Goal: Task Accomplishment & Management: Manage account settings

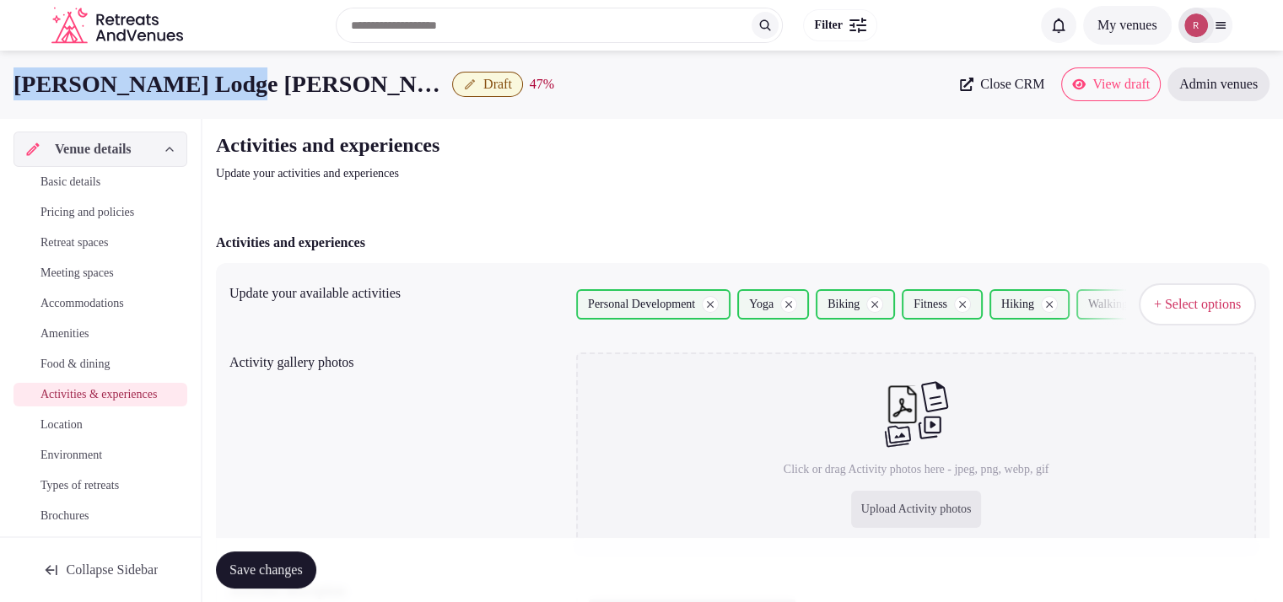
drag, startPoint x: 223, startPoint y: 85, endPoint x: 0, endPoint y: 83, distance: 222.7
click at [0, 83] on div "Adler Lodge Ritten Draft 47 % Close CRM View draft Admin venues" at bounding box center [641, 84] width 1283 height 34
copy h1 "[PERSON_NAME] Lodge [PERSON_NAME]"
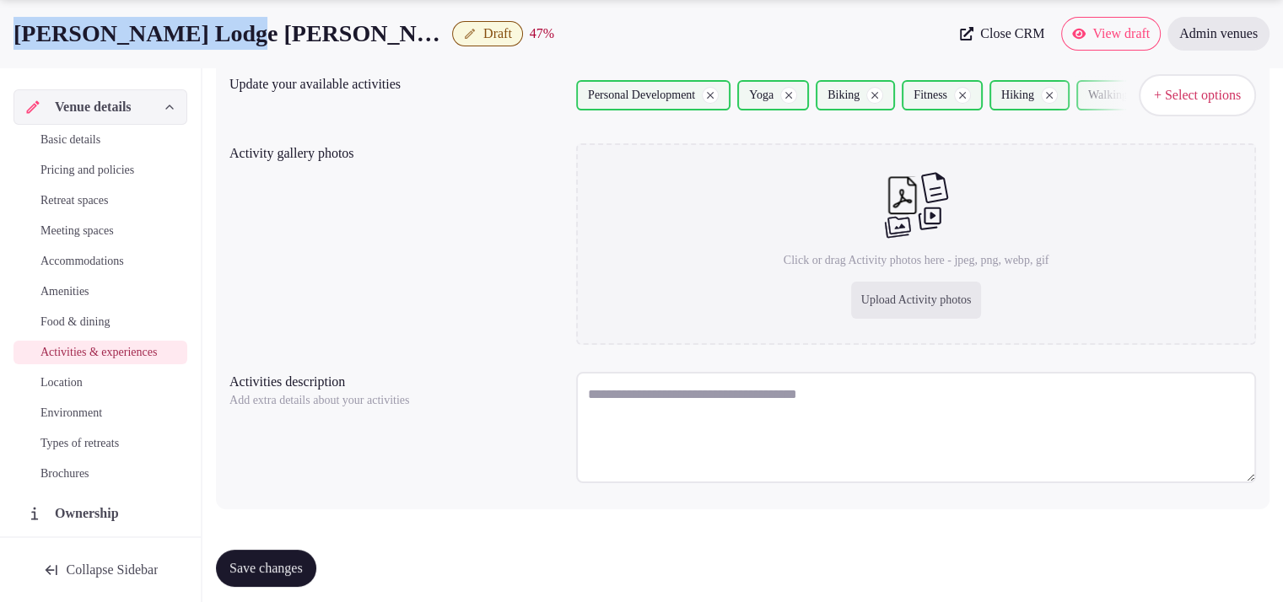
scroll to position [219, 0]
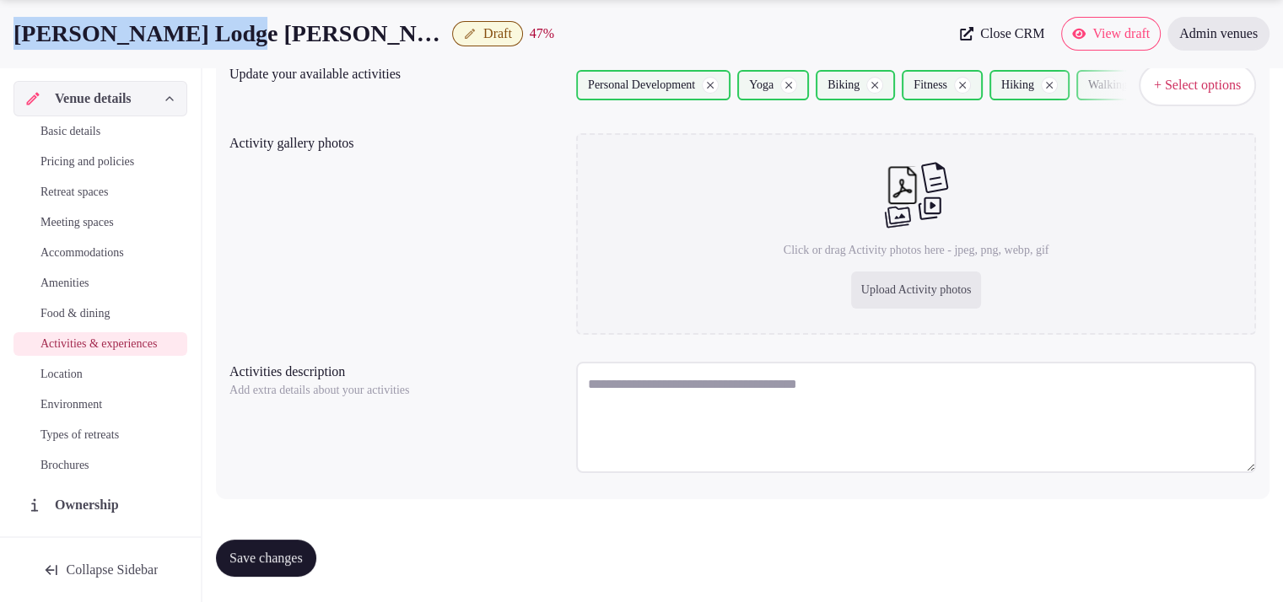
click at [634, 386] on textarea at bounding box center [916, 417] width 680 height 111
paste textarea "**********"
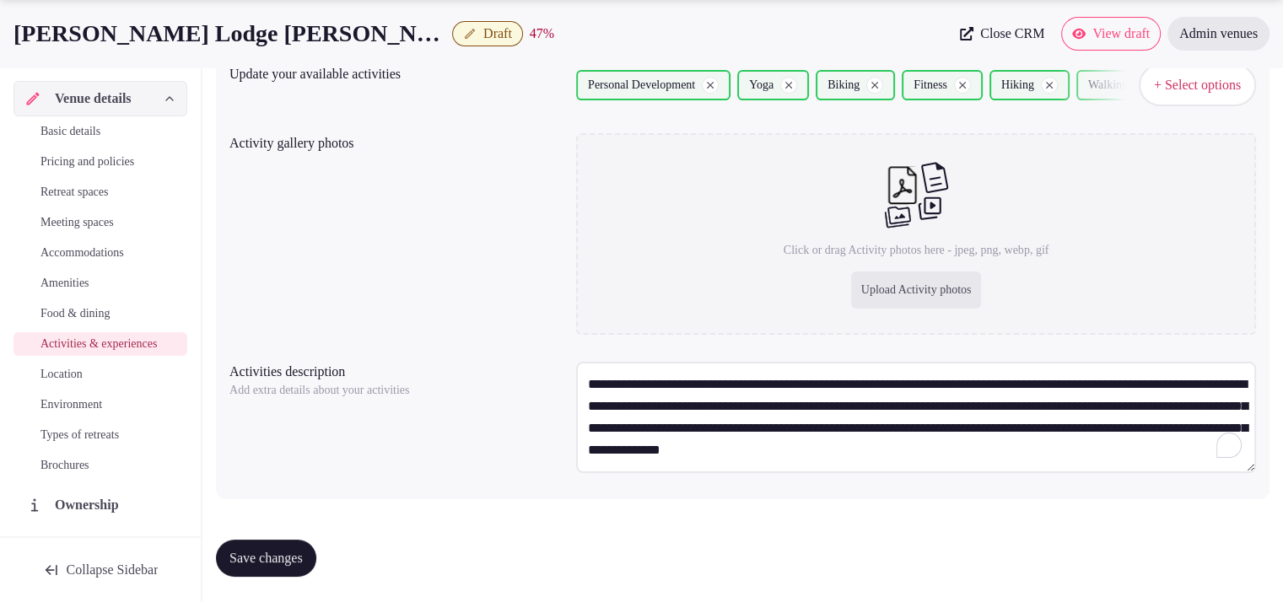
scroll to position [8, 0]
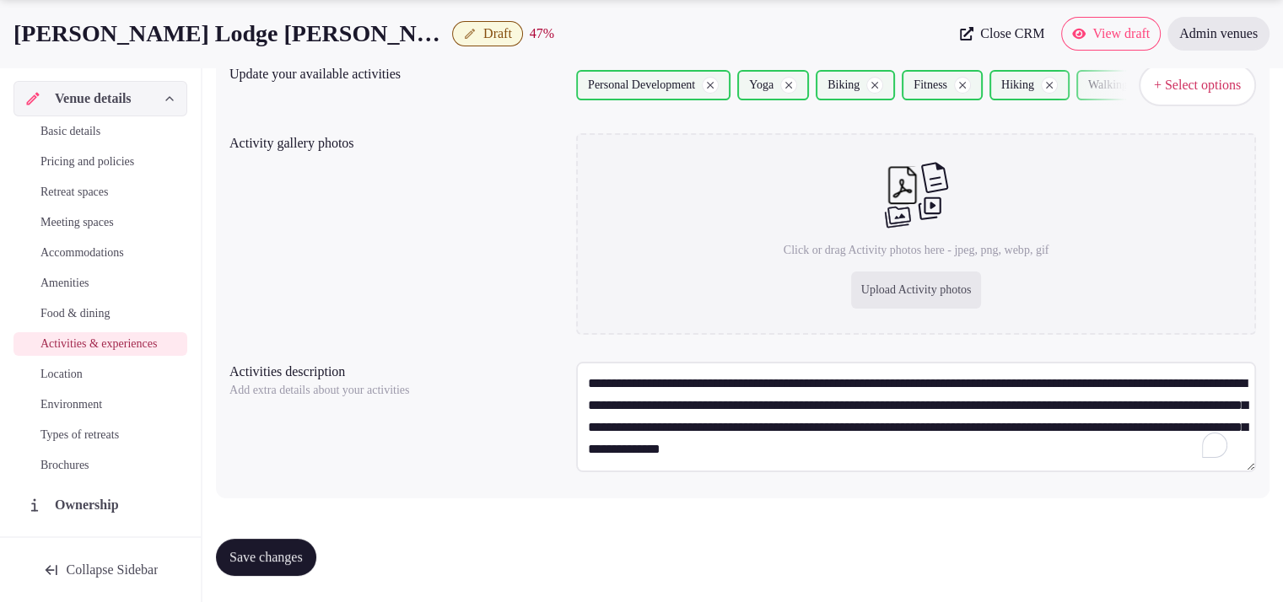
type textarea "**********"
click at [875, 288] on div "Upload Activity photos" at bounding box center [916, 290] width 131 height 37
type input "**********"
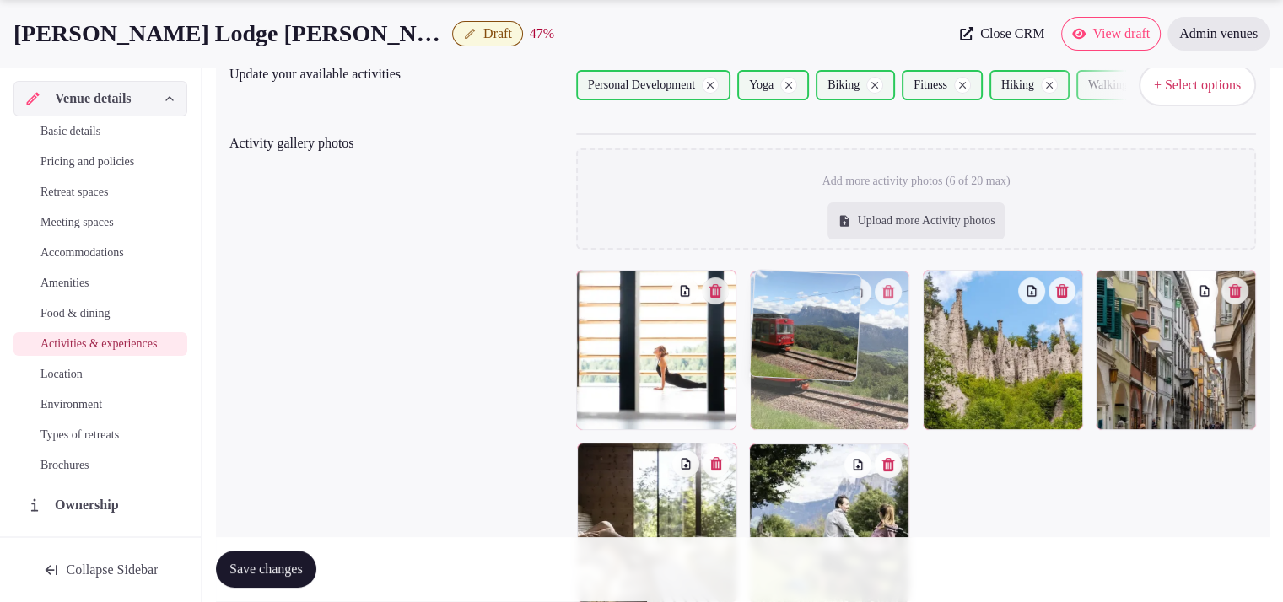
drag, startPoint x: 831, startPoint y: 498, endPoint x: 862, endPoint y: 367, distance: 134.4
click at [862, 367] on body "Search Popular Destinations Toscana, Italy Riviera Maya, Mexico Indonesia, Bali…" at bounding box center [641, 326] width 1283 height 1091
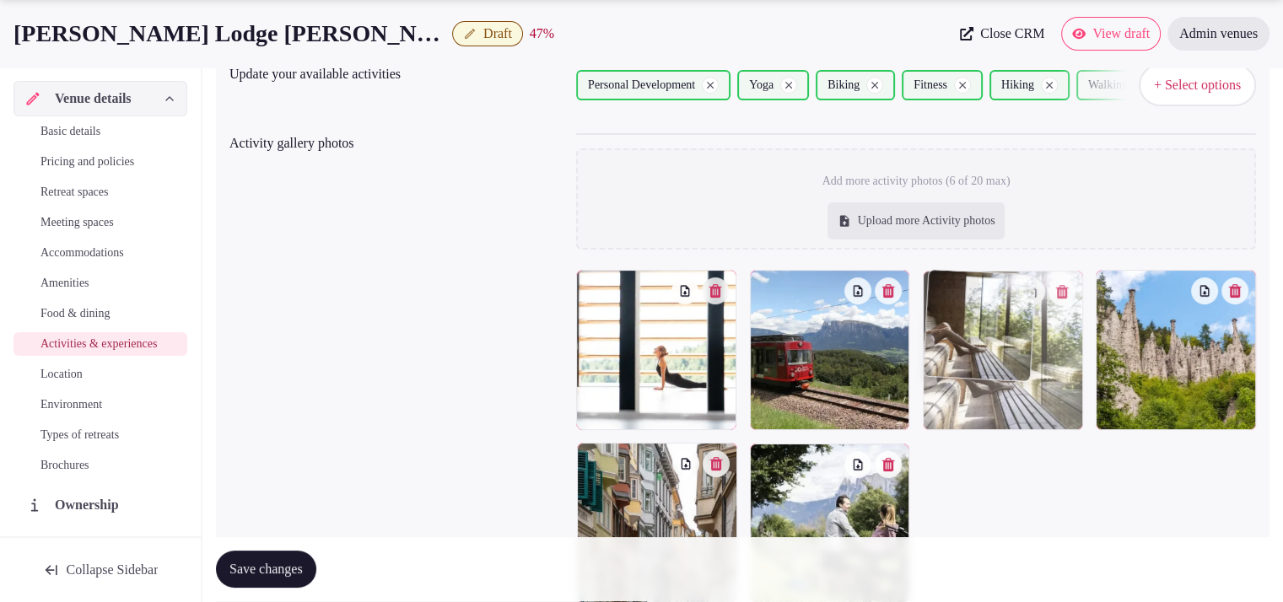
drag, startPoint x: 651, startPoint y: 492, endPoint x: 1107, endPoint y: 332, distance: 482.5
click at [1107, 332] on body "Search Popular Destinations Toscana, Italy Riviera Maya, Mexico Indonesia, Bali…" at bounding box center [641, 326] width 1283 height 1091
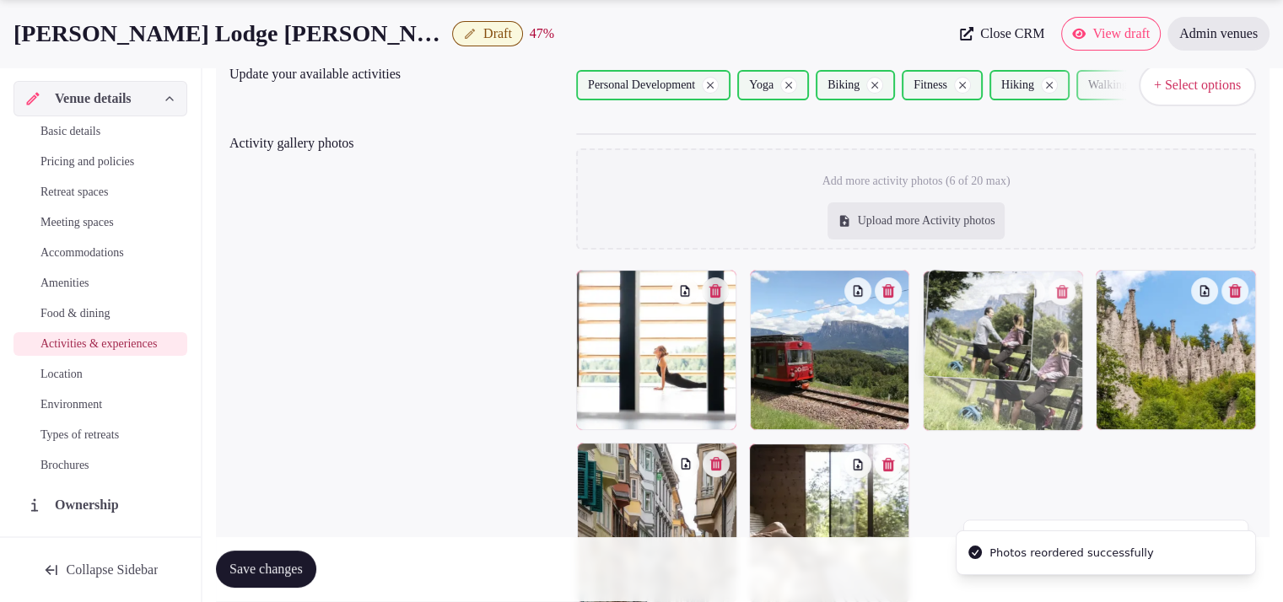
drag, startPoint x: 827, startPoint y: 495, endPoint x: 995, endPoint y: 390, distance: 198.5
click at [995, 390] on body "Search Popular Destinations Toscana, Italy Riviera Maya, Mexico Indonesia, Bali…" at bounding box center [641, 326] width 1283 height 1091
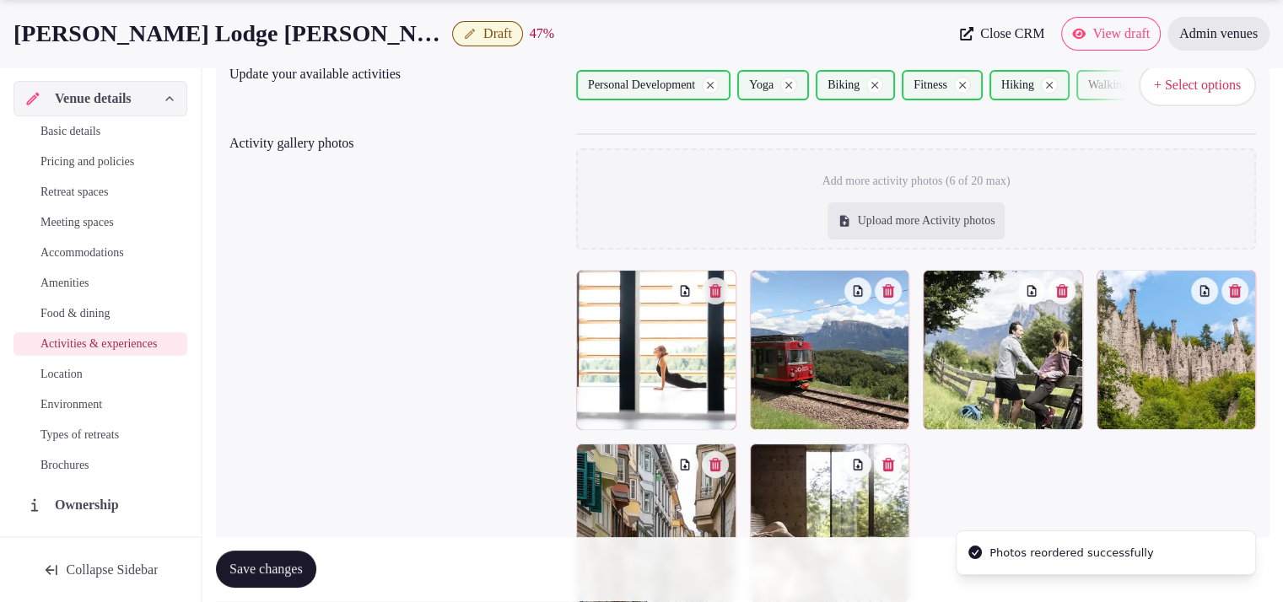
click at [815, 498] on div at bounding box center [830, 524] width 160 height 160
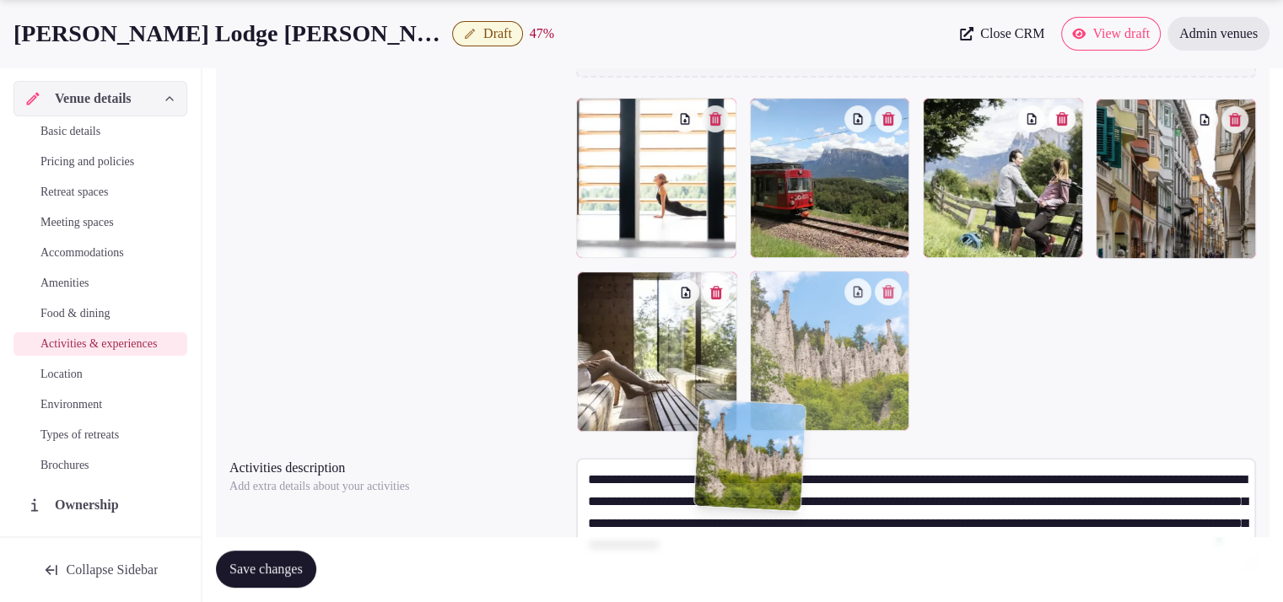
scroll to position [398, 0]
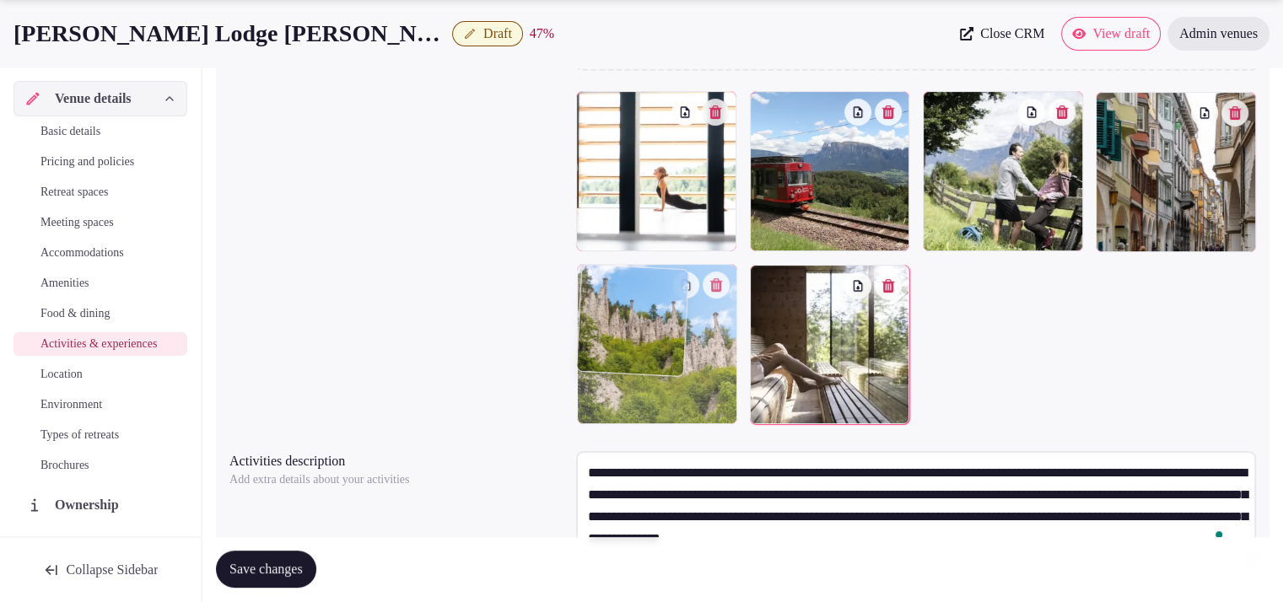
drag, startPoint x: 1154, startPoint y: 374, endPoint x: 681, endPoint y: 414, distance: 474.0
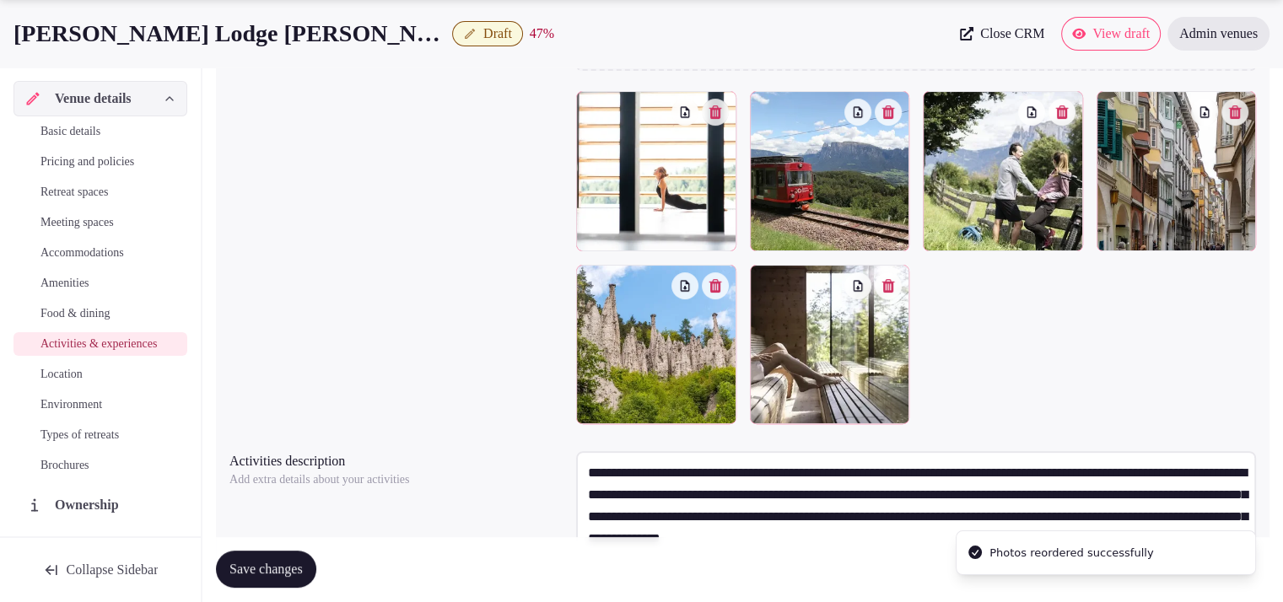
click at [291, 563] on span "Save changes" at bounding box center [265, 570] width 73 height 17
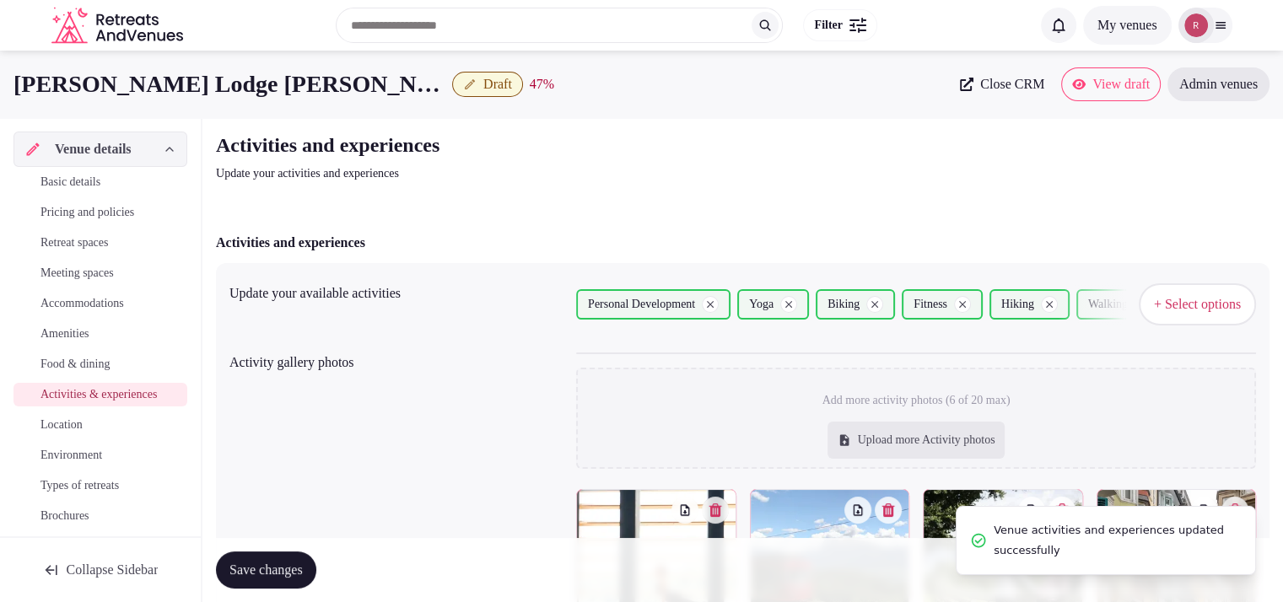
scroll to position [487, 0]
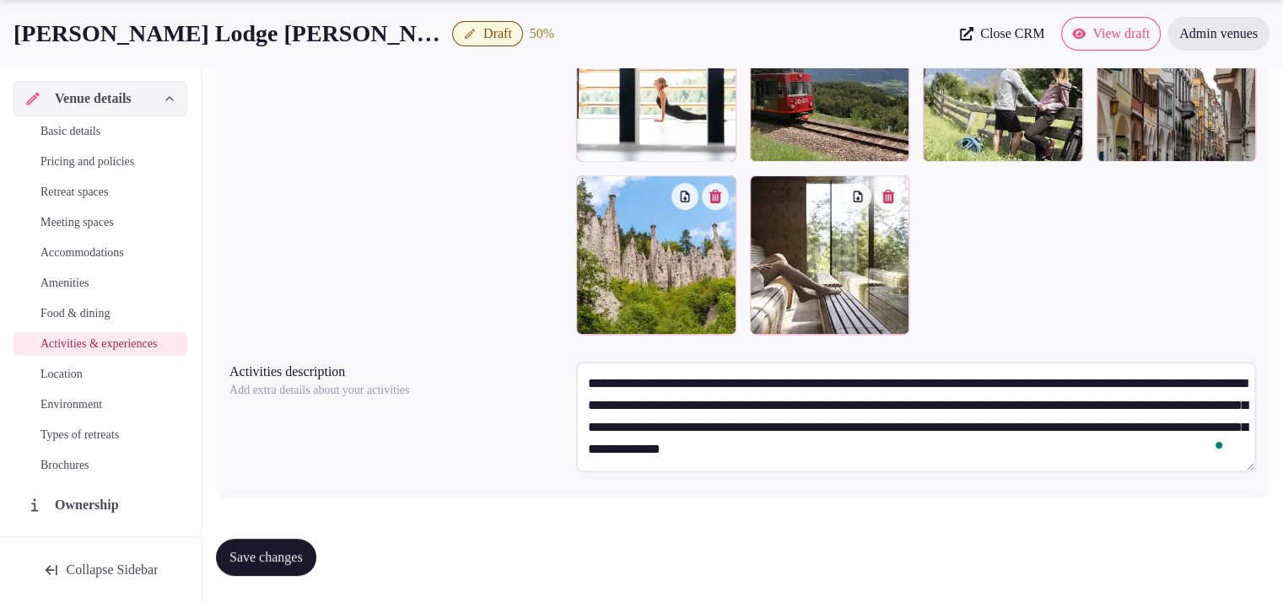
click at [276, 563] on span "Save changes" at bounding box center [265, 557] width 73 height 17
click at [111, 386] on link "Location" at bounding box center [100, 375] width 174 height 24
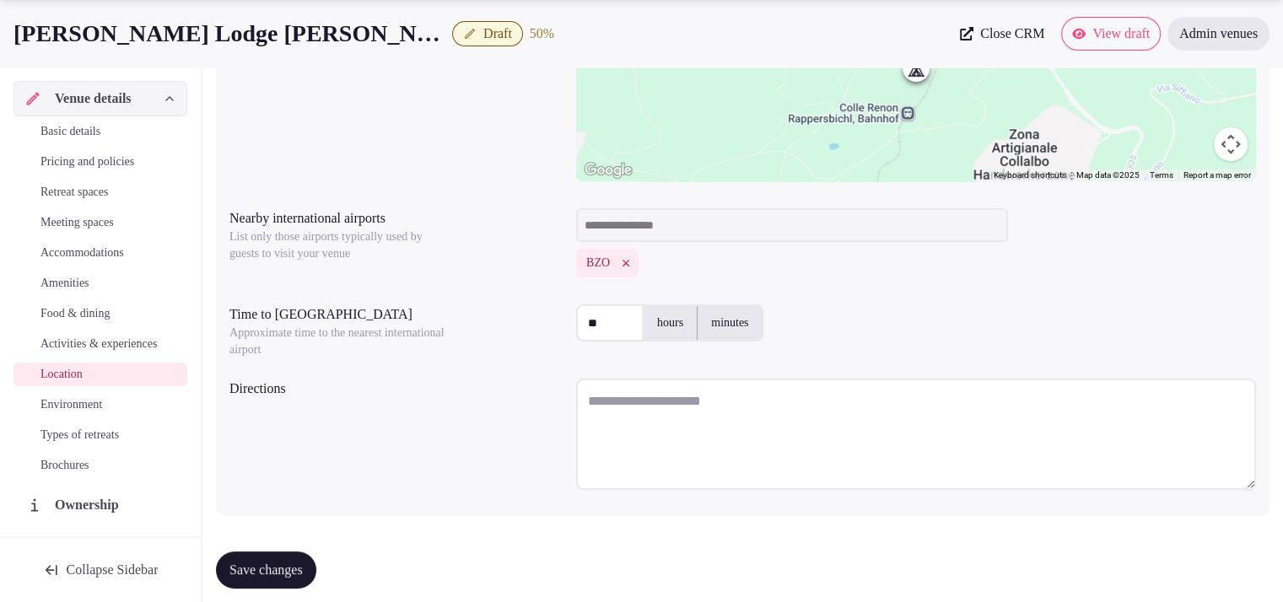
scroll to position [420, 0]
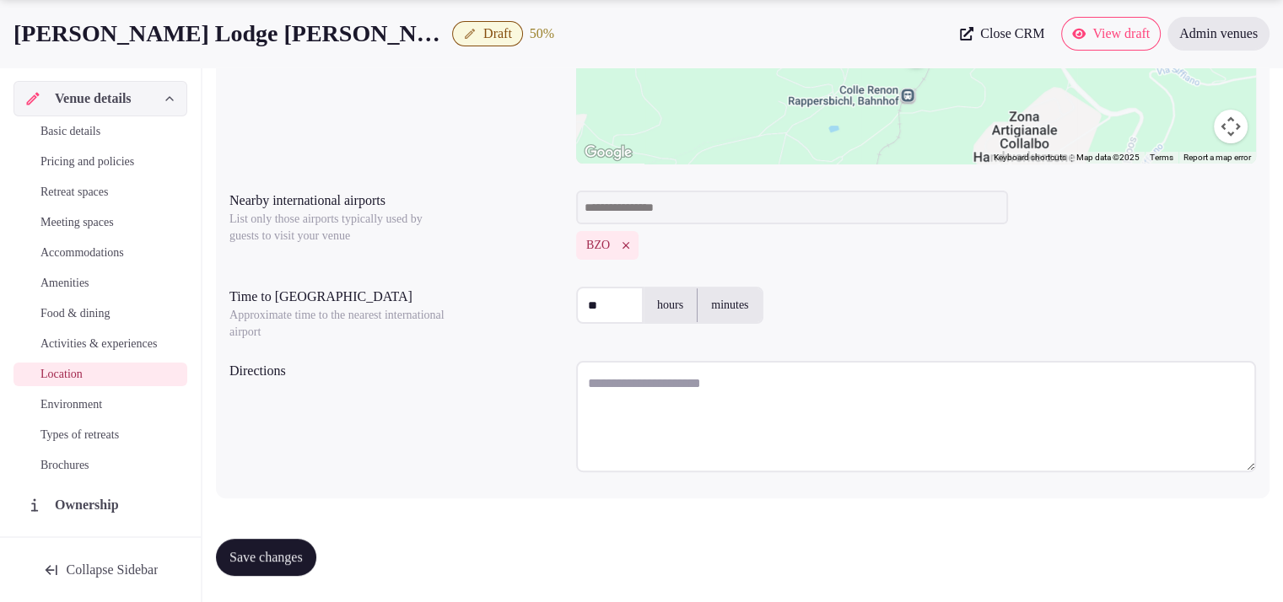
click at [875, 384] on textarea at bounding box center [916, 416] width 680 height 111
paste textarea "******"
click at [628, 423] on textarea "*******" at bounding box center [916, 416] width 680 height 110
click at [617, 407] on textarea "*******" at bounding box center [916, 416] width 680 height 110
paste textarea "**********"
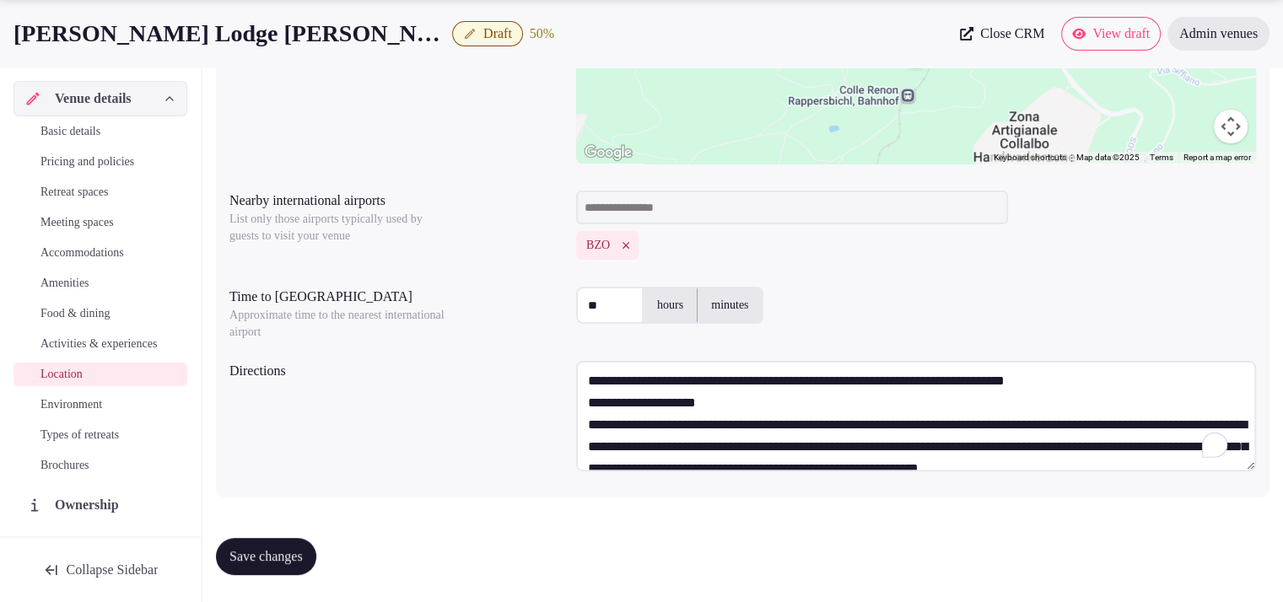
scroll to position [97, 0]
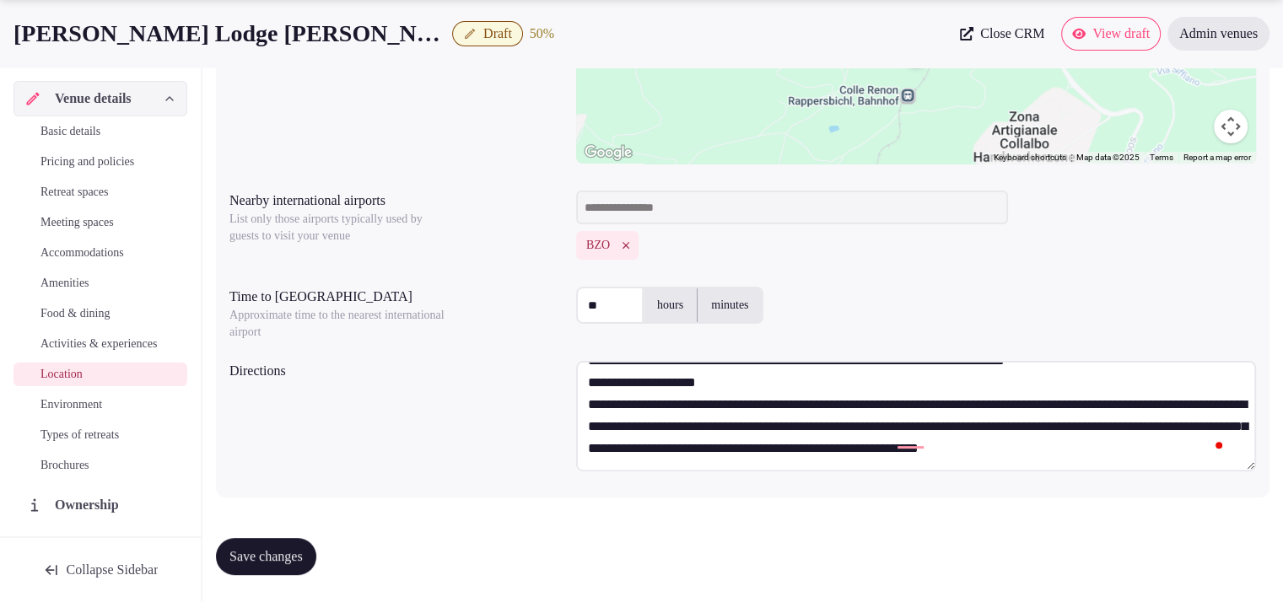
click at [584, 394] on textarea "**********" at bounding box center [916, 416] width 680 height 110
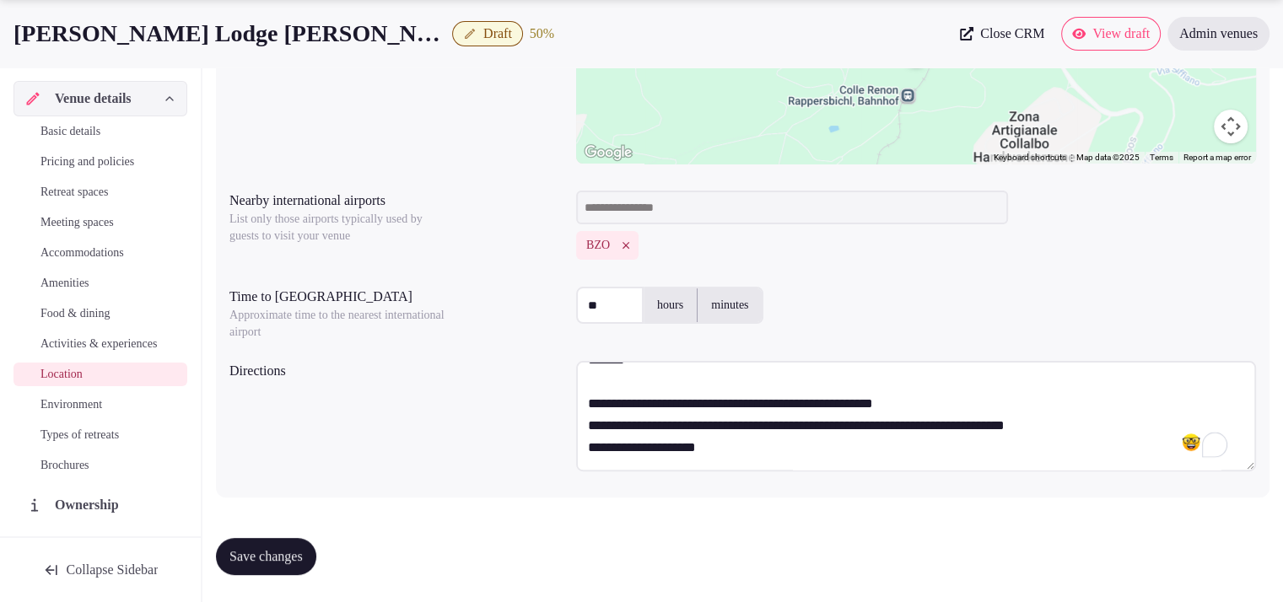
click at [589, 442] on textarea "**********" at bounding box center [916, 416] width 680 height 110
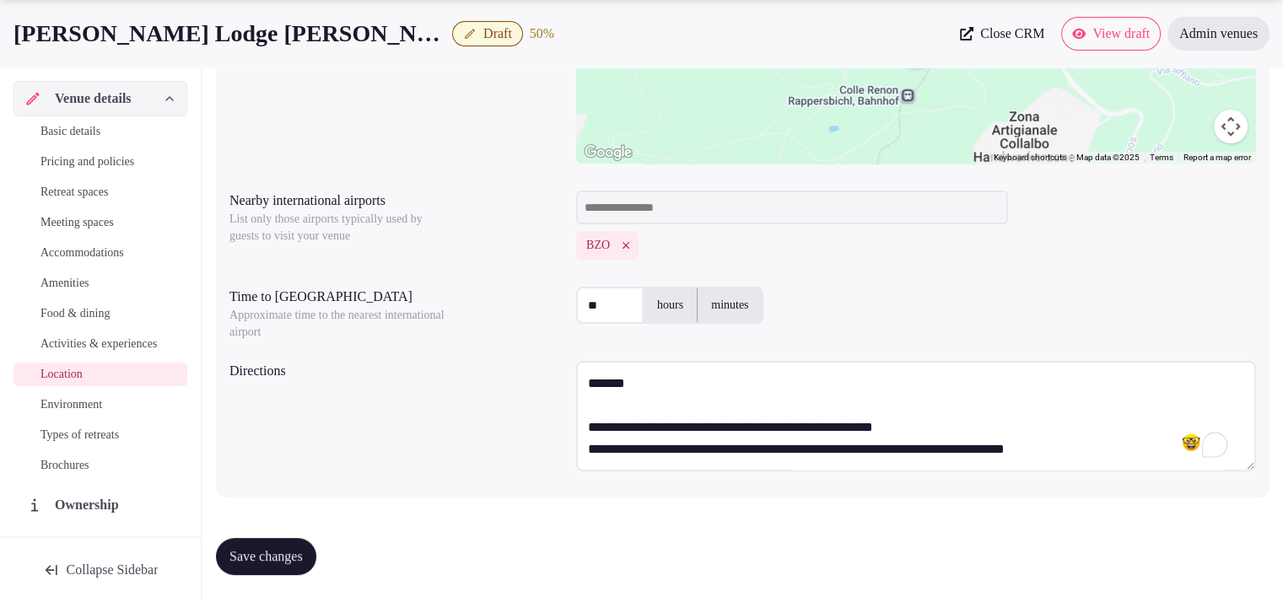
scroll to position [0, 0]
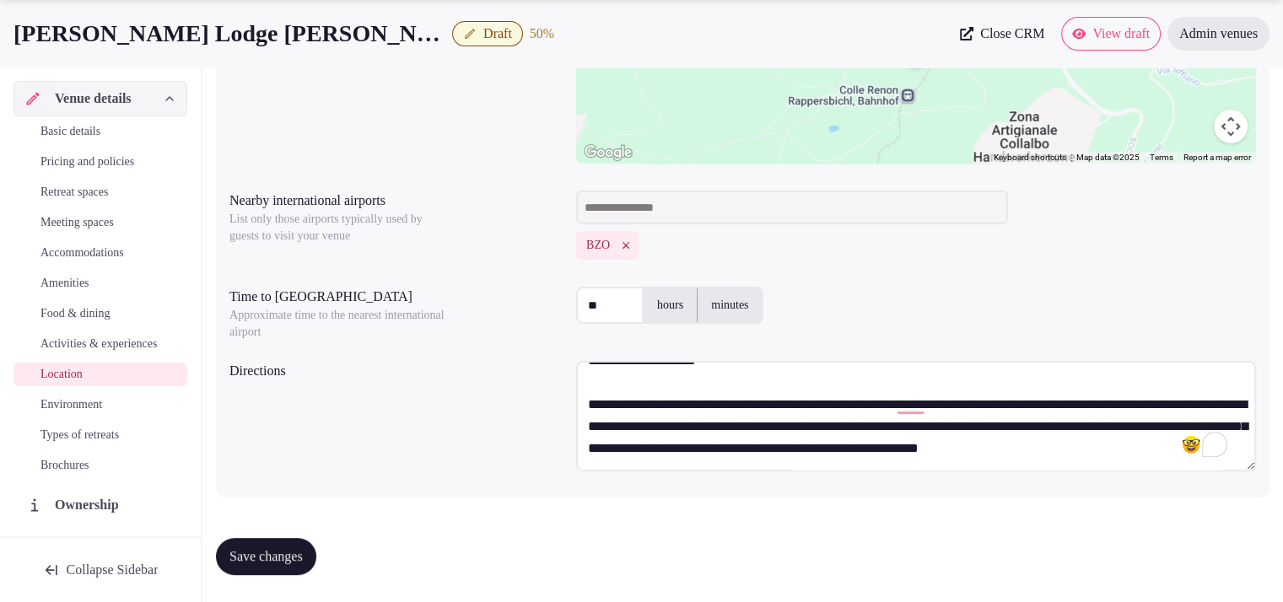
click at [956, 438] on textarea "**********" at bounding box center [916, 416] width 680 height 110
paste textarea "**********"
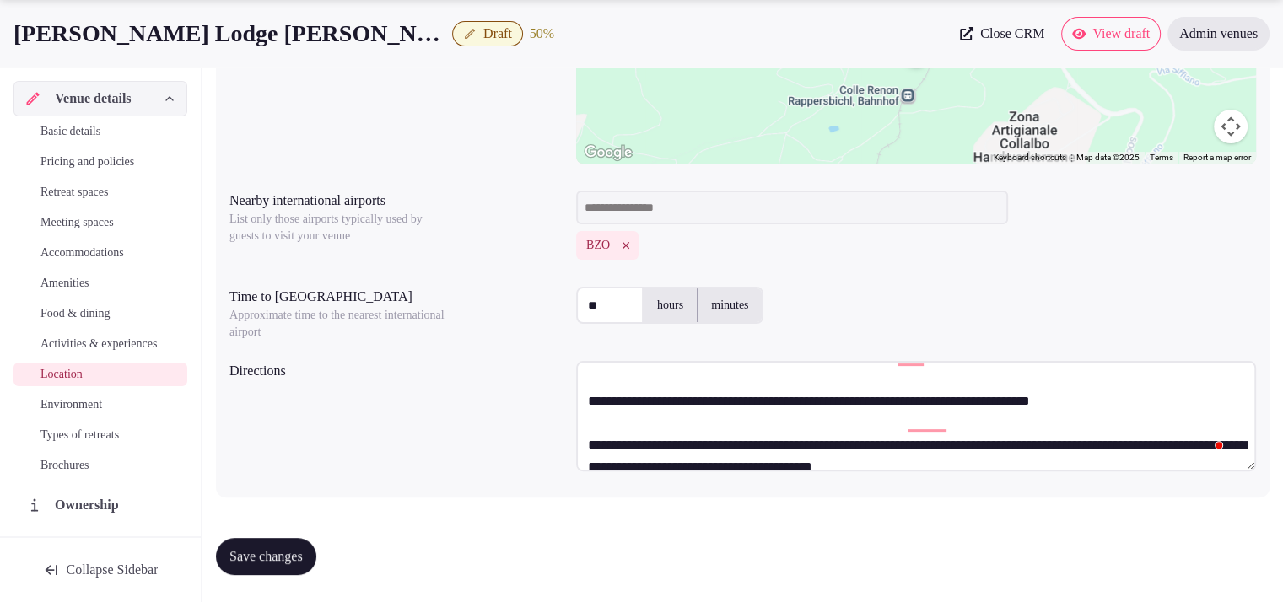
scroll to position [197, 0]
click at [702, 410] on textarea "**********" at bounding box center [916, 416] width 680 height 110
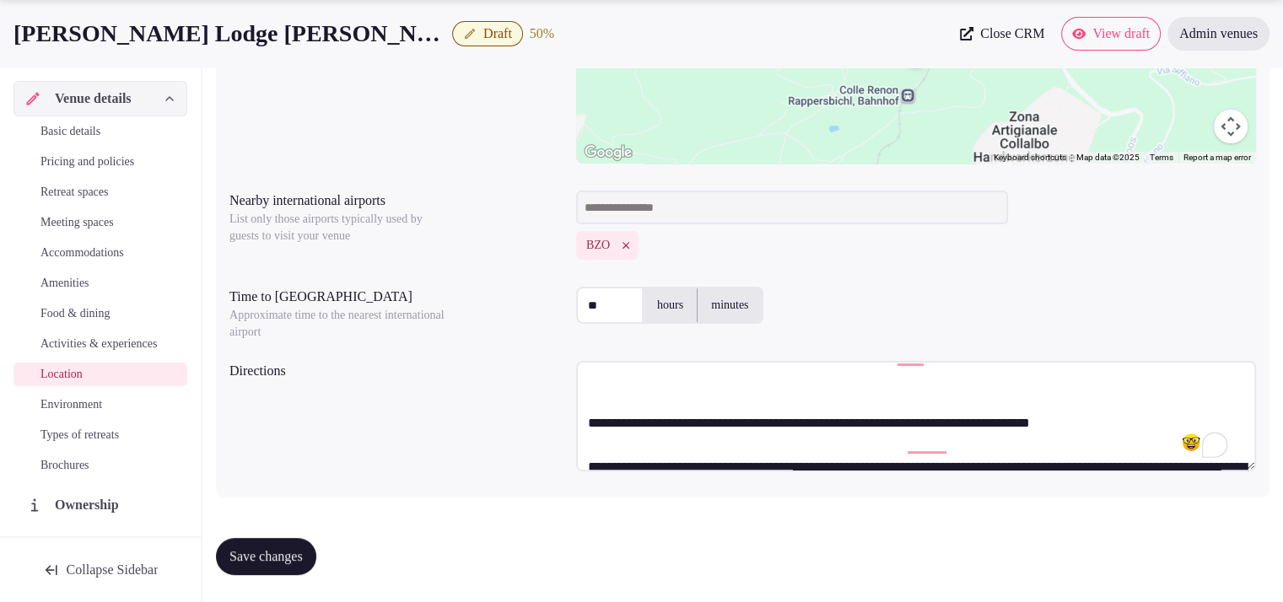
paste textarea "********"
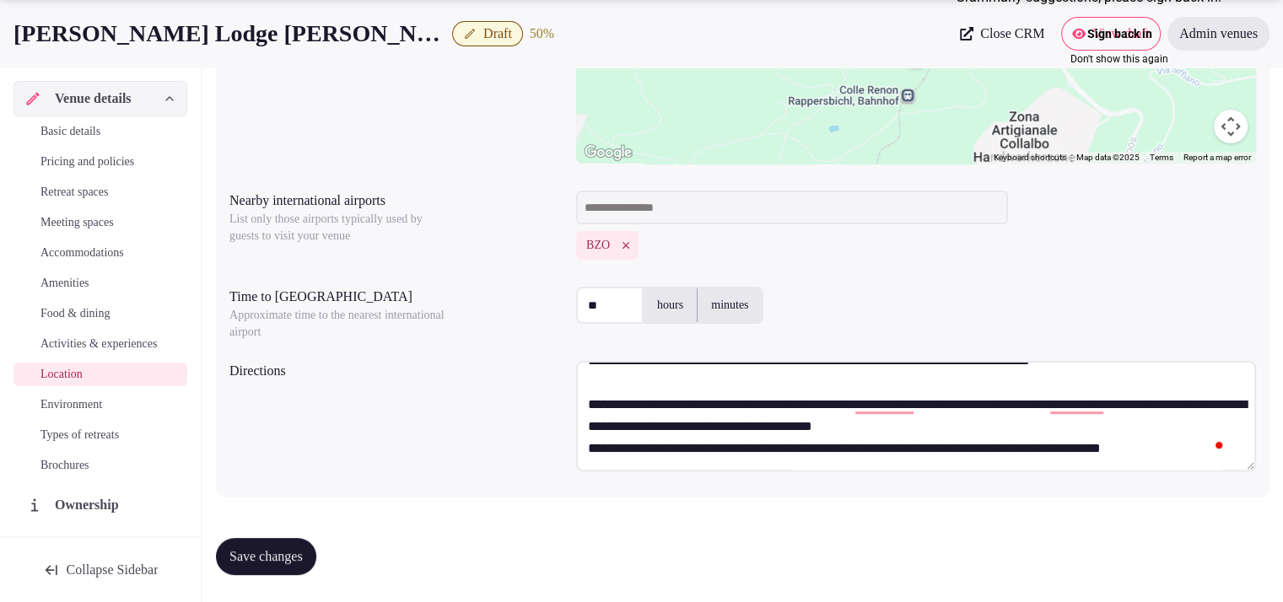
type textarea "**********"
click at [289, 566] on button "Save changes" at bounding box center [266, 556] width 100 height 37
click at [89, 413] on span "Environment" at bounding box center [71, 404] width 62 height 17
click at [1080, 69] on button "Don't show this again" at bounding box center [1119, 59] width 327 height 20
click at [92, 413] on span "Environment" at bounding box center [71, 404] width 62 height 17
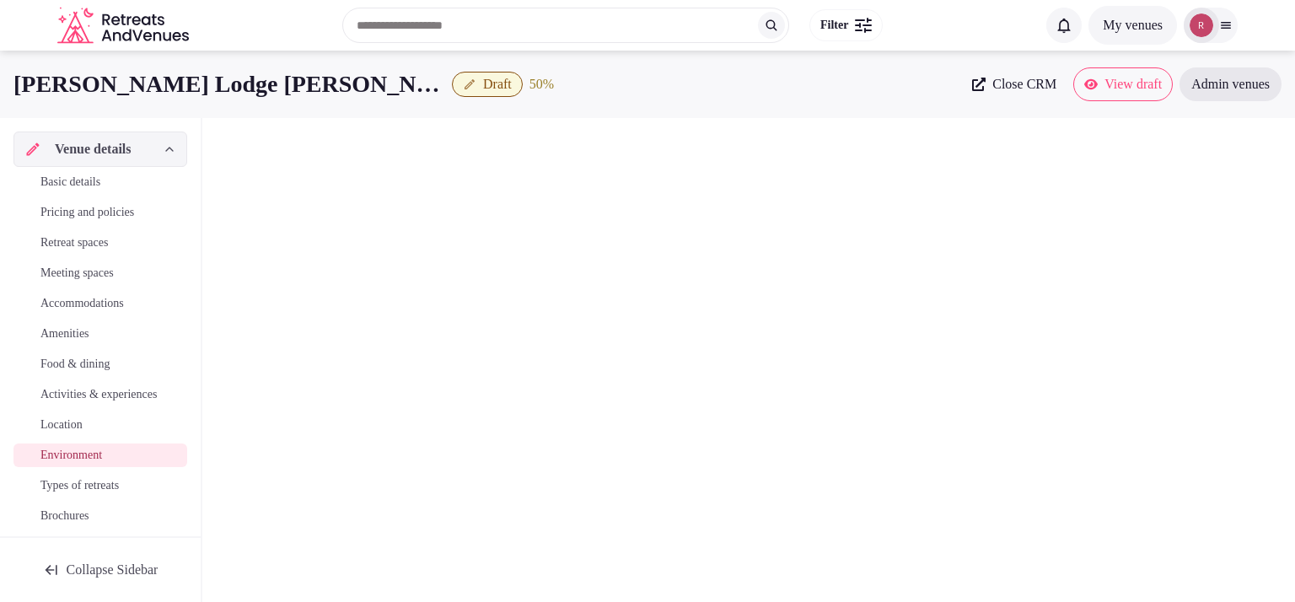
click at [84, 239] on span "Retreat spaces" at bounding box center [73, 242] width 67 height 17
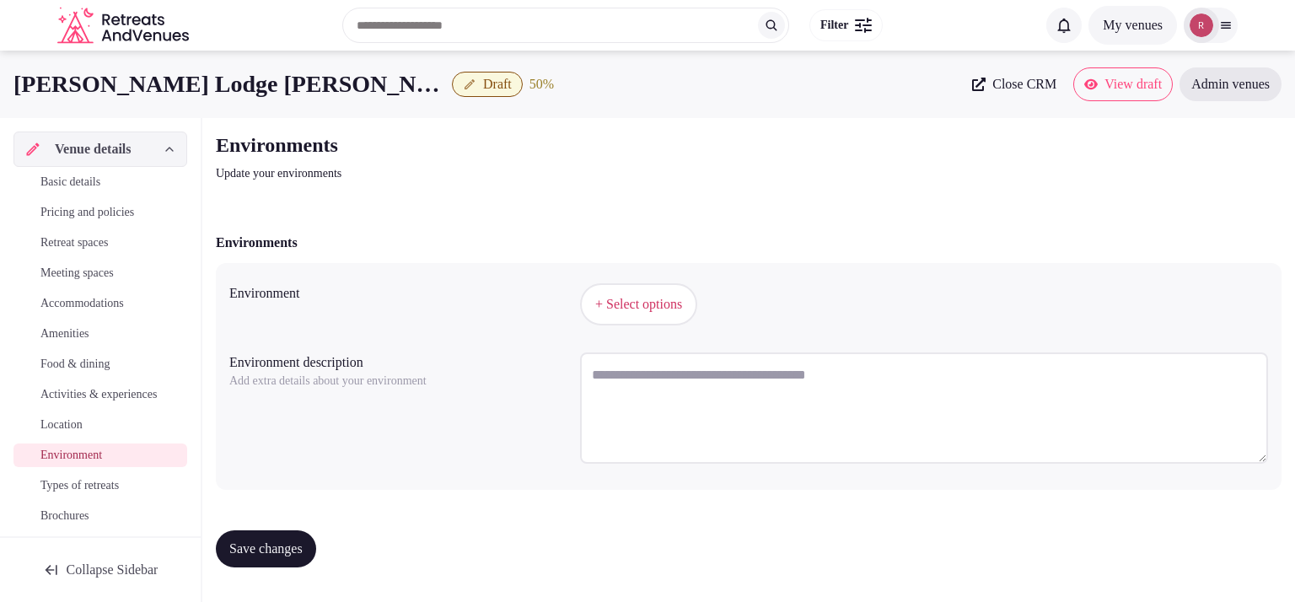
click at [654, 312] on span "+ Select options" at bounding box center [638, 304] width 87 height 19
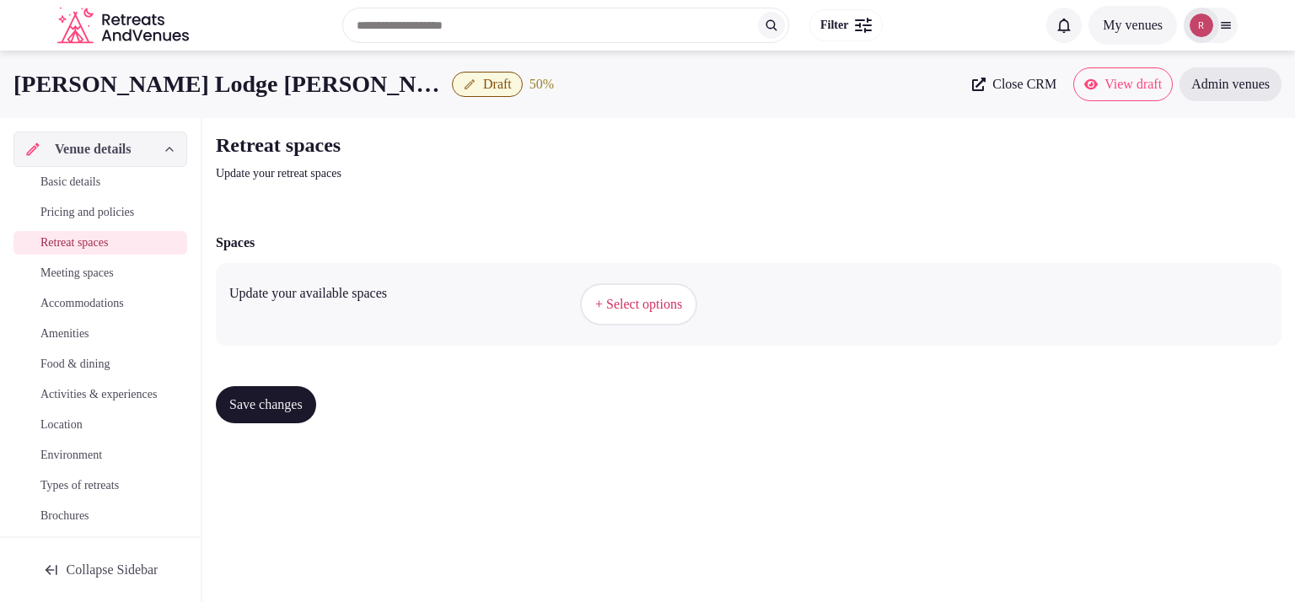
click at [654, 312] on span "+ Select options" at bounding box center [638, 304] width 87 height 19
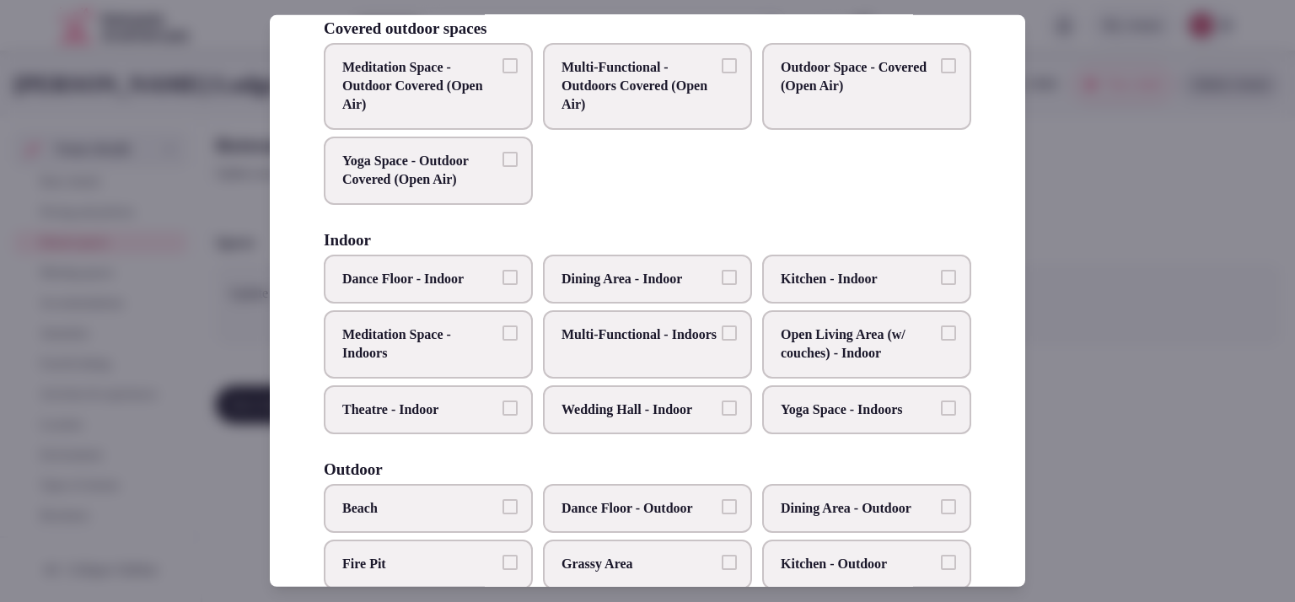
scroll to position [140, 0]
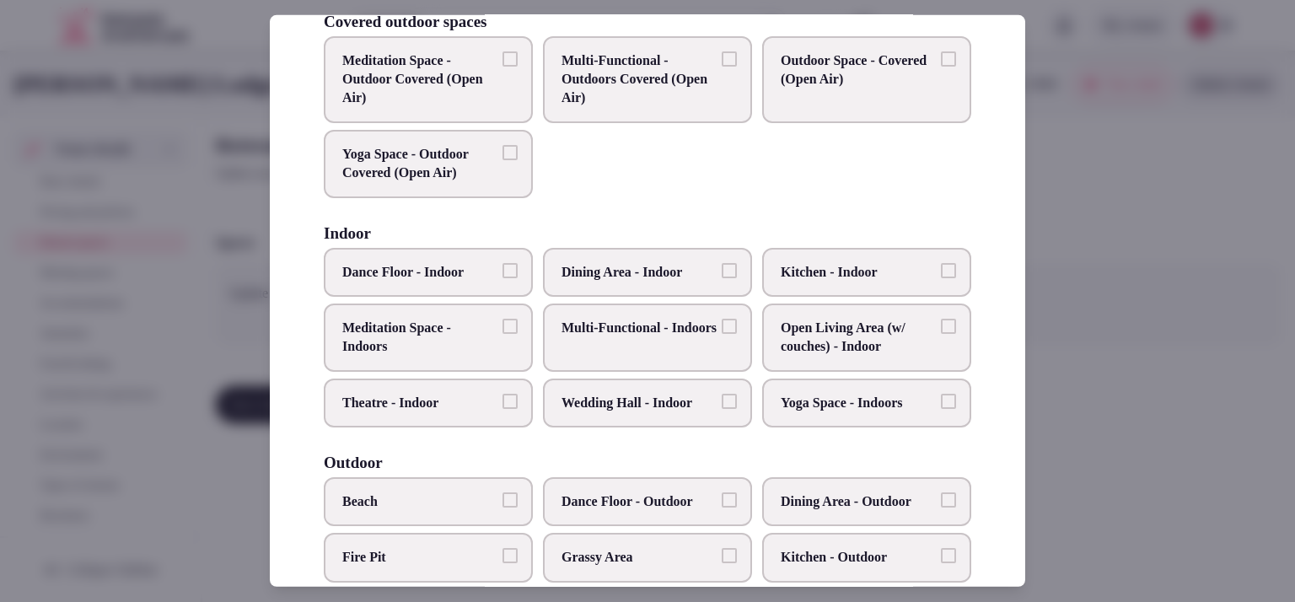
click at [460, 343] on span "Meditation Space - Indoors" at bounding box center [419, 338] width 155 height 38
click at [503, 334] on button "Meditation Space - Indoors" at bounding box center [510, 326] width 15 height 15
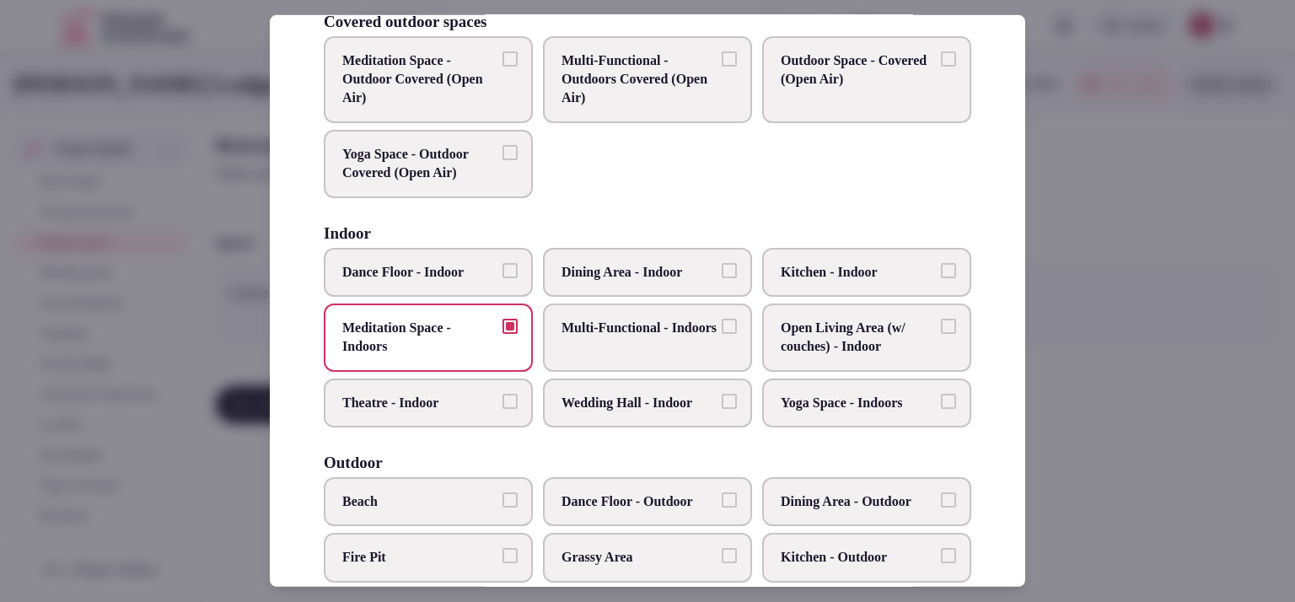
click at [838, 389] on label "Yoga Space - Indoors" at bounding box center [866, 403] width 209 height 49
click at [941, 394] on button "Yoga Space - Indoors" at bounding box center [948, 401] width 15 height 15
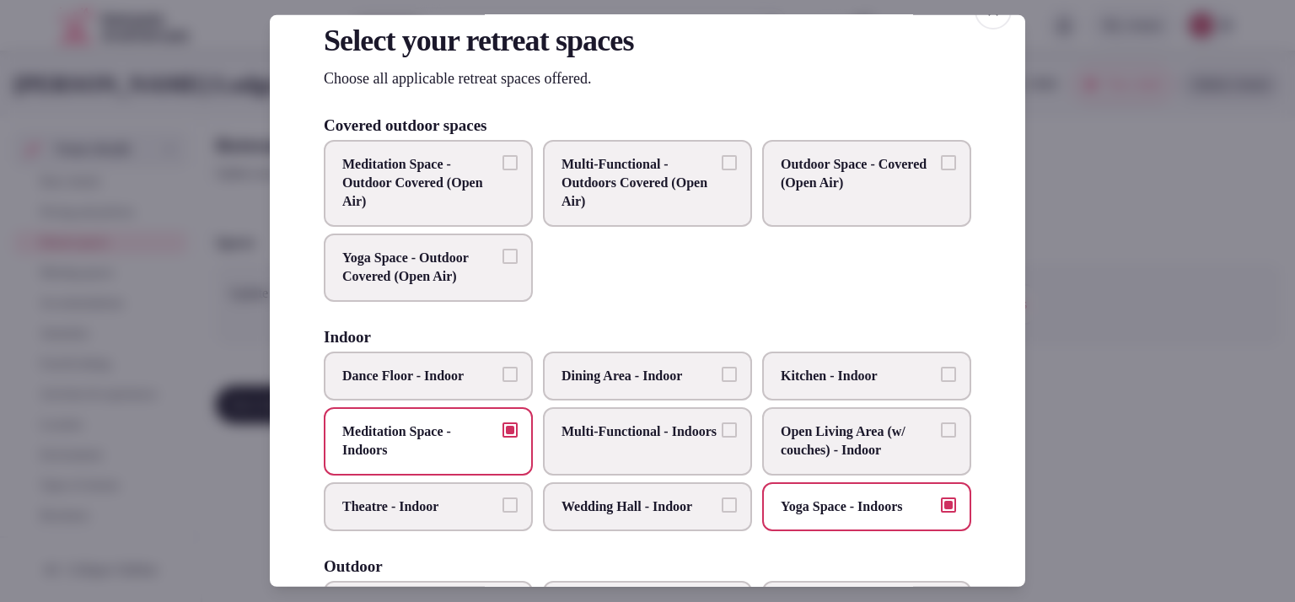
scroll to position [13, 0]
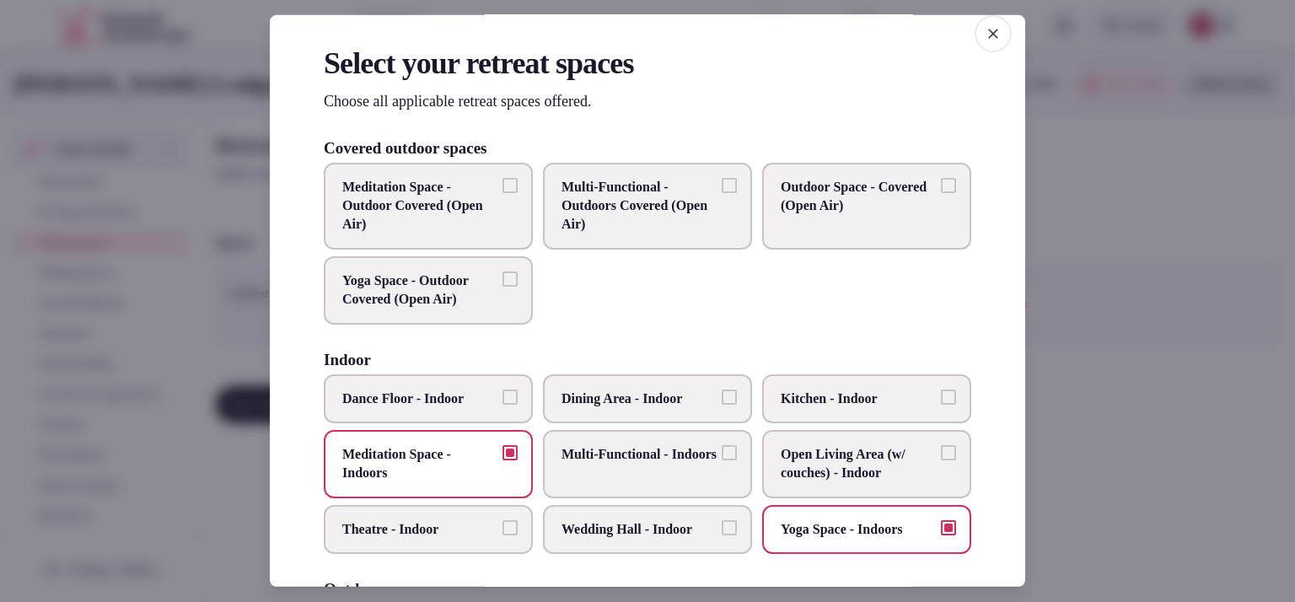
click at [402, 283] on span "Yoga Space - Outdoor Covered (Open Air)" at bounding box center [419, 291] width 155 height 38
click at [503, 283] on button "Yoga Space - Outdoor Covered (Open Air)" at bounding box center [510, 279] width 15 height 15
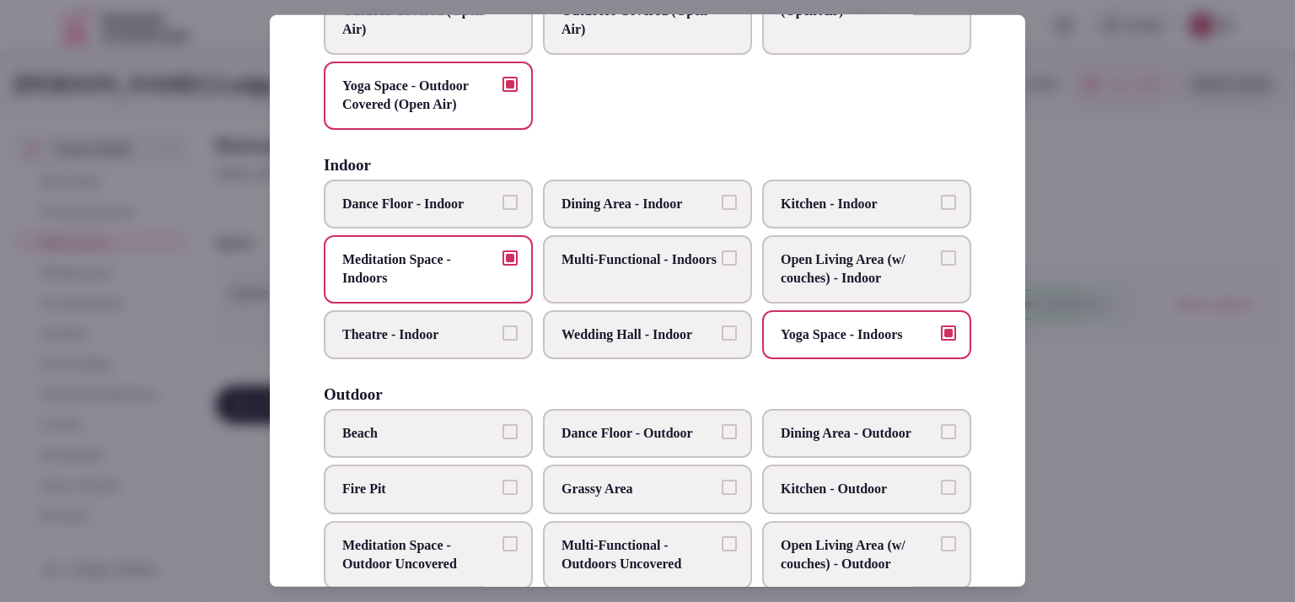
scroll to position [242, 0]
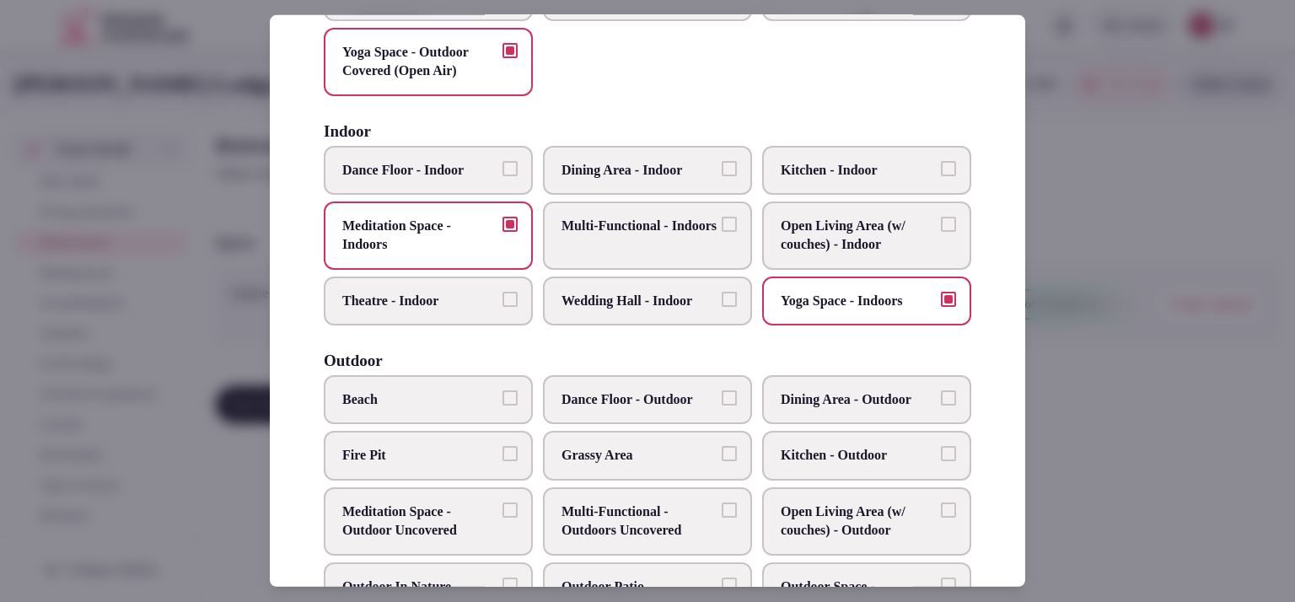
click at [380, 229] on span "Meditation Space - Indoors" at bounding box center [419, 236] width 155 height 38
click at [503, 229] on button "Meditation Space - Indoors" at bounding box center [510, 224] width 15 height 15
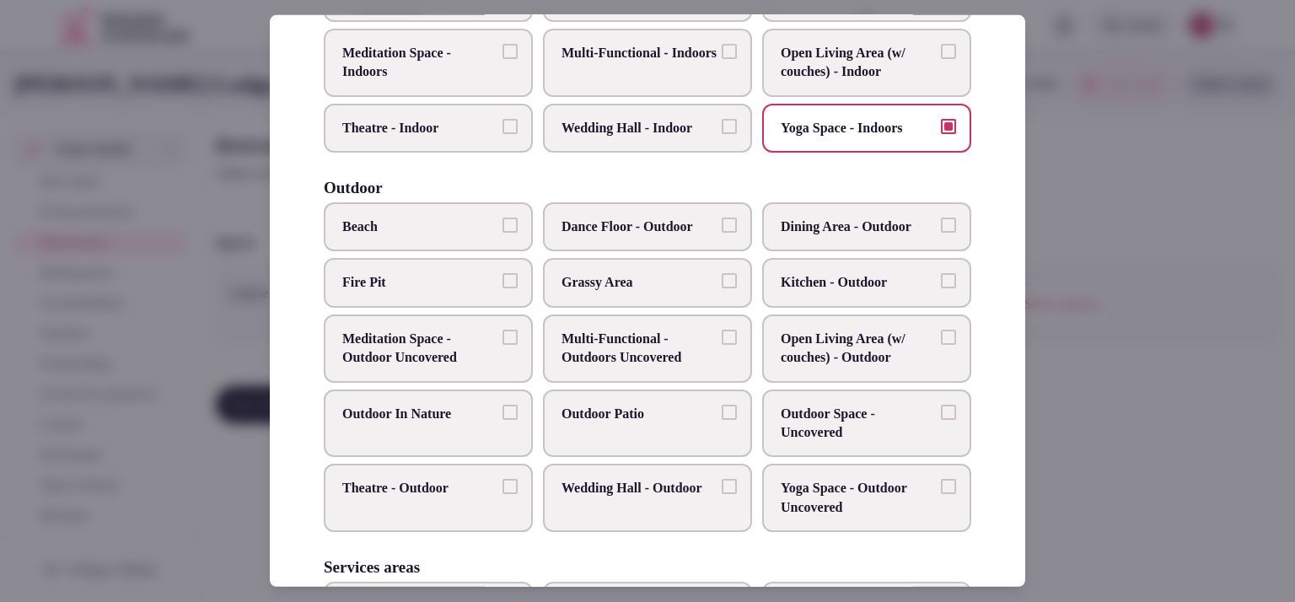
scroll to position [449, 0]
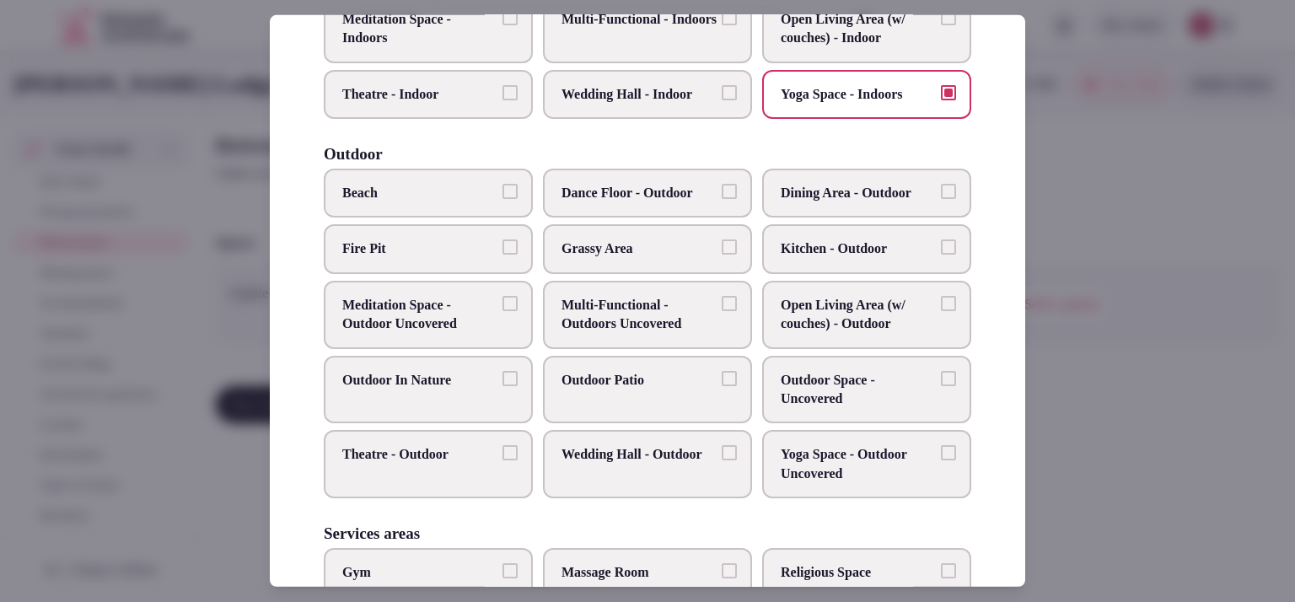
click at [596, 384] on label "Outdoor Patio" at bounding box center [647, 390] width 209 height 68
click at [722, 384] on button "Outdoor Patio" at bounding box center [729, 378] width 15 height 15
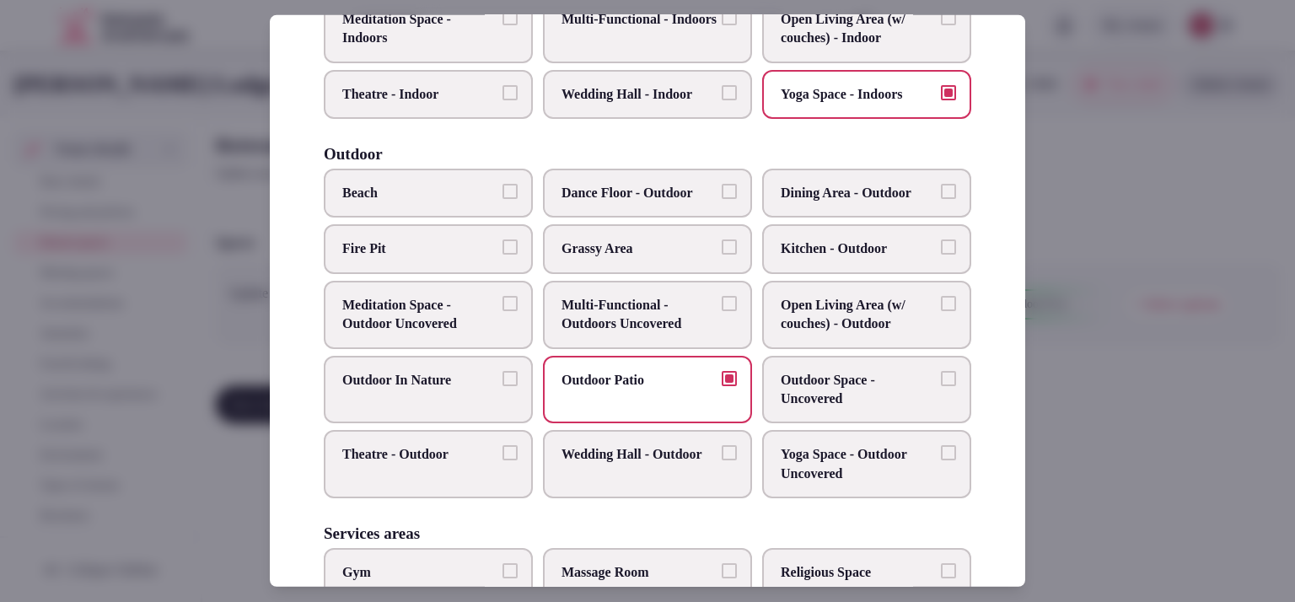
click at [456, 384] on label "Outdoor In Nature" at bounding box center [428, 390] width 209 height 68
click at [503, 384] on button "Outdoor In Nature" at bounding box center [510, 378] width 15 height 15
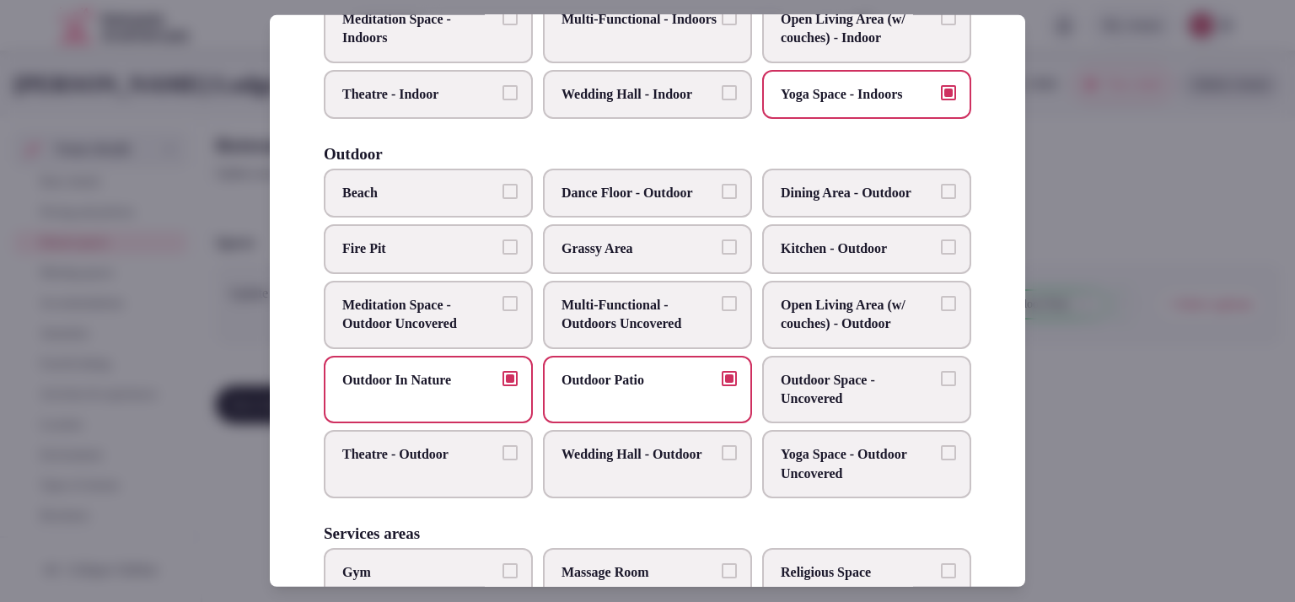
click at [669, 250] on span "Grassy Area" at bounding box center [639, 249] width 155 height 19
click at [722, 250] on button "Grassy Area" at bounding box center [729, 247] width 15 height 15
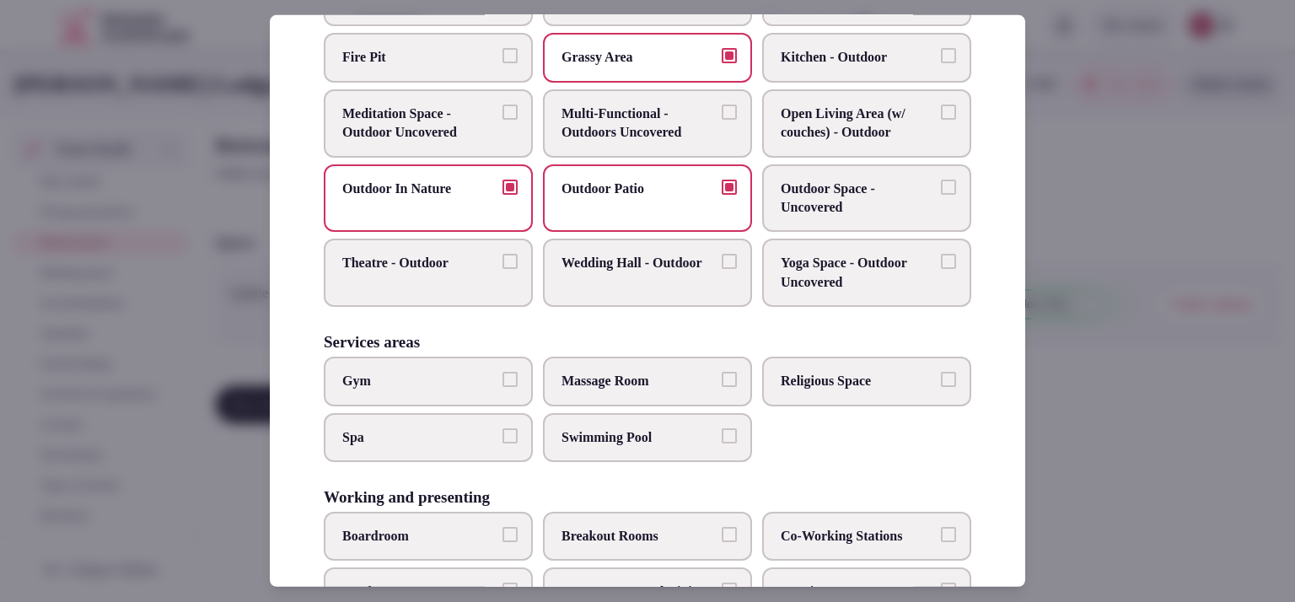
scroll to position [776, 0]
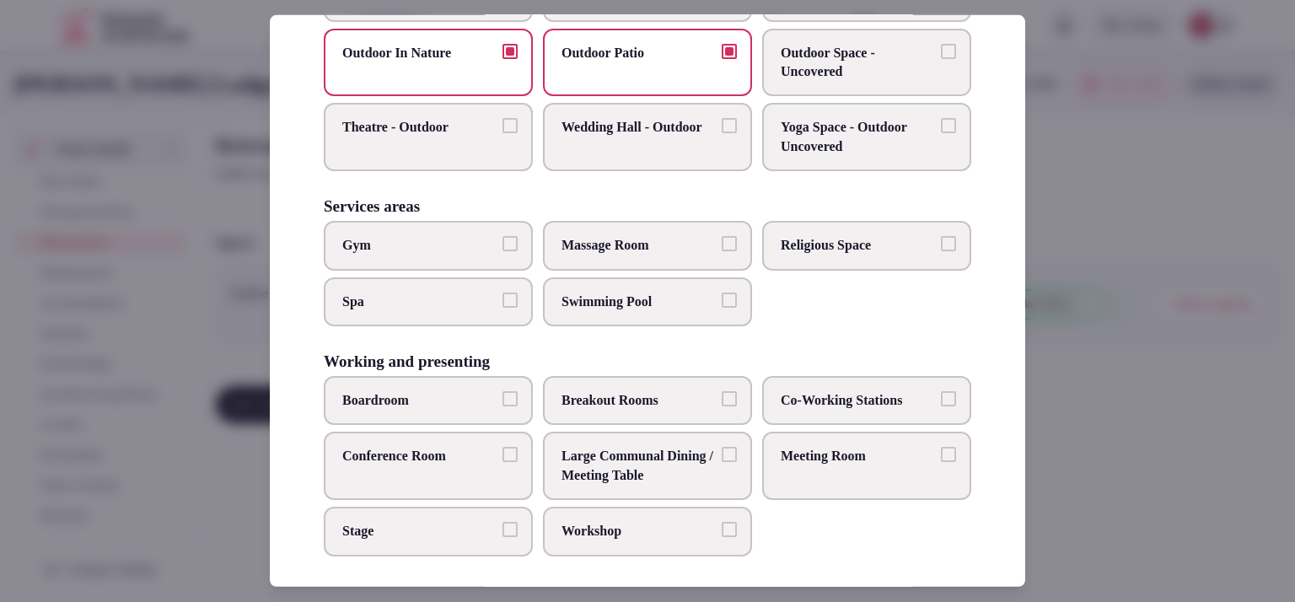
click at [377, 292] on span "Spa" at bounding box center [419, 301] width 155 height 19
click at [503, 292] on button "Spa" at bounding box center [510, 299] width 15 height 15
click at [660, 237] on span "Massage Room" at bounding box center [639, 245] width 155 height 19
click at [722, 237] on button "Massage Room" at bounding box center [729, 243] width 15 height 15
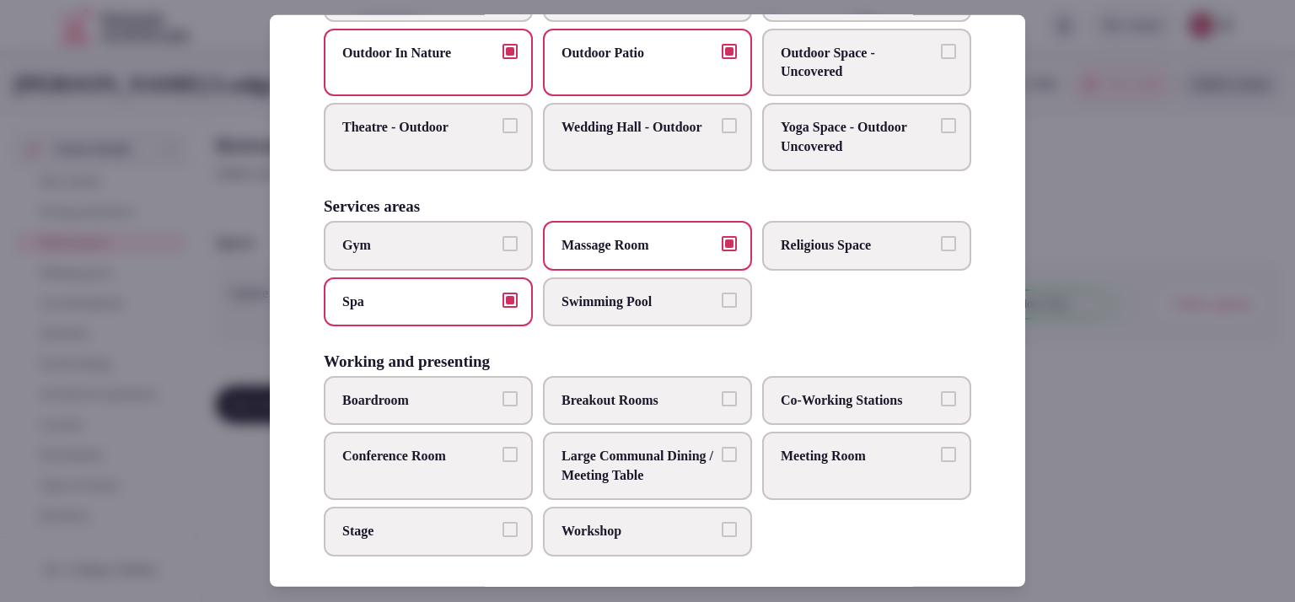
click at [654, 277] on label "Swimming Pool" at bounding box center [647, 301] width 209 height 49
click at [722, 292] on button "Swimming Pool" at bounding box center [729, 299] width 15 height 15
click at [1093, 354] on div at bounding box center [647, 301] width 1295 height 602
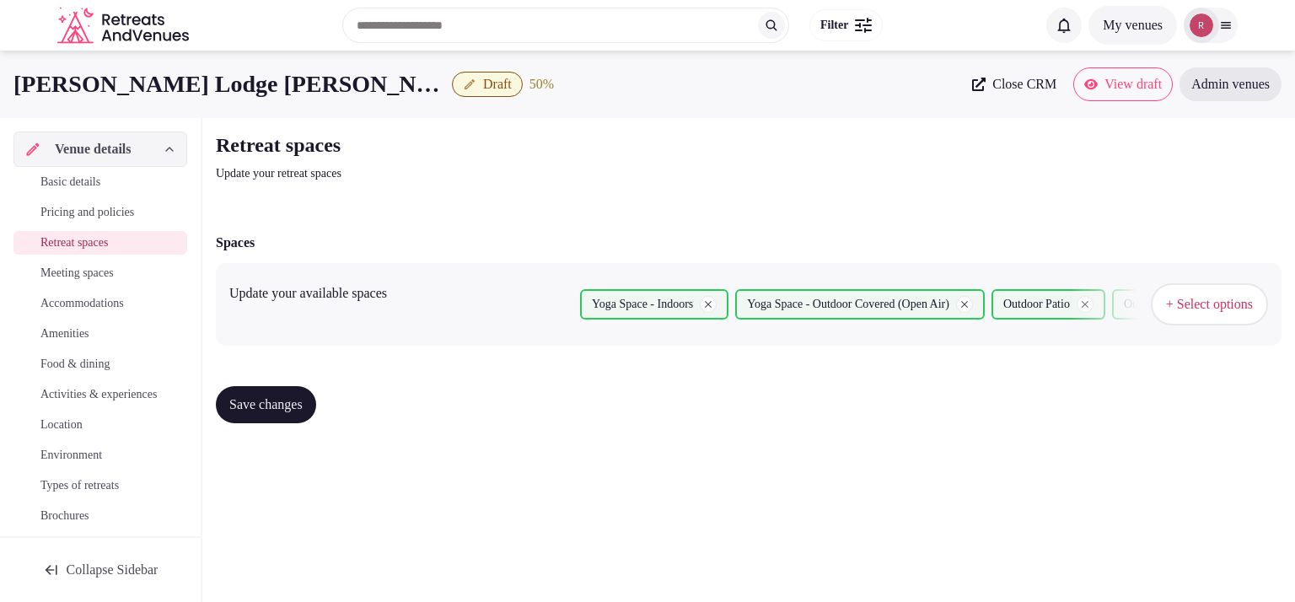
click at [316, 397] on button "Save changes" at bounding box center [266, 404] width 100 height 37
click at [56, 266] on span "Meeting spaces" at bounding box center [76, 273] width 73 height 17
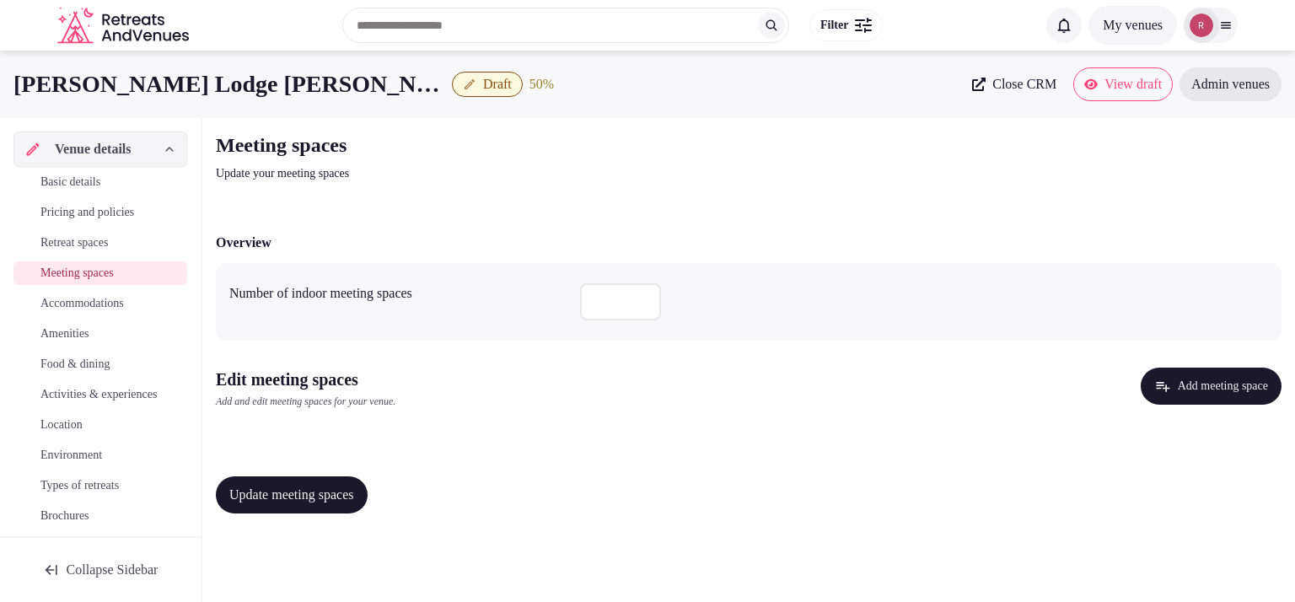
click at [1172, 384] on button "Add meeting space" at bounding box center [1211, 386] width 141 height 37
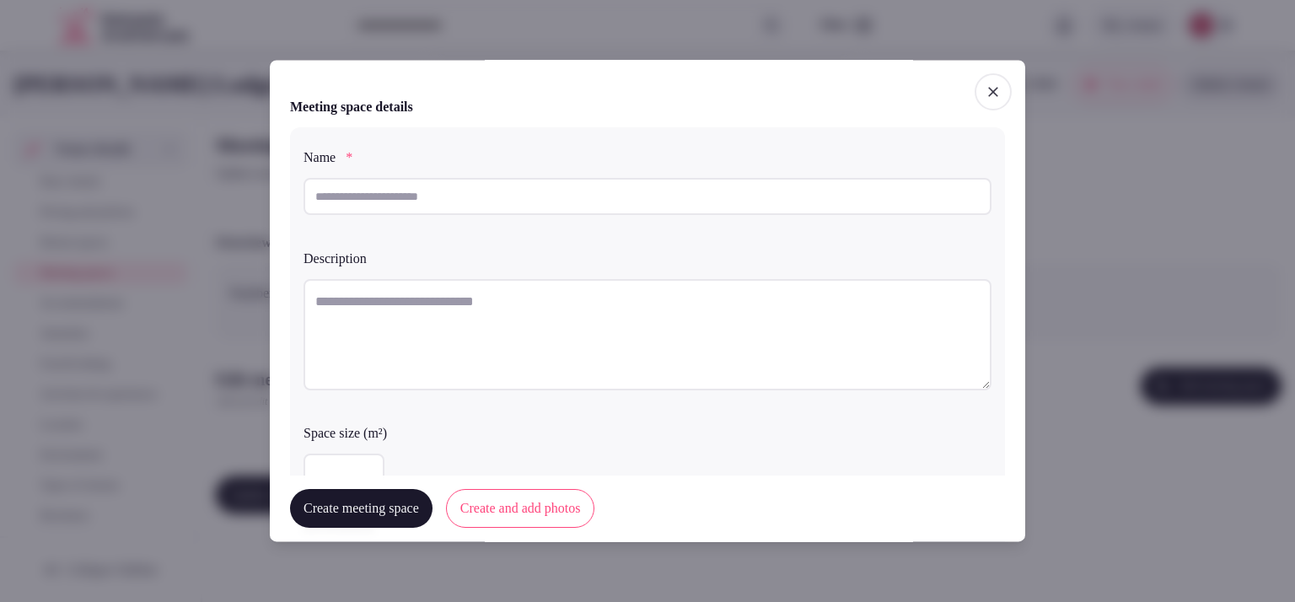
click at [472, 195] on input "text" at bounding box center [648, 196] width 688 height 37
type input "**********"
click at [391, 304] on textarea at bounding box center [648, 334] width 688 height 111
click at [467, 326] on textarea "To enrich screen reader interactions, please activate Accessibility in Grammarl…" at bounding box center [648, 334] width 688 height 111
paste textarea "**********"
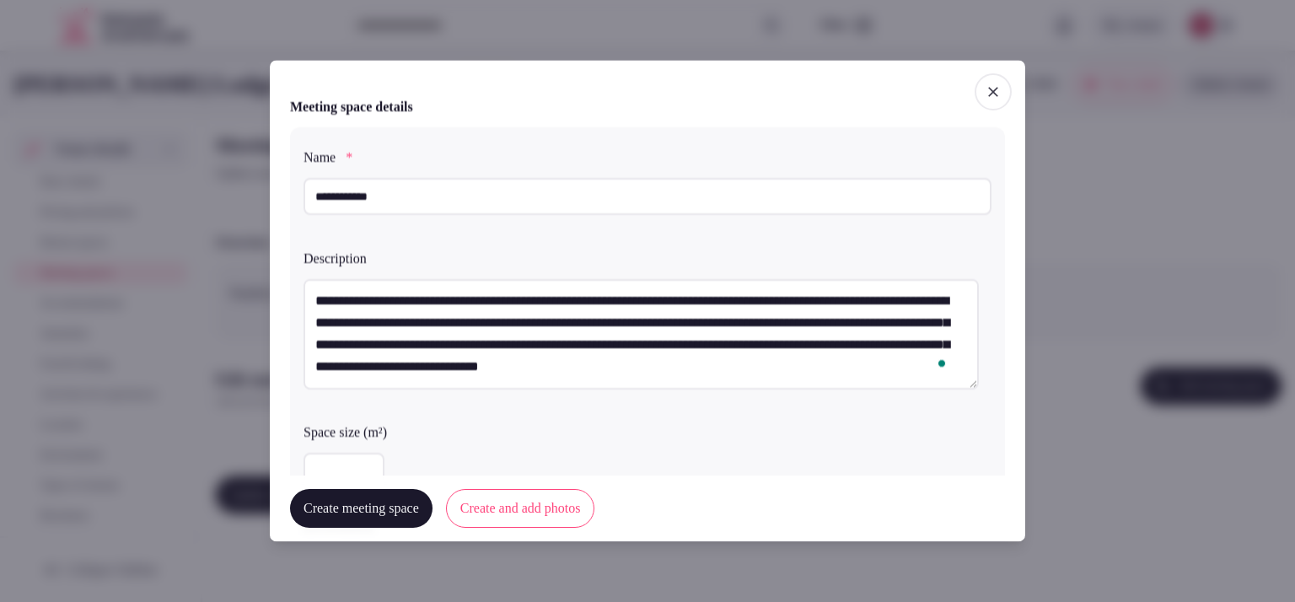
scroll to position [422, 0]
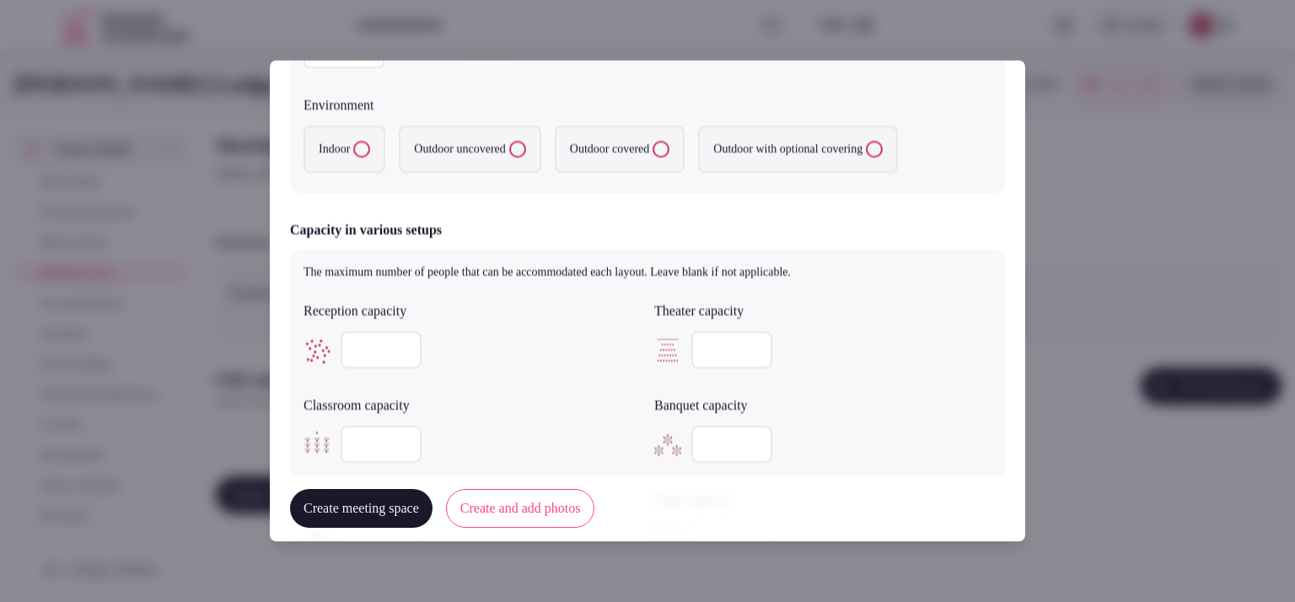
type textarea "**********"
click at [358, 156] on label "Indoor" at bounding box center [345, 150] width 82 height 47
click at [358, 156] on button "Indoor" at bounding box center [361, 150] width 17 height 17
click at [685, 161] on label "Outdoor covered" at bounding box center [620, 150] width 130 height 47
click at [670, 159] on covered "Outdoor covered" at bounding box center [661, 150] width 17 height 17
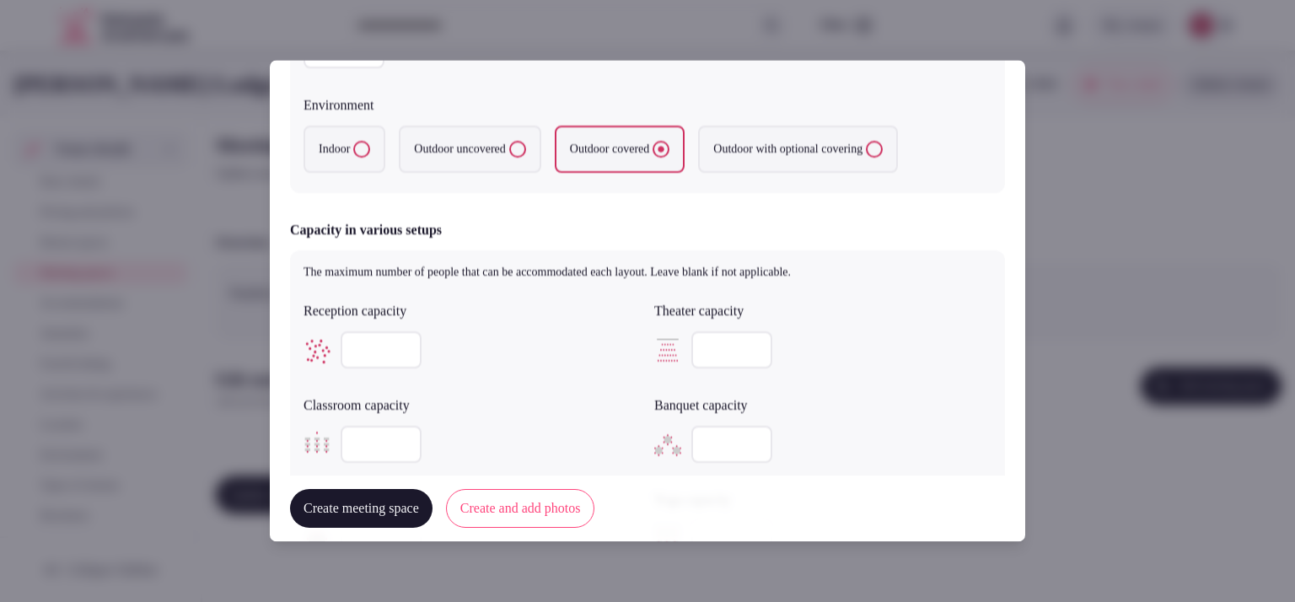
click at [351, 164] on label "Indoor" at bounding box center [345, 150] width 82 height 47
click at [353, 159] on button "Indoor" at bounding box center [361, 150] width 17 height 17
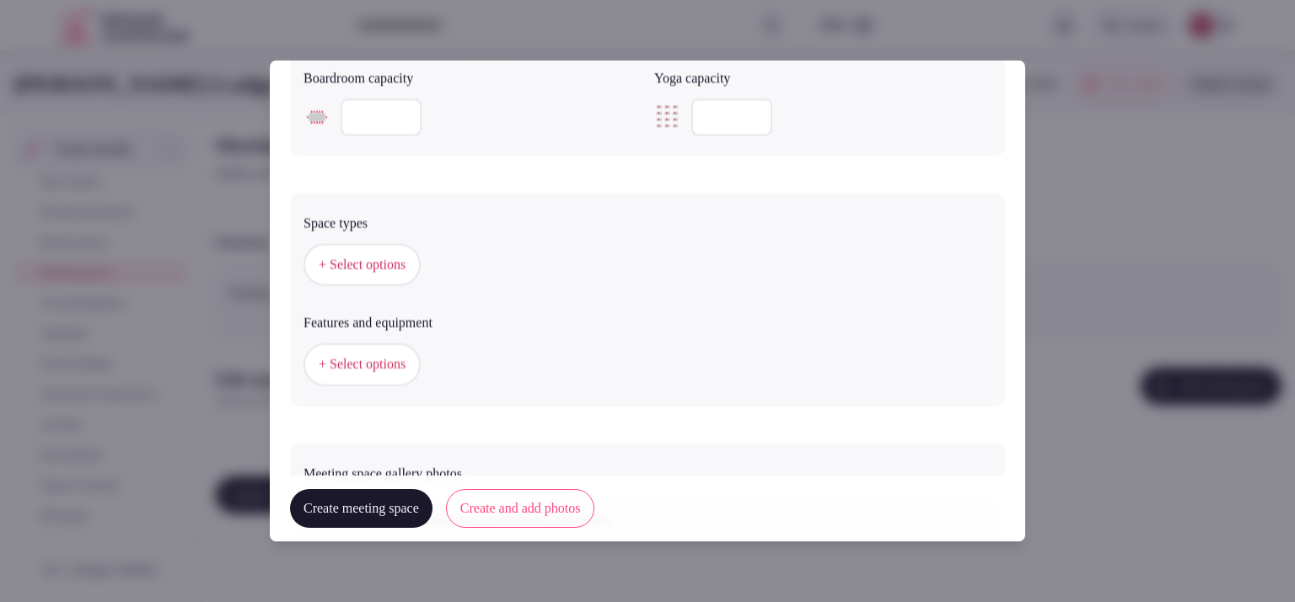
scroll to position [961, 0]
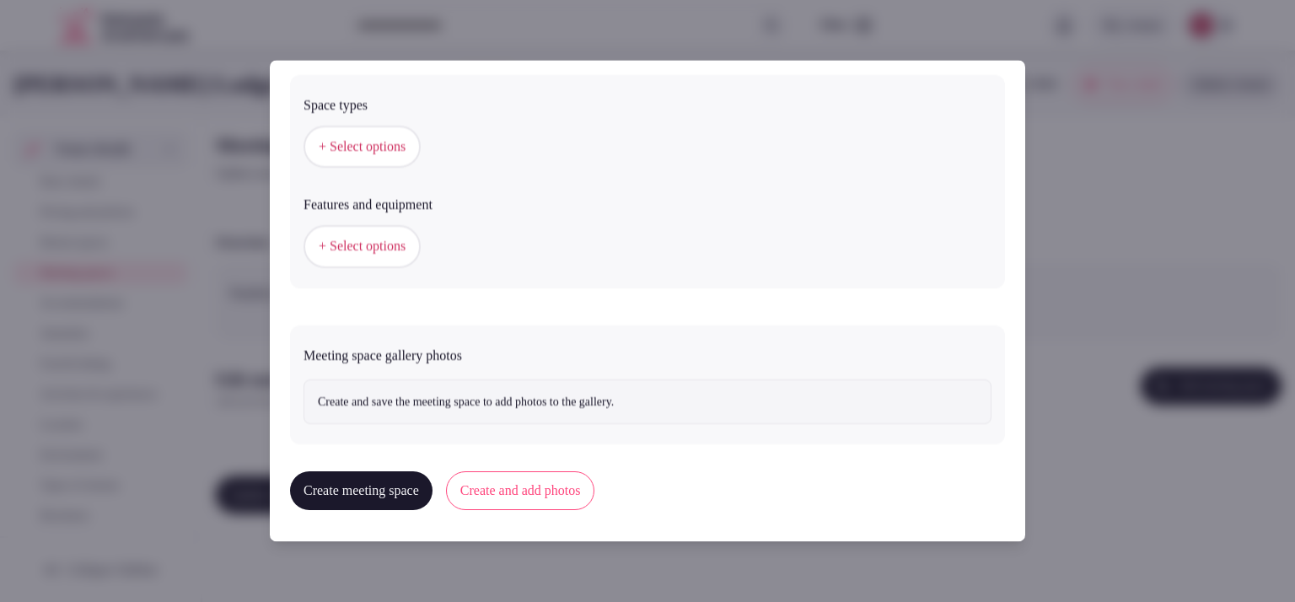
click at [353, 168] on div "+ Select options" at bounding box center [648, 148] width 688 height 56
click at [359, 154] on span "+ Select options" at bounding box center [362, 147] width 87 height 19
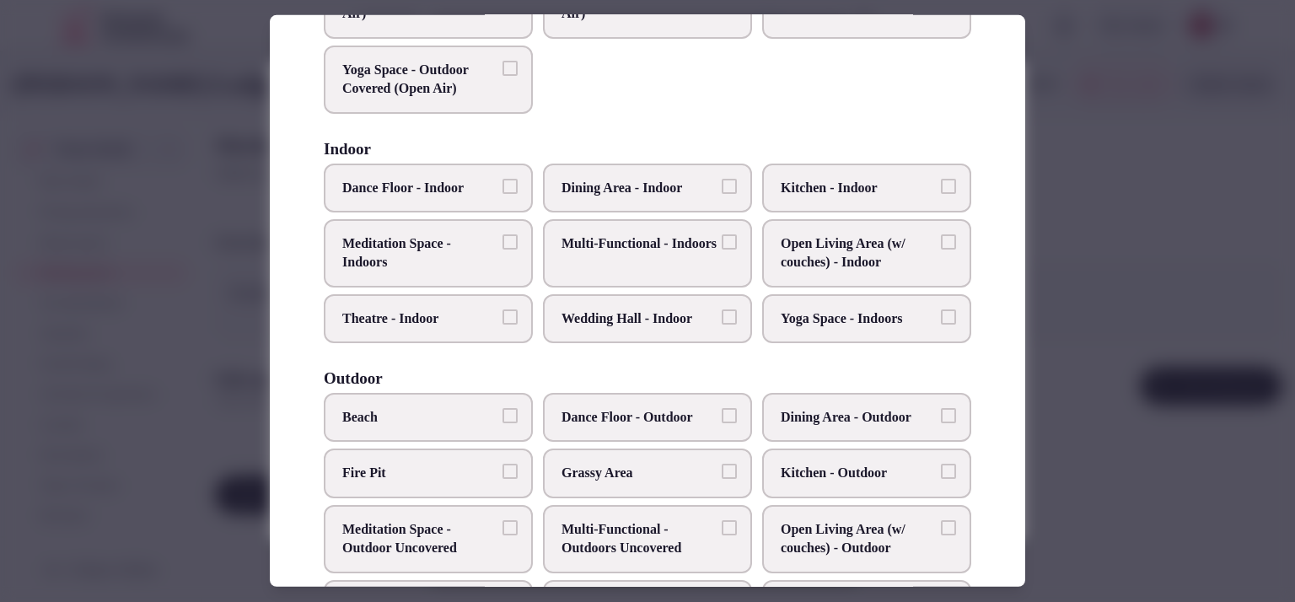
scroll to position [231, 0]
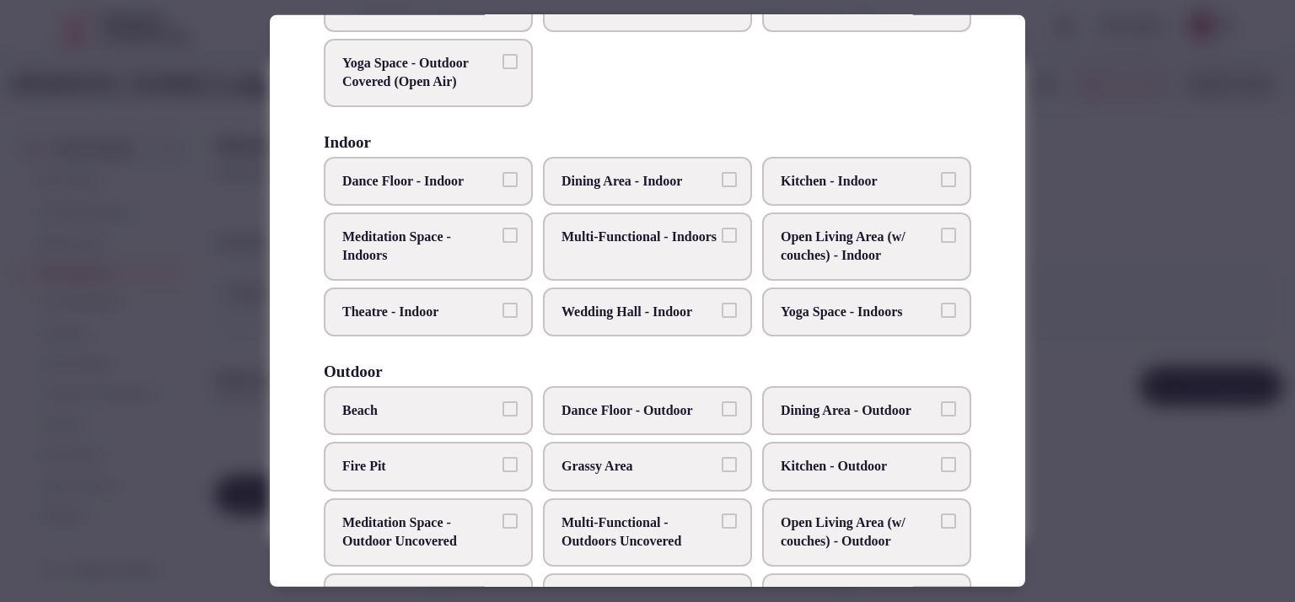
click at [631, 246] on span "Multi-Functional - Indoors" at bounding box center [639, 237] width 155 height 19
click at [722, 243] on button "Multi-Functional - Indoors" at bounding box center [729, 235] width 15 height 15
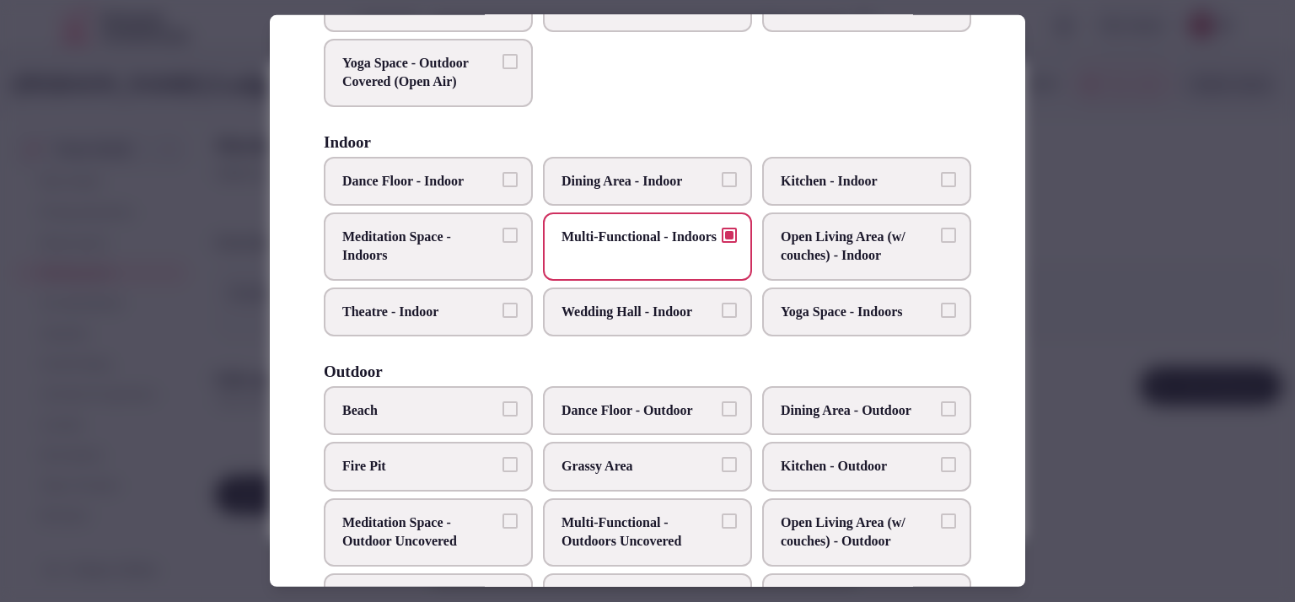
click at [831, 230] on span "Open Living Area (w/ couches) - Indoor" at bounding box center [858, 247] width 155 height 38
click at [941, 230] on button "Open Living Area (w/ couches) - Indoor" at bounding box center [948, 235] width 15 height 15
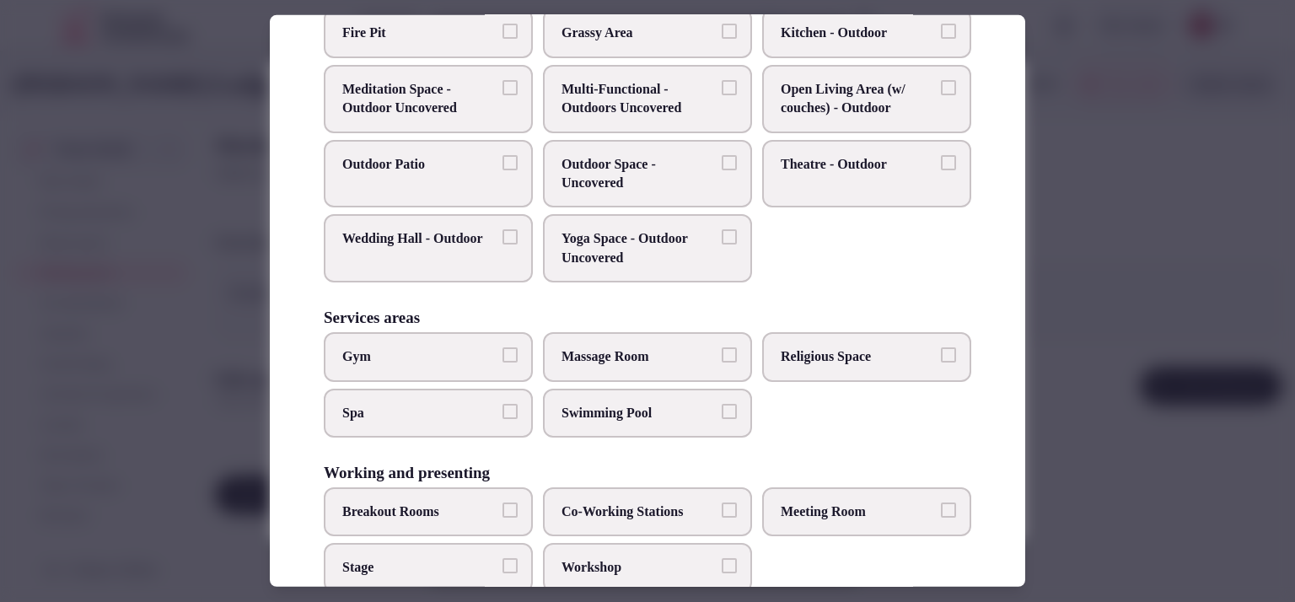
scroll to position [658, 0]
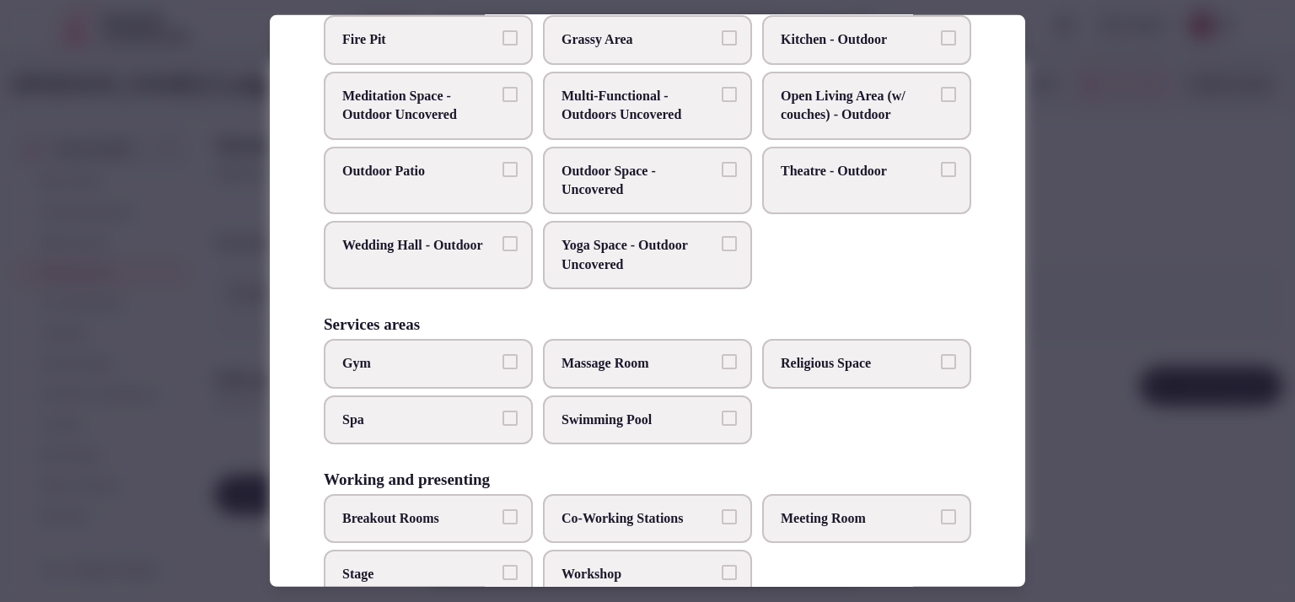
click at [452, 411] on span "Spa" at bounding box center [419, 419] width 155 height 19
click at [503, 411] on button "Spa" at bounding box center [510, 417] width 15 height 15
click at [607, 401] on label "Swimming Pool" at bounding box center [647, 419] width 209 height 49
click at [722, 410] on button "Swimming Pool" at bounding box center [729, 417] width 15 height 15
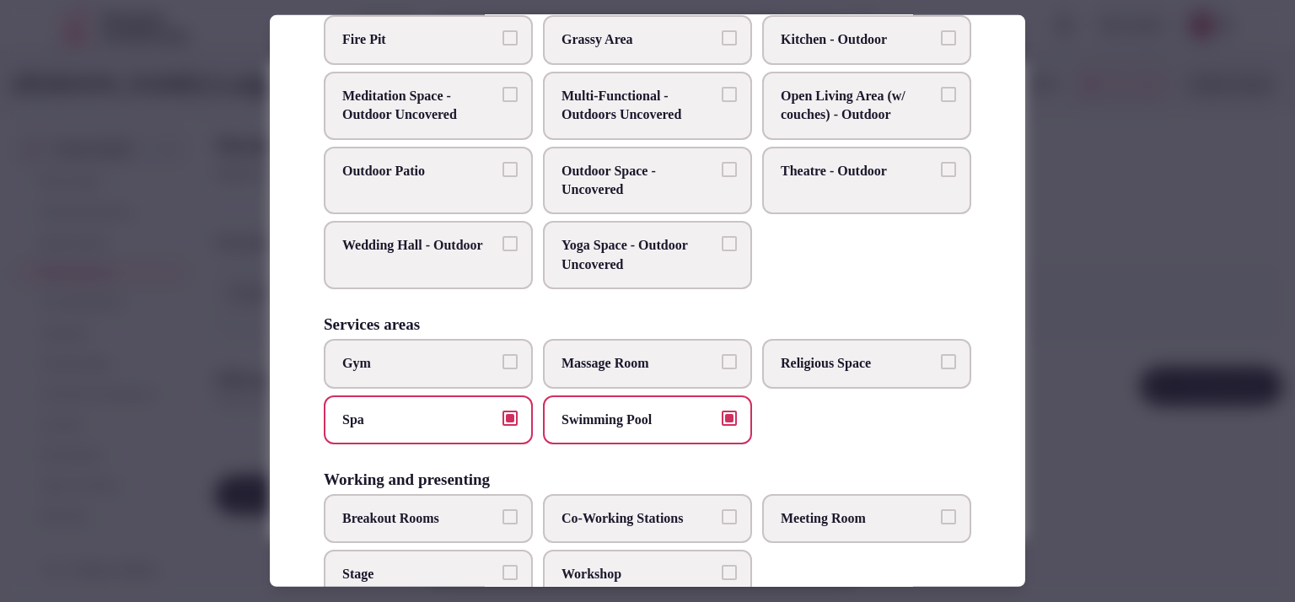
click at [704, 358] on span "Massage Room" at bounding box center [639, 363] width 155 height 19
click at [722, 358] on button "Massage Room" at bounding box center [729, 361] width 15 height 15
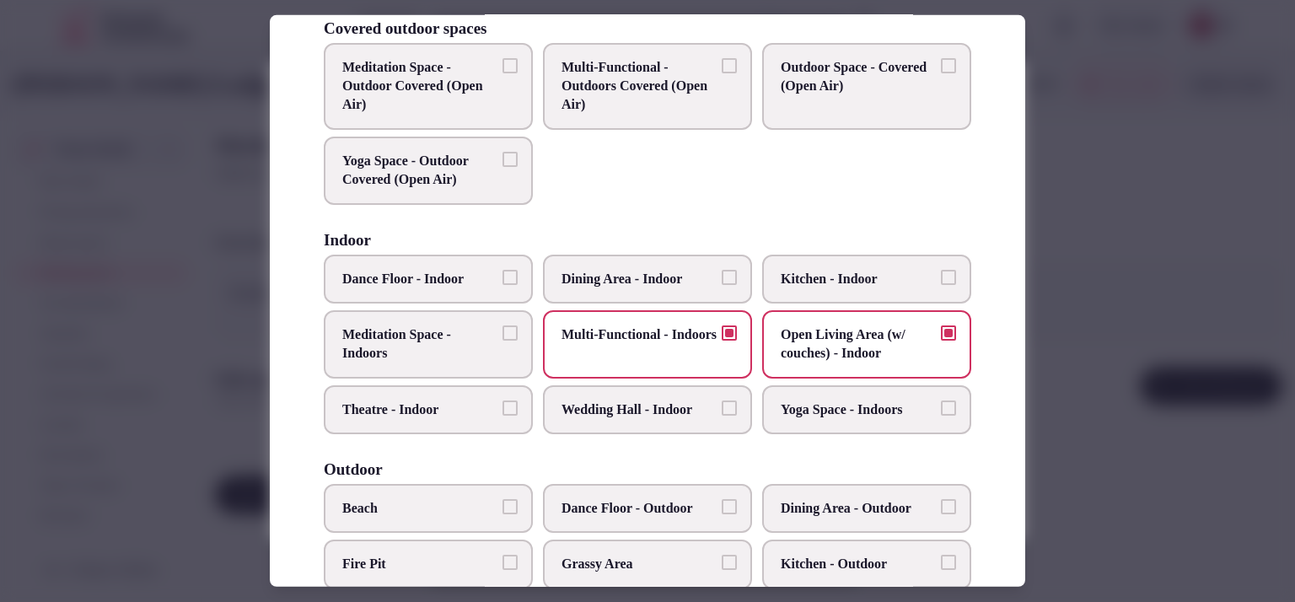
scroll to position [118, 0]
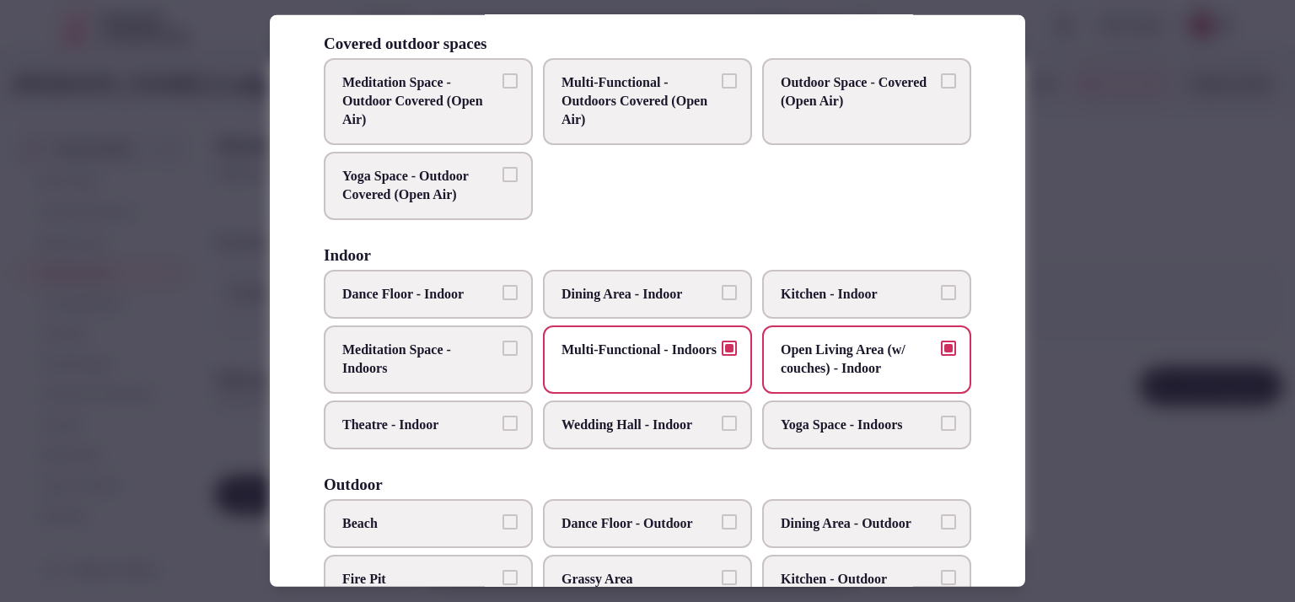
click at [1197, 171] on div at bounding box center [647, 301] width 1295 height 602
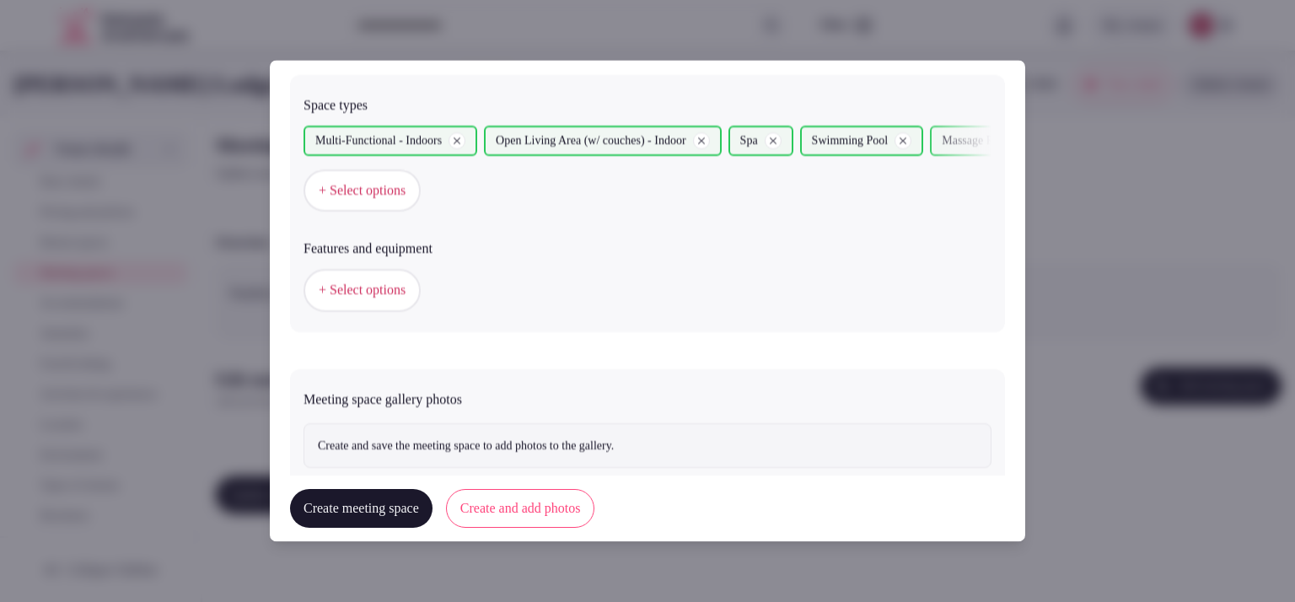
click at [509, 504] on button "Create and add photos" at bounding box center [520, 509] width 149 height 39
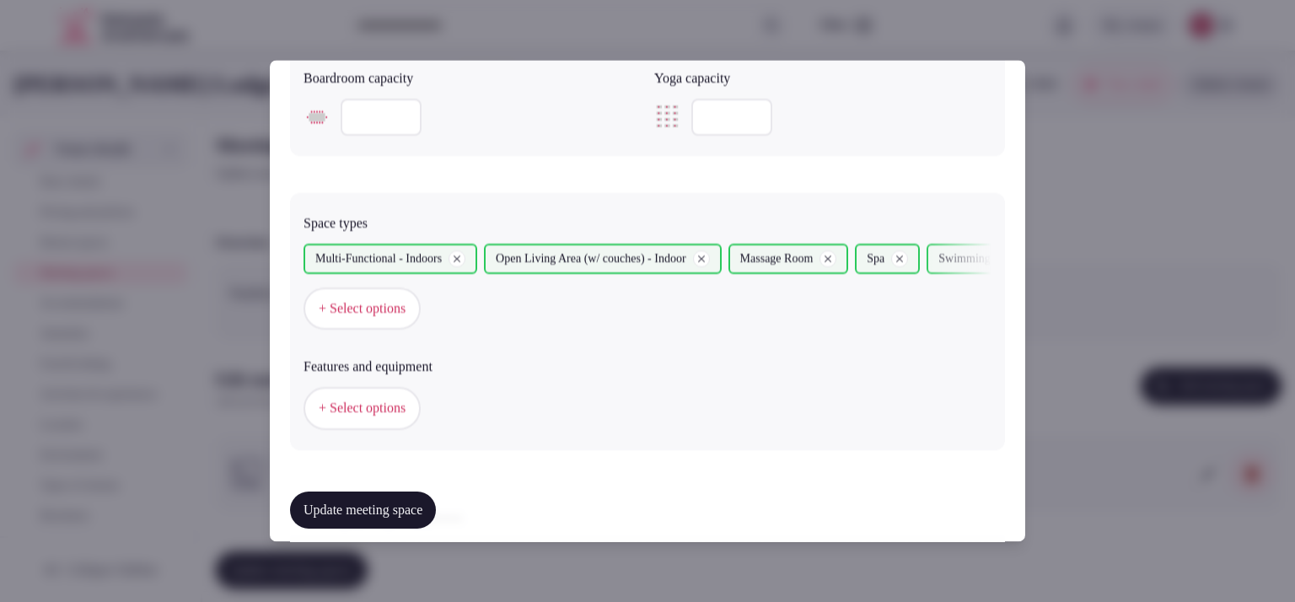
scroll to position [1160, 0]
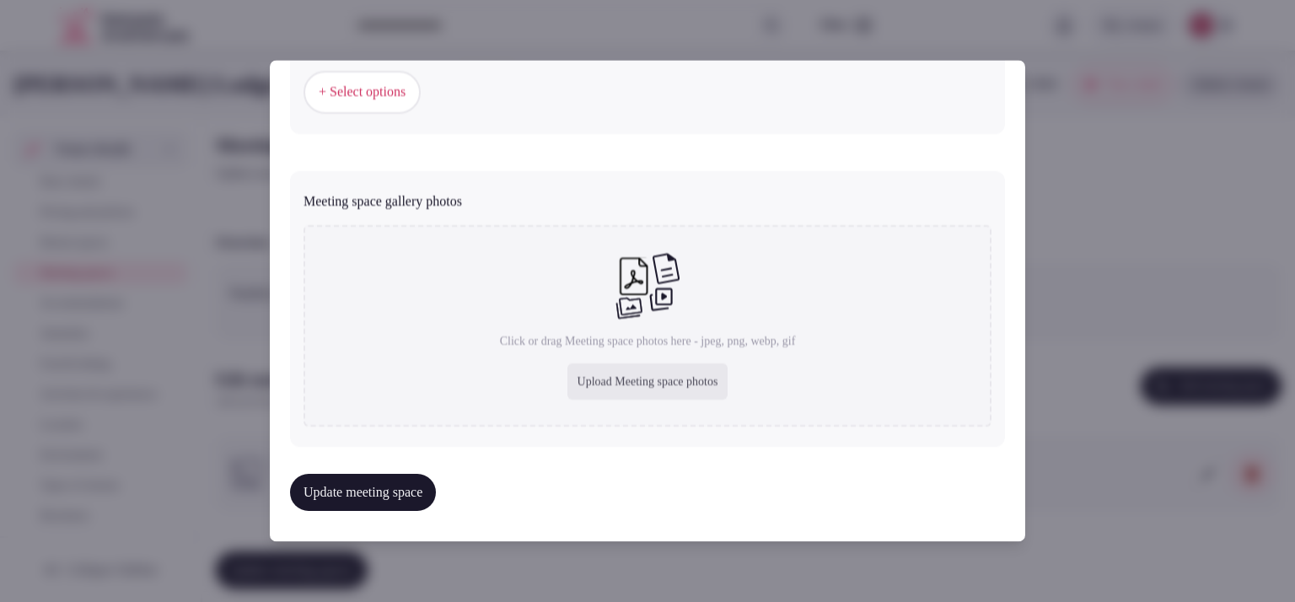
click at [573, 370] on div "Upload Meeting space photos" at bounding box center [648, 382] width 161 height 37
type input "**********"
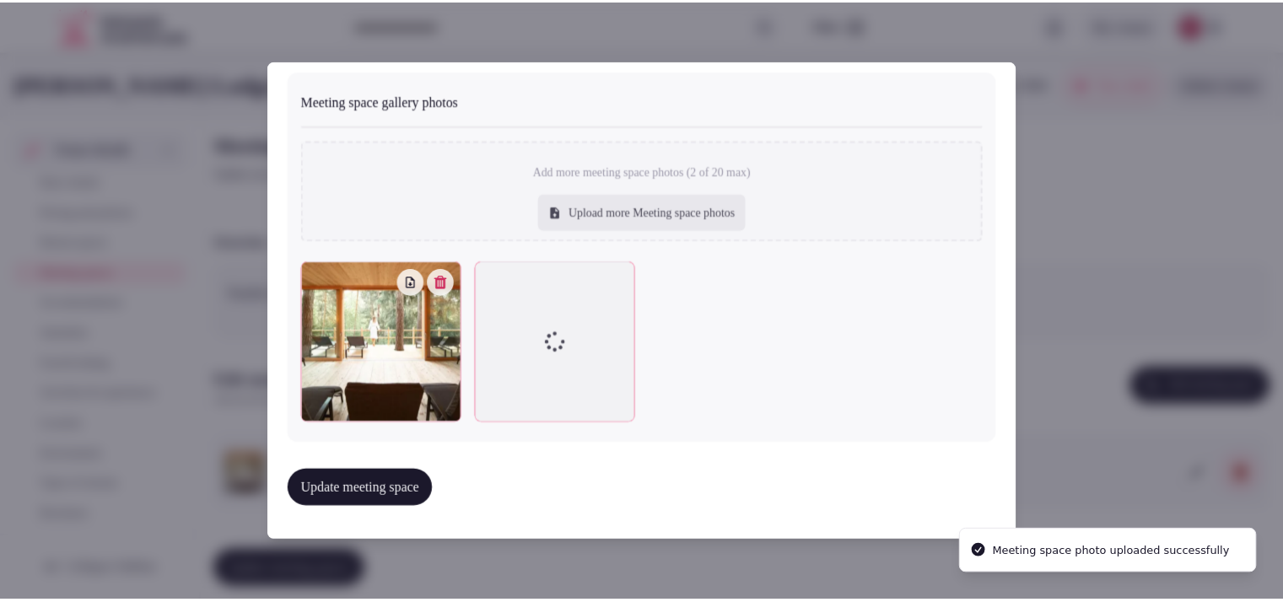
scroll to position [1252, 0]
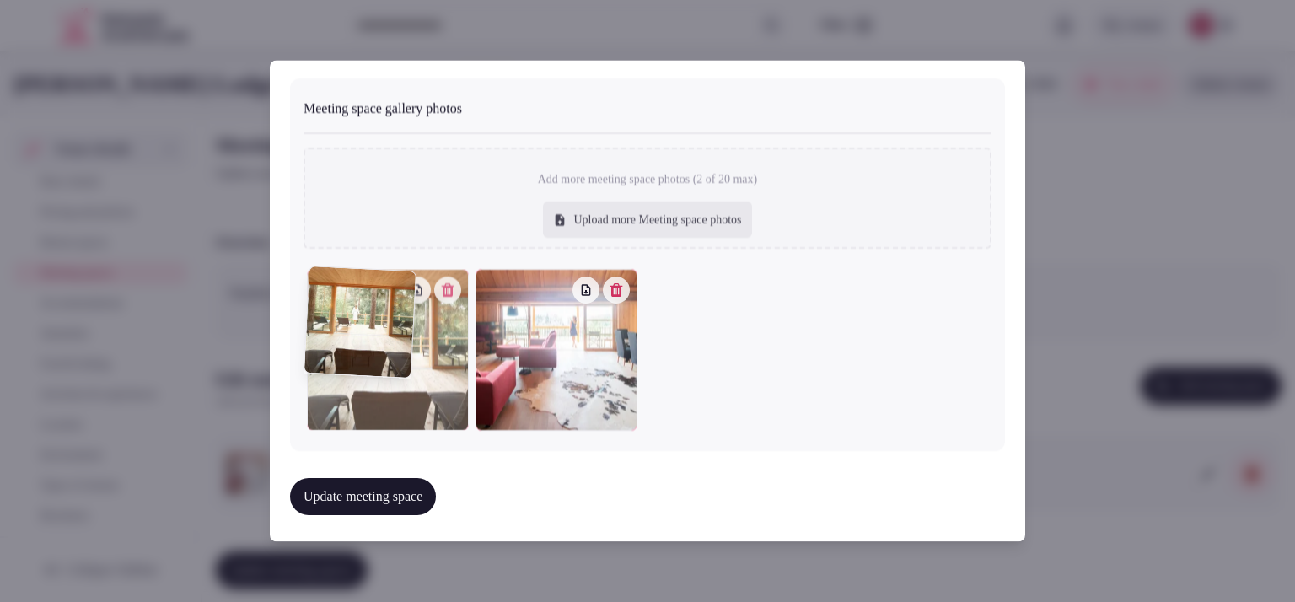
drag, startPoint x: 550, startPoint y: 344, endPoint x: 442, endPoint y: 363, distance: 109.5
click at [442, 363] on div at bounding box center [388, 350] width 162 height 162
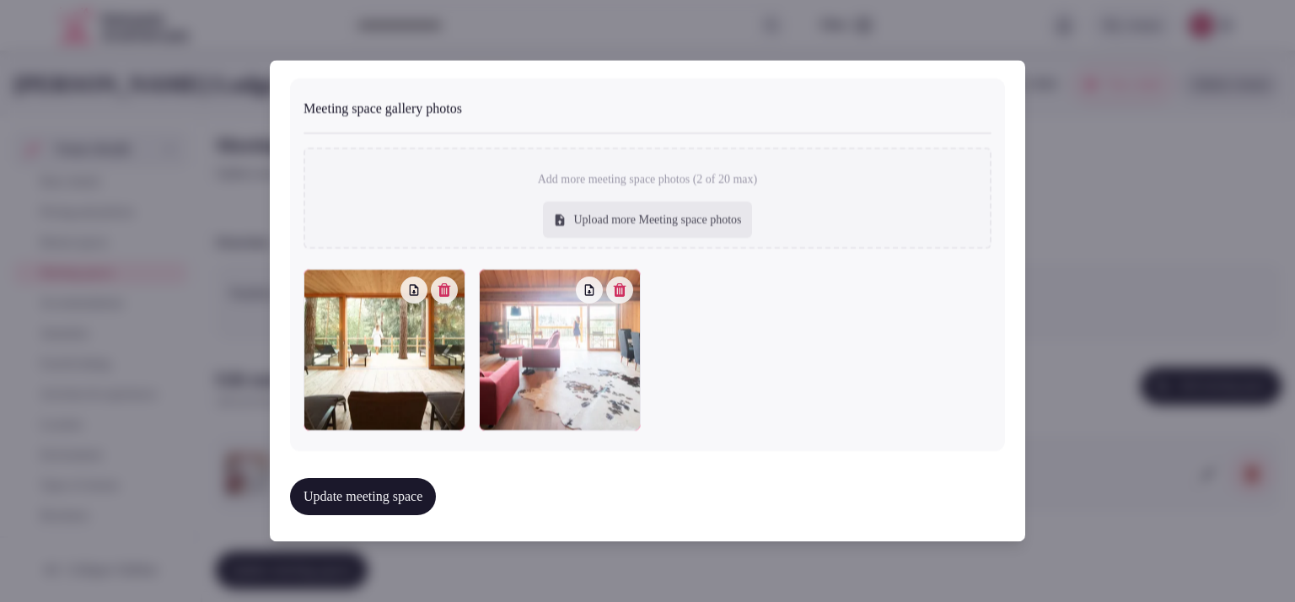
click at [381, 488] on button "Update meeting space" at bounding box center [363, 496] width 146 height 37
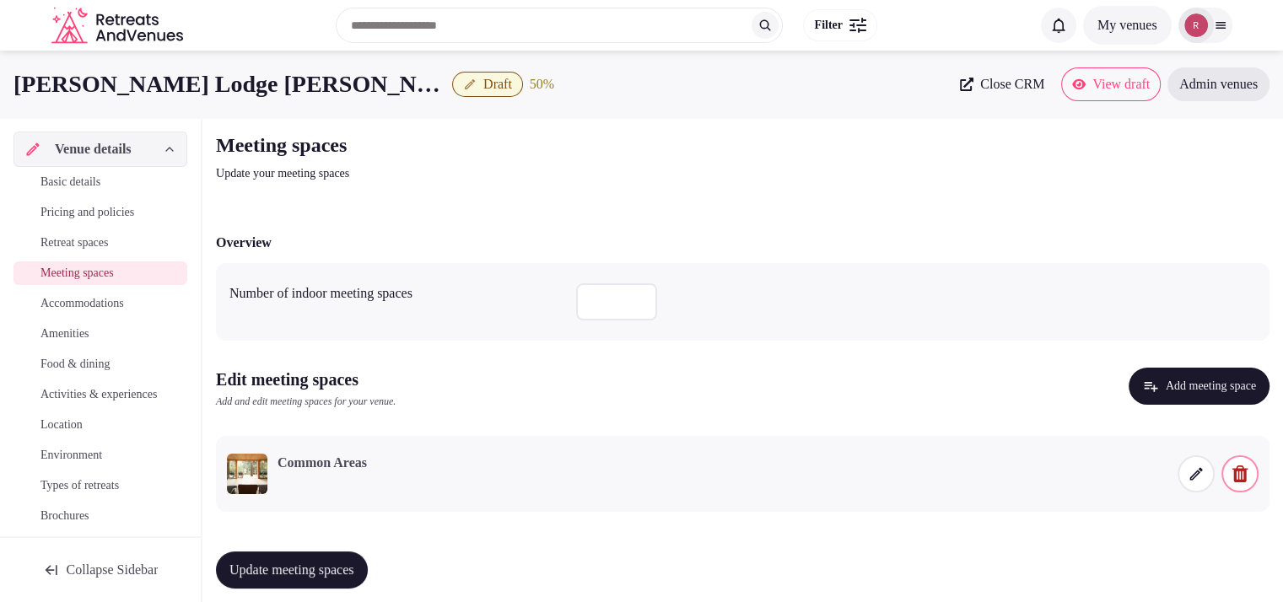
click at [330, 566] on span "Update meeting spaces" at bounding box center [291, 570] width 125 height 17
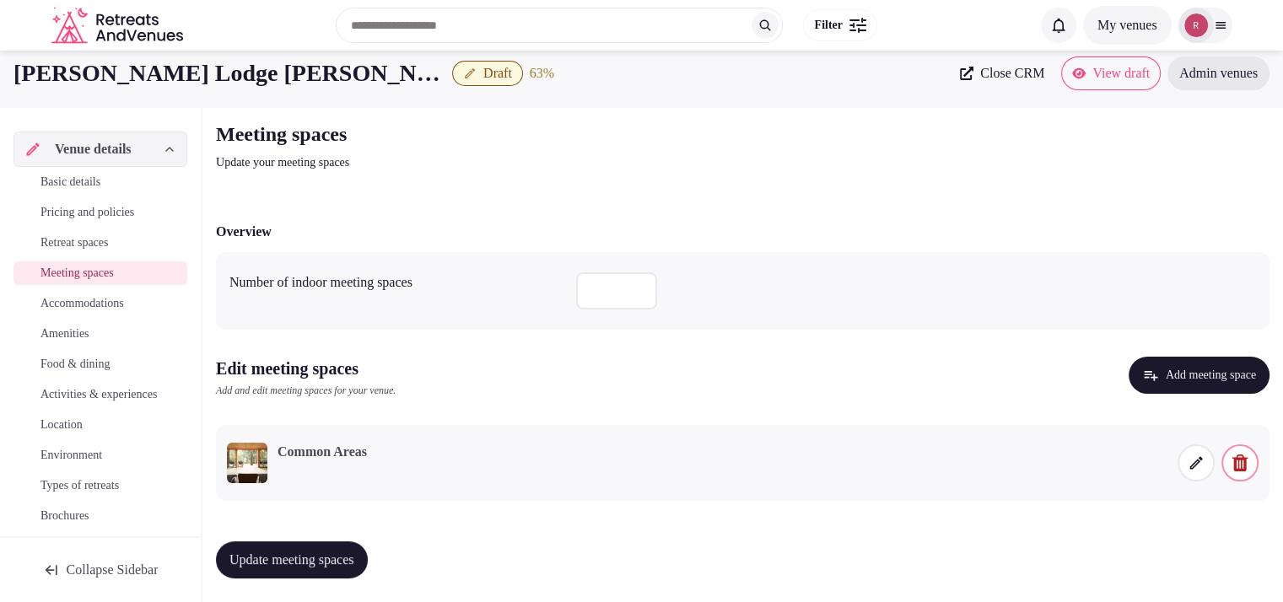
scroll to position [13, 0]
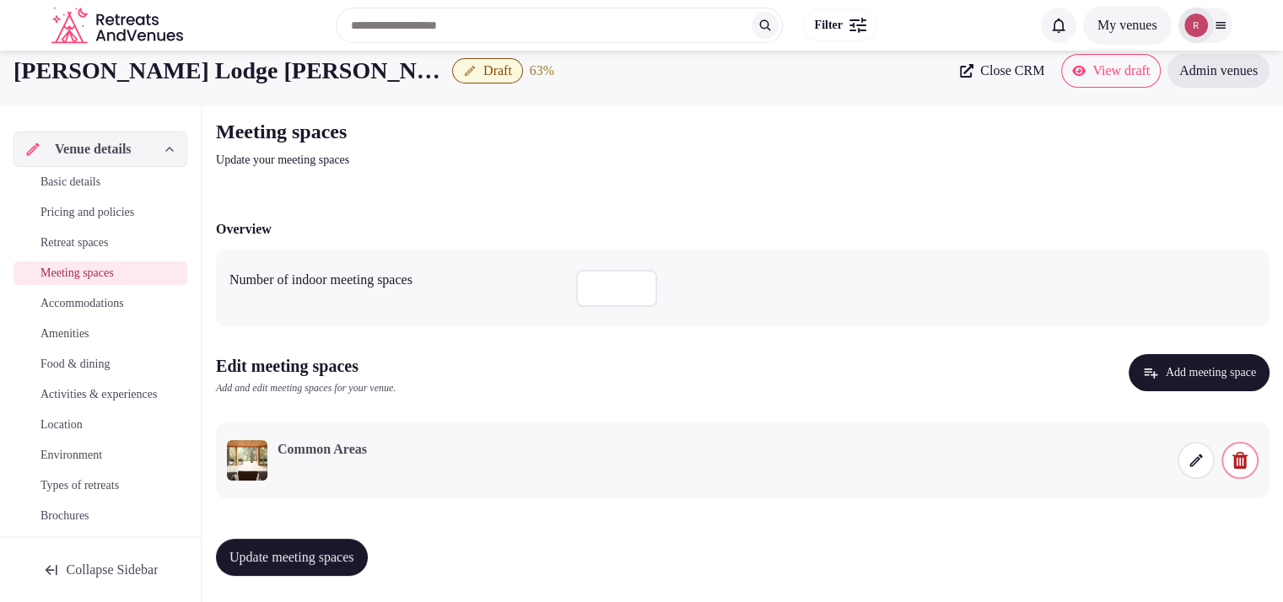
drag, startPoint x: 1064, startPoint y: 65, endPoint x: 1120, endPoint y: 122, distance: 80.5
click at [1120, 122] on div "Meeting spaces Update your meeting spaces" at bounding box center [742, 143] width 1053 height 51
click at [83, 177] on span "Basic details" at bounding box center [70, 182] width 60 height 17
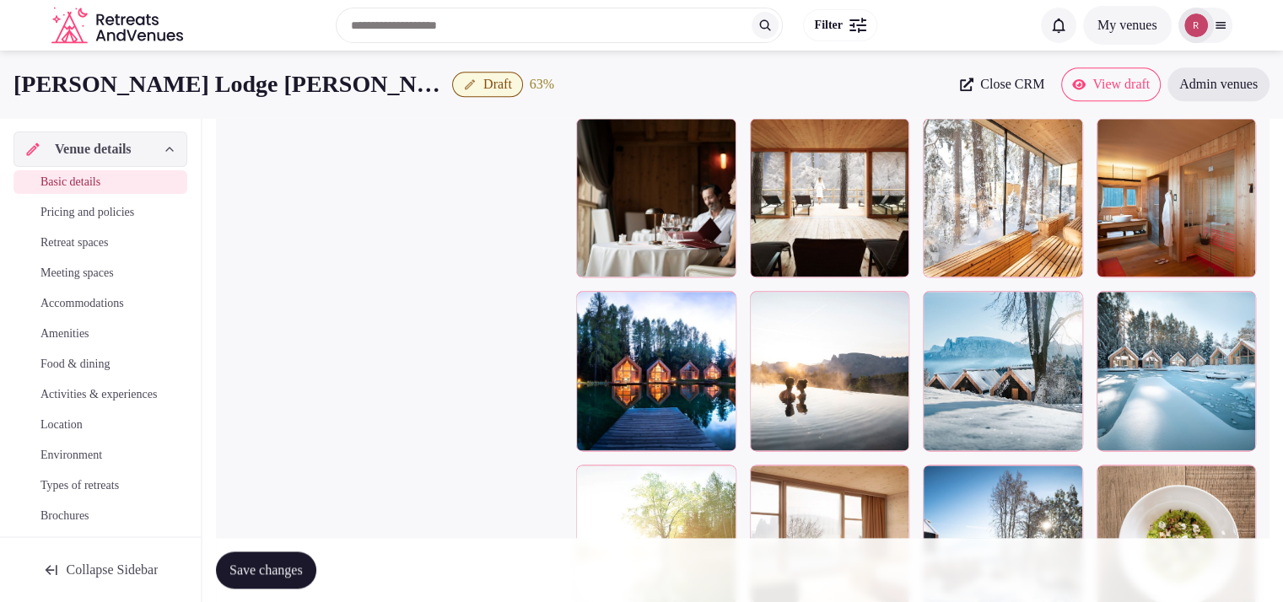
scroll to position [2085, 0]
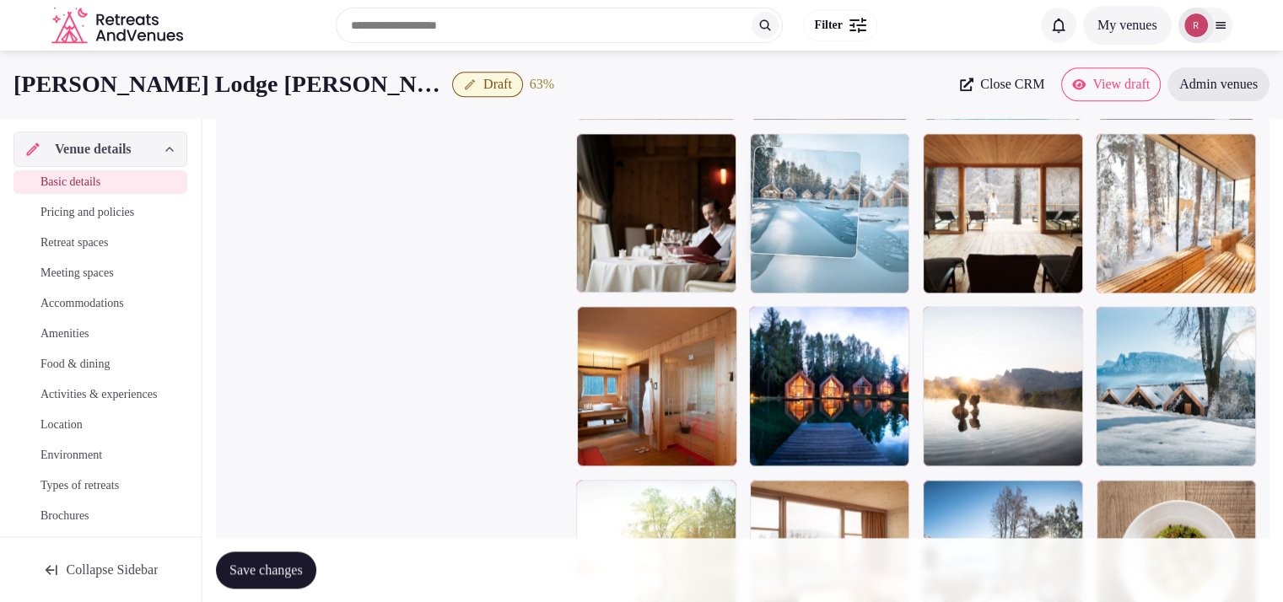
drag, startPoint x: 1174, startPoint y: 393, endPoint x: 881, endPoint y: 268, distance: 318.9
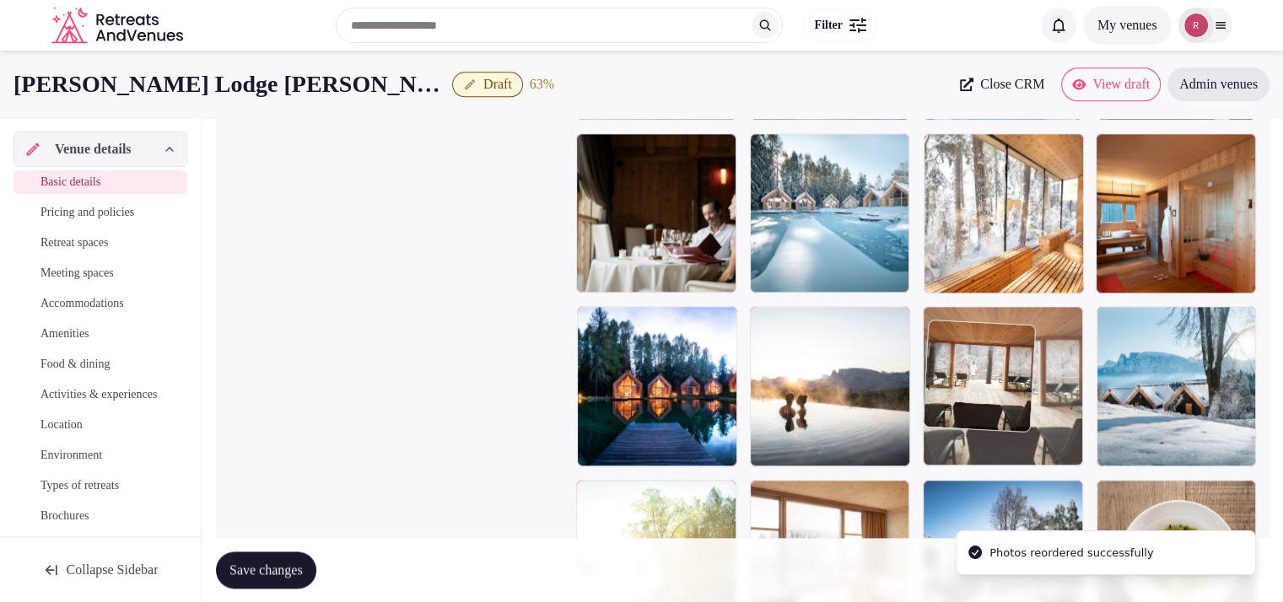
drag, startPoint x: 1017, startPoint y: 346, endPoint x: 1017, endPoint y: 422, distance: 75.9
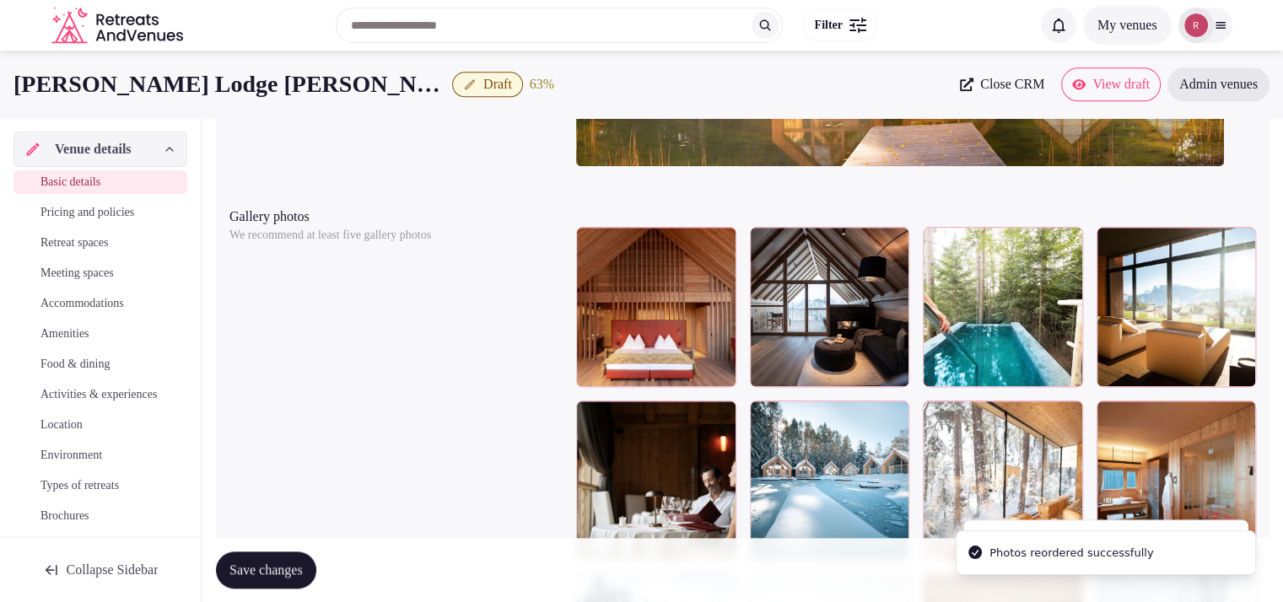
scroll to position [1559, 0]
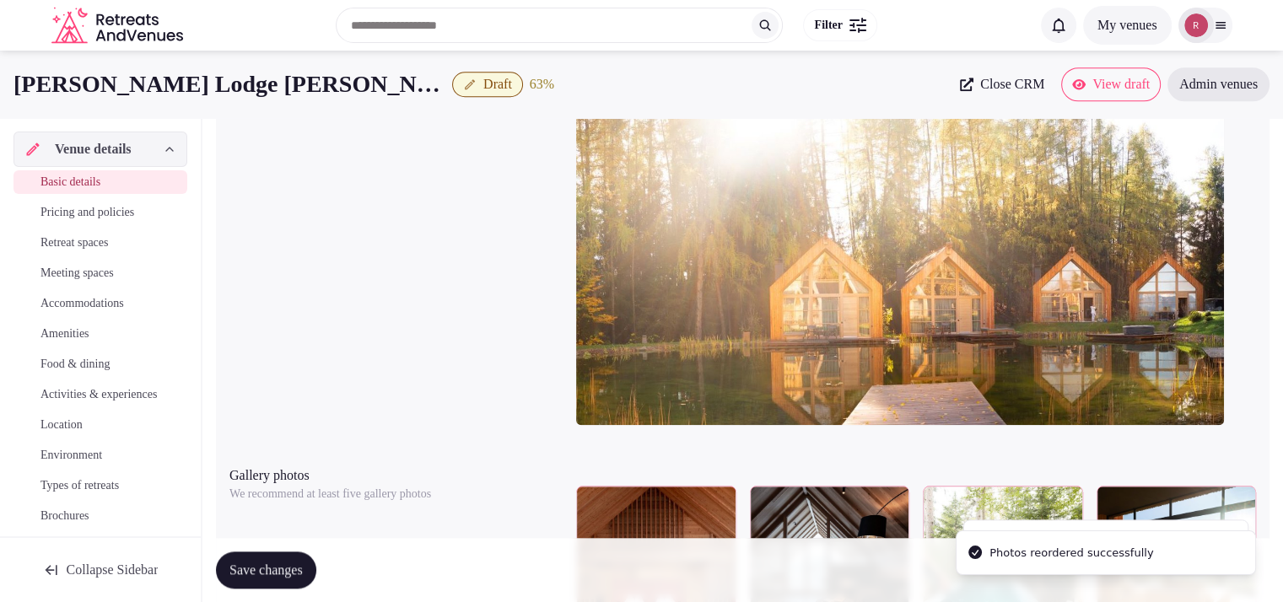
click at [240, 560] on button "Save changes" at bounding box center [266, 570] width 100 height 37
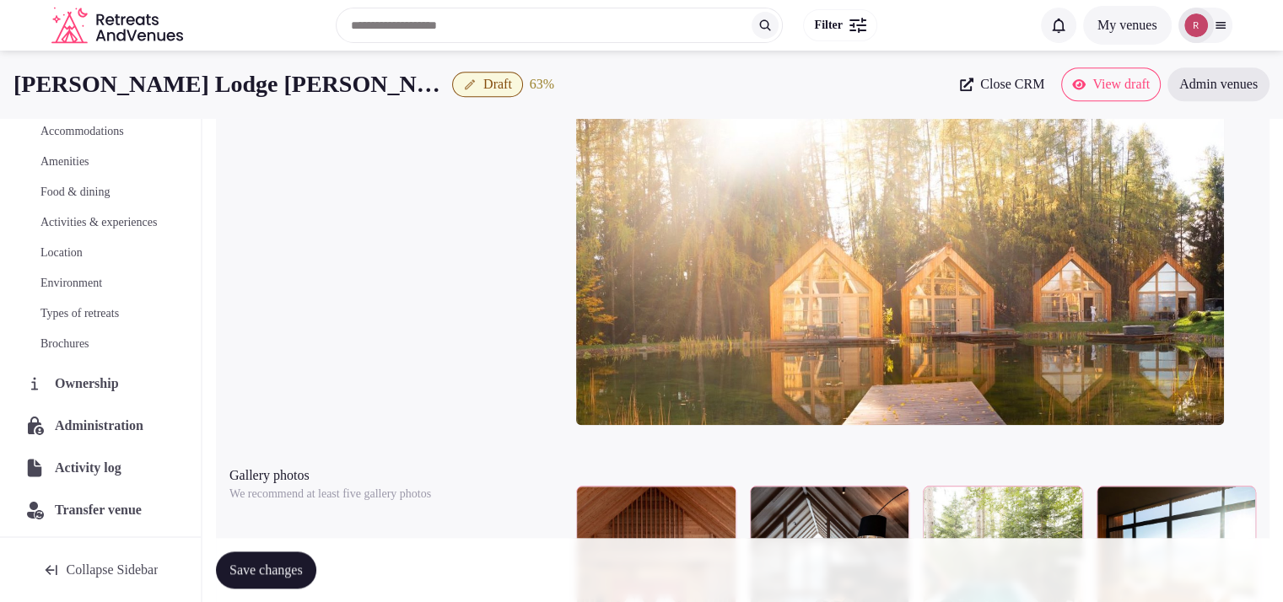
scroll to position [192, 0]
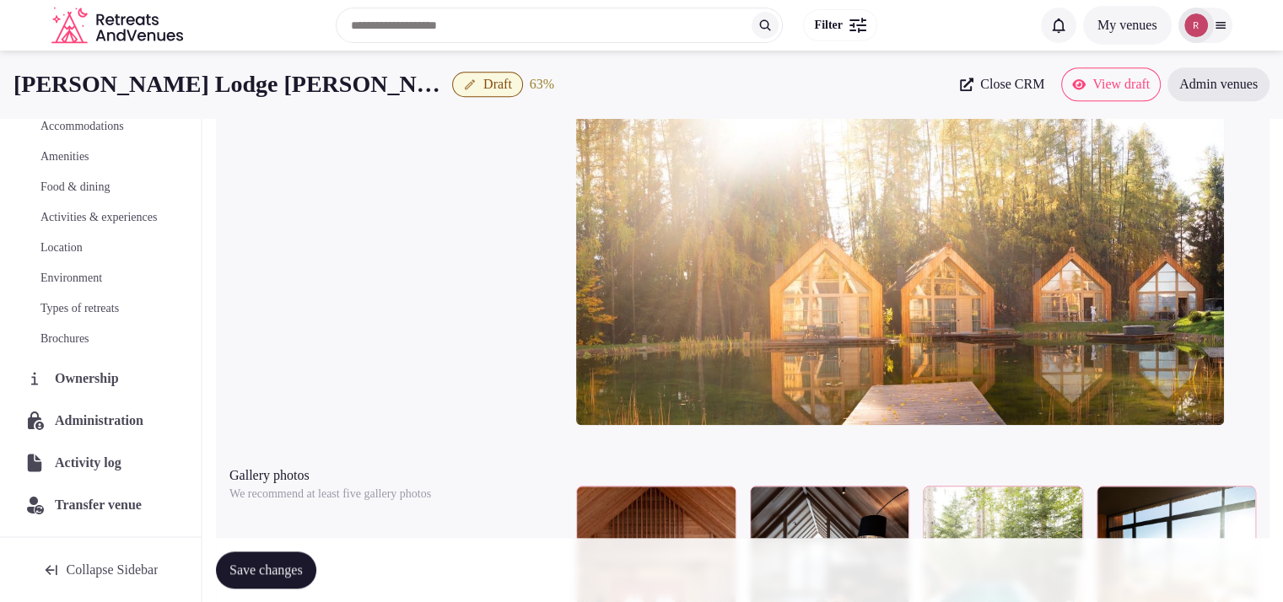
click at [78, 225] on span "Activities & experiences" at bounding box center [98, 217] width 116 height 17
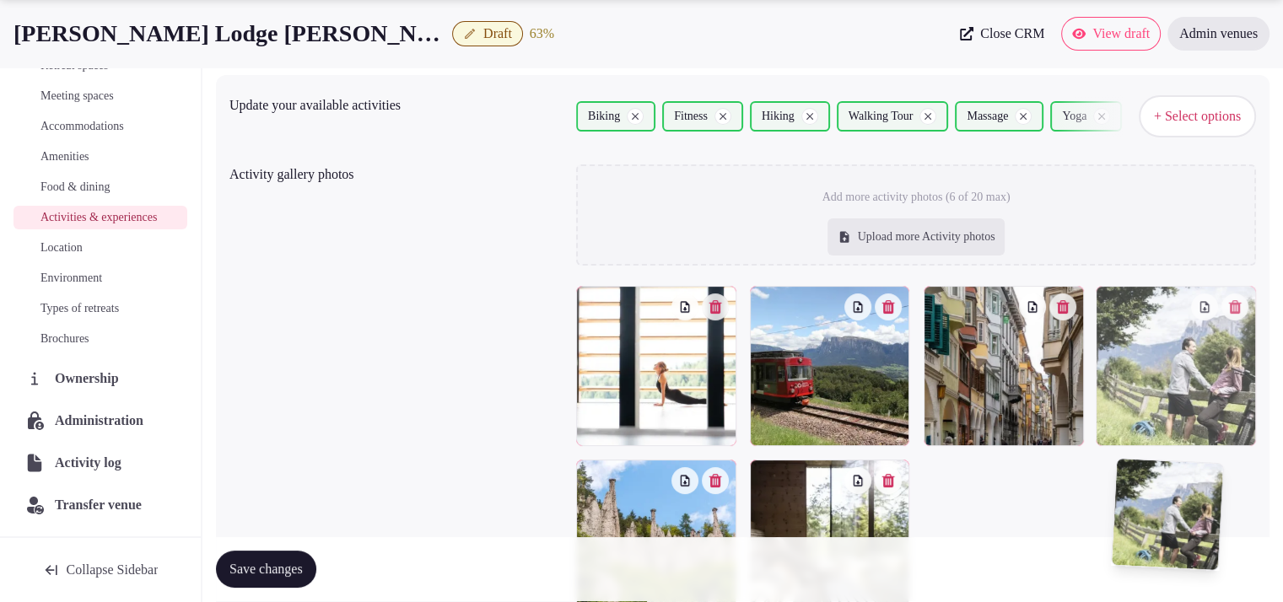
scroll to position [210, 0]
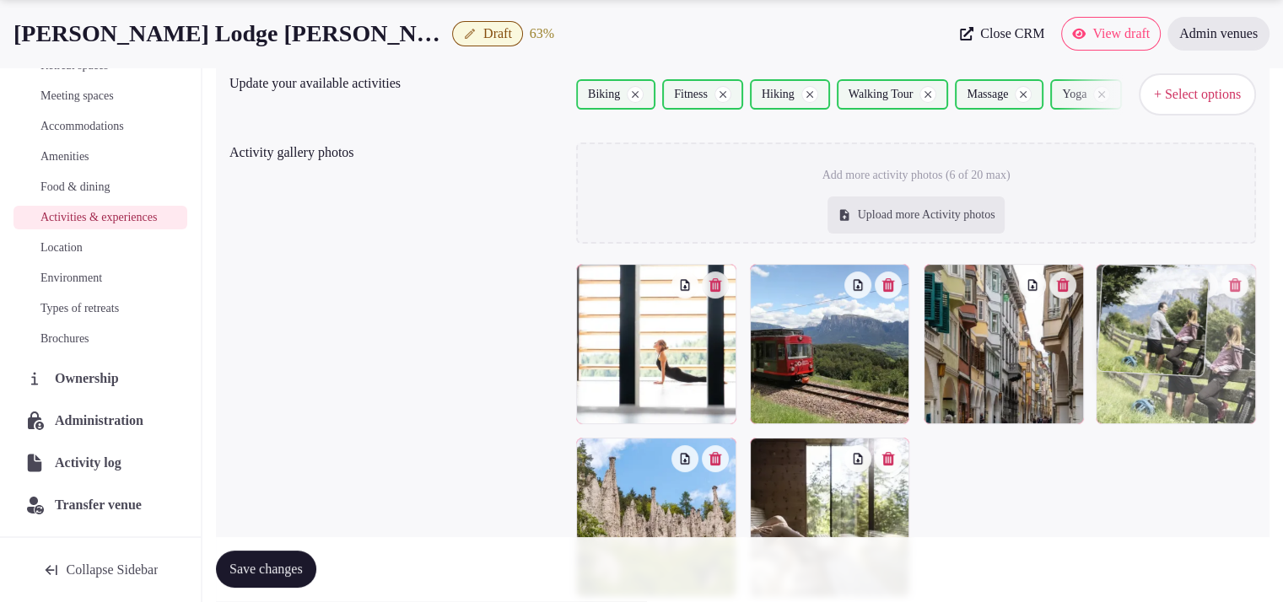
drag, startPoint x: 969, startPoint y: 524, endPoint x: 1166, endPoint y: 357, distance: 258.5
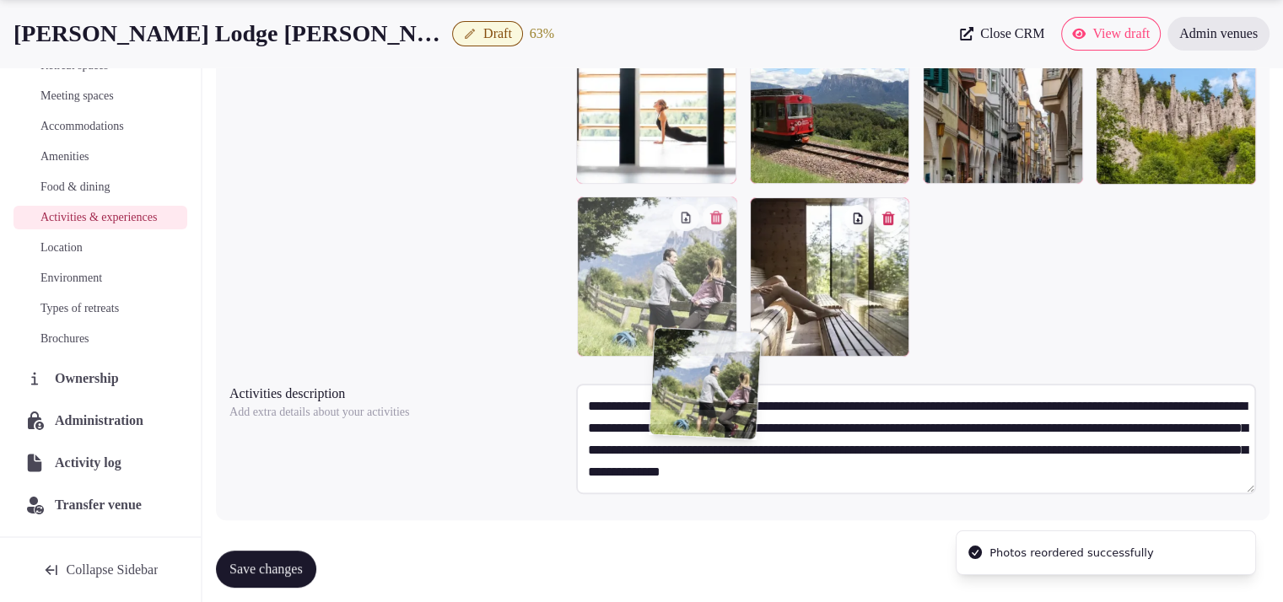
scroll to position [455, 0]
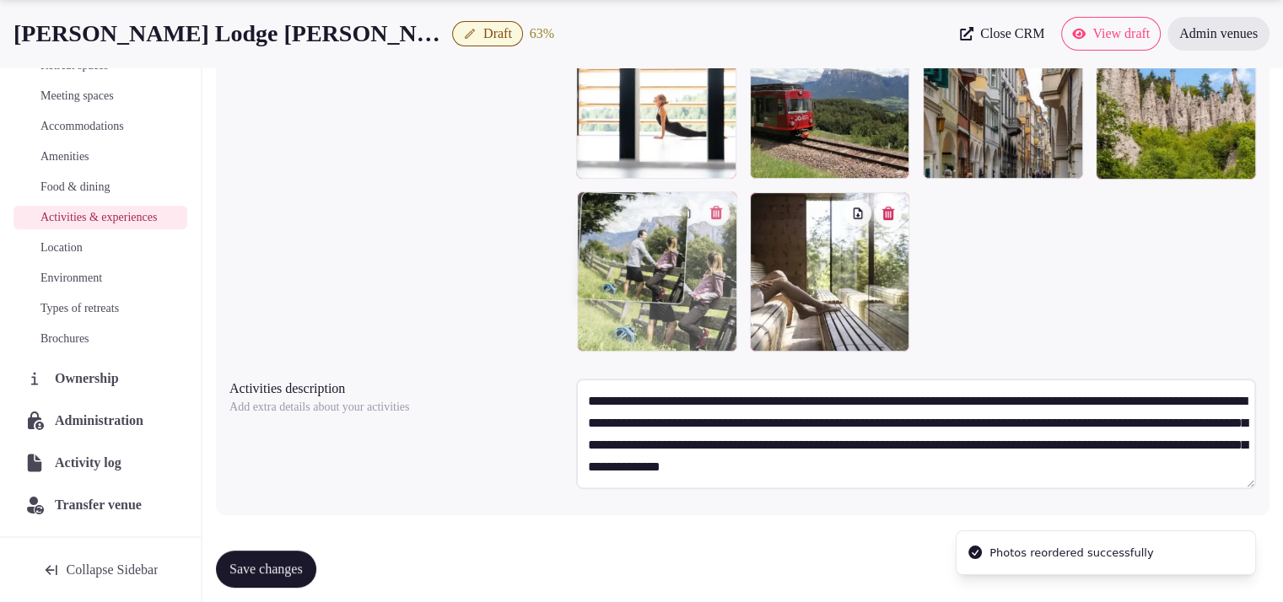
drag, startPoint x: 1177, startPoint y: 380, endPoint x: 705, endPoint y: 337, distance: 474.3
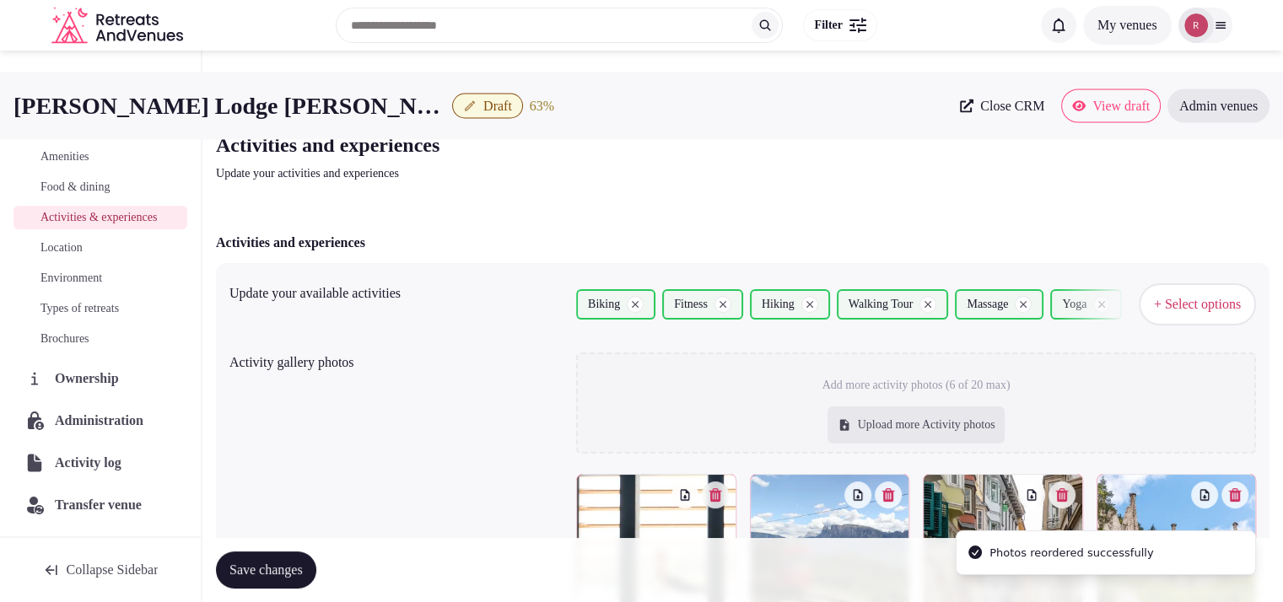
scroll to position [192, 0]
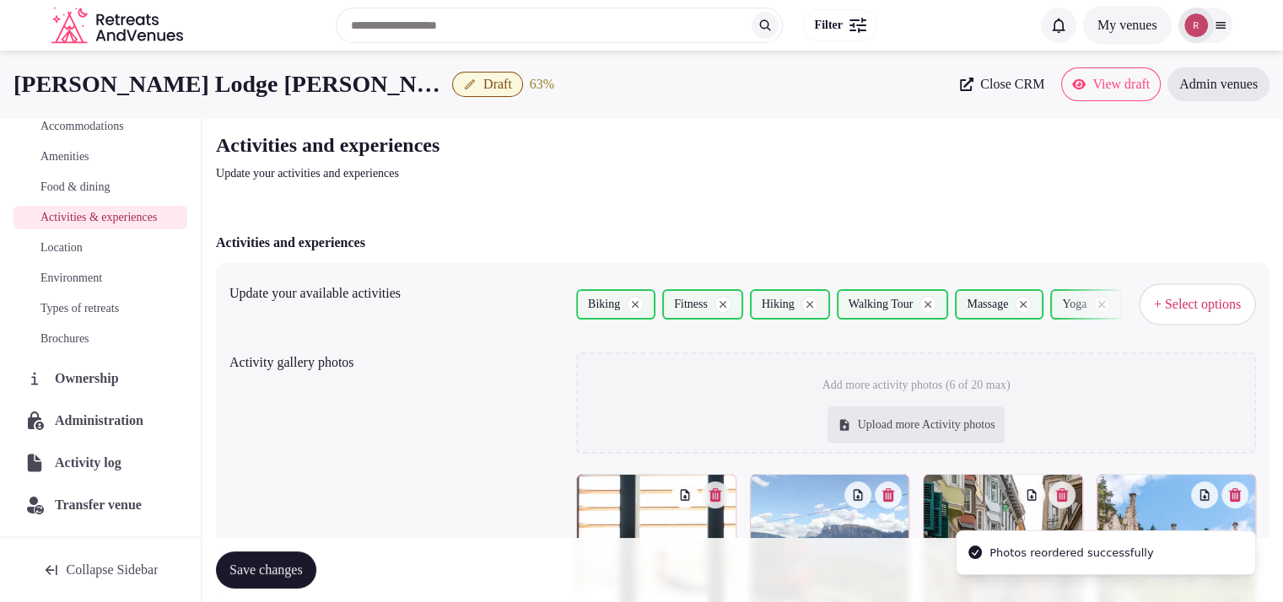
click at [245, 568] on span "Save changes" at bounding box center [265, 570] width 73 height 17
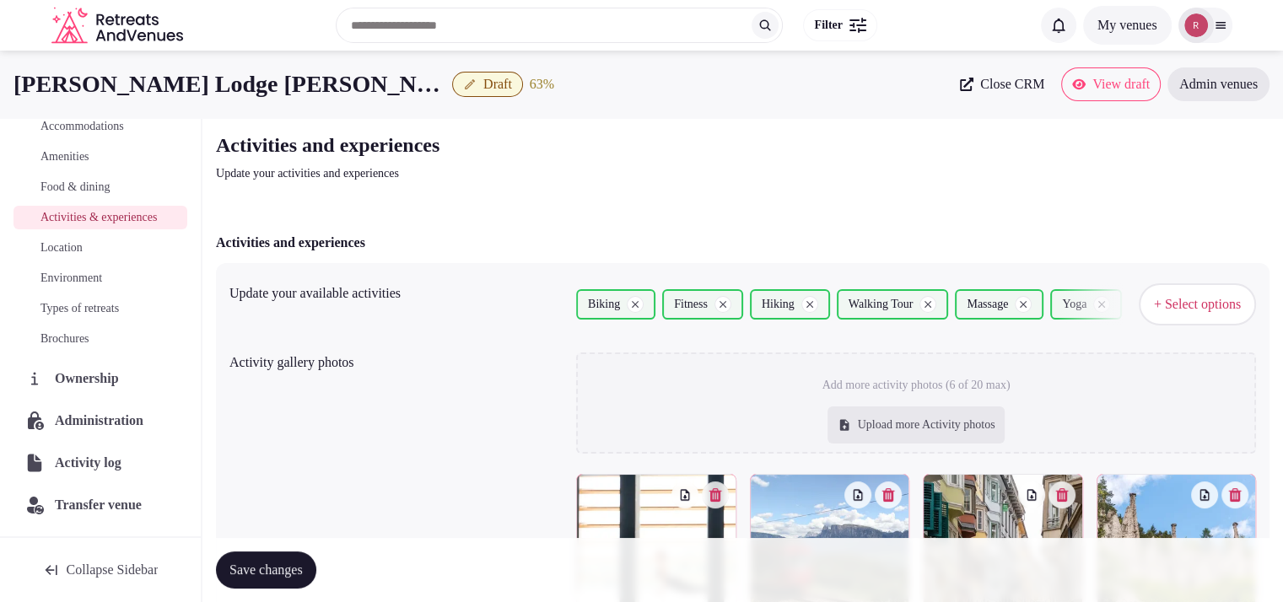
click at [98, 151] on link "Amenities" at bounding box center [100, 157] width 174 height 24
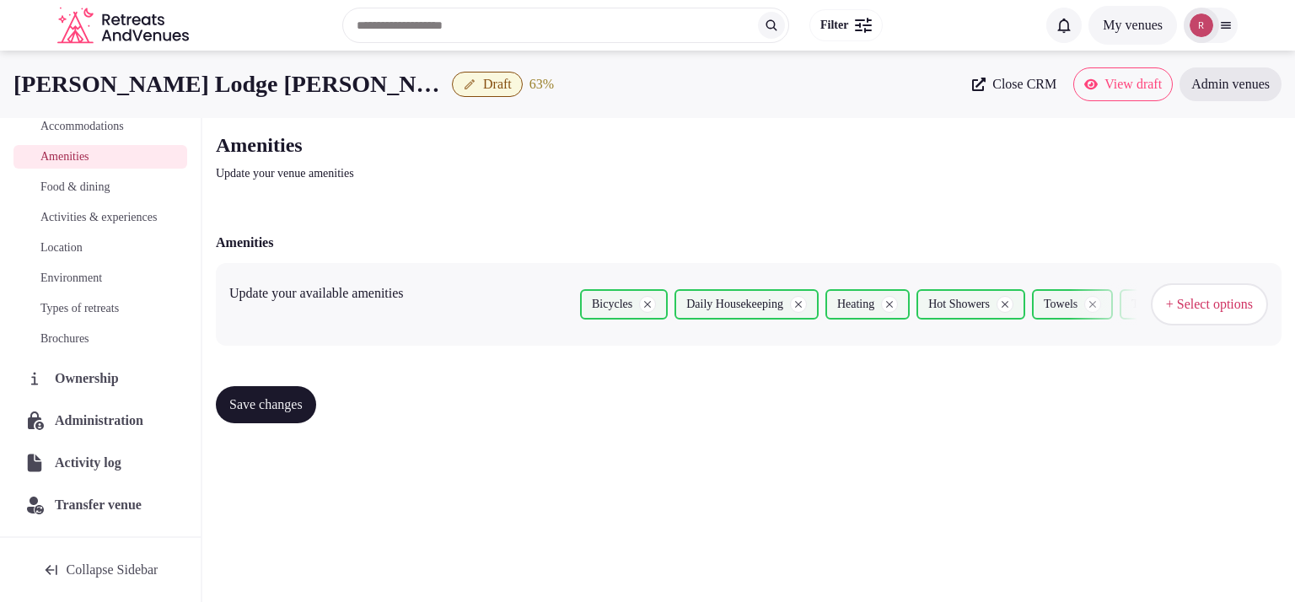
click at [104, 214] on span "Activities & experiences" at bounding box center [98, 217] width 116 height 17
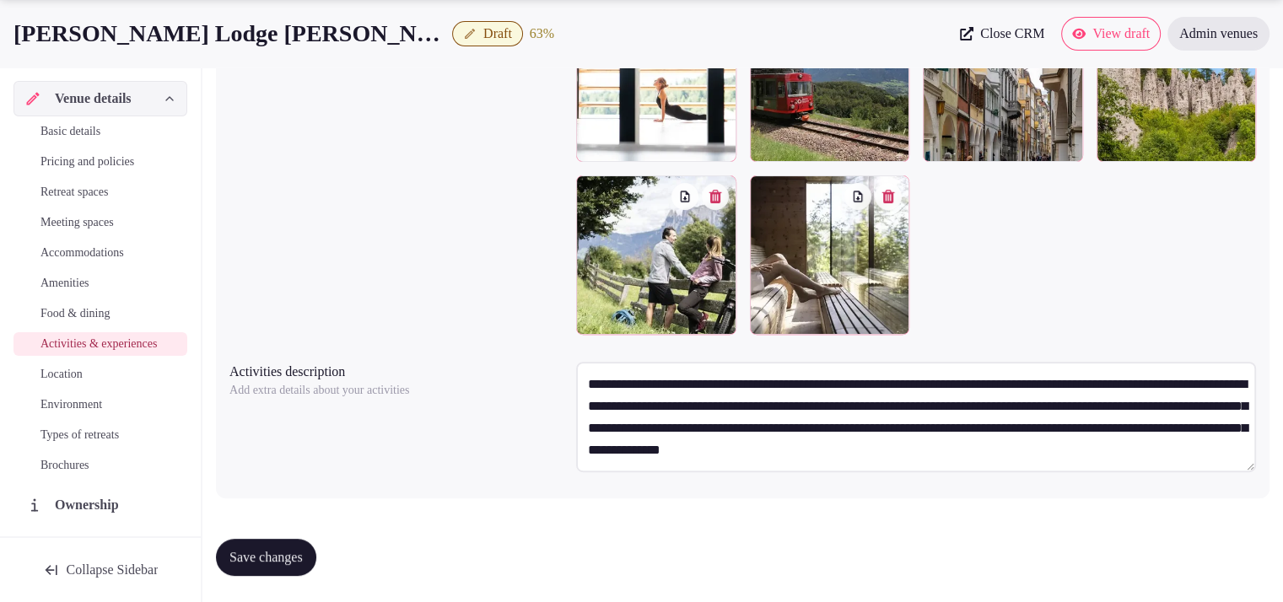
click at [74, 130] on span "Basic details" at bounding box center [70, 131] width 60 height 17
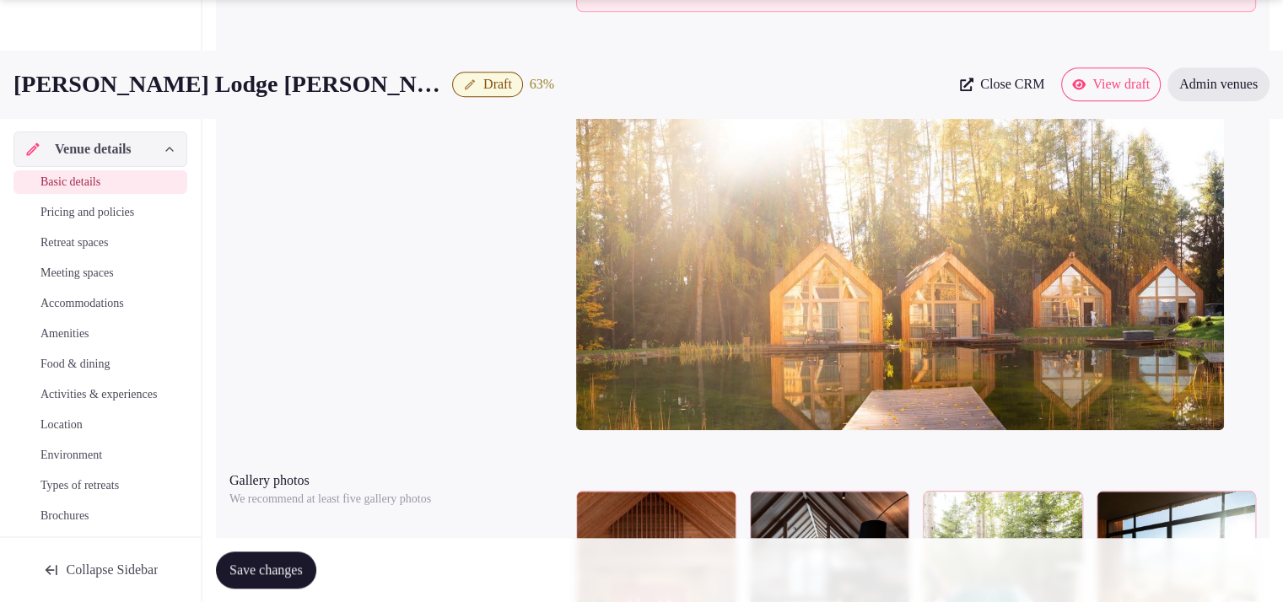
scroll to position [2081, 0]
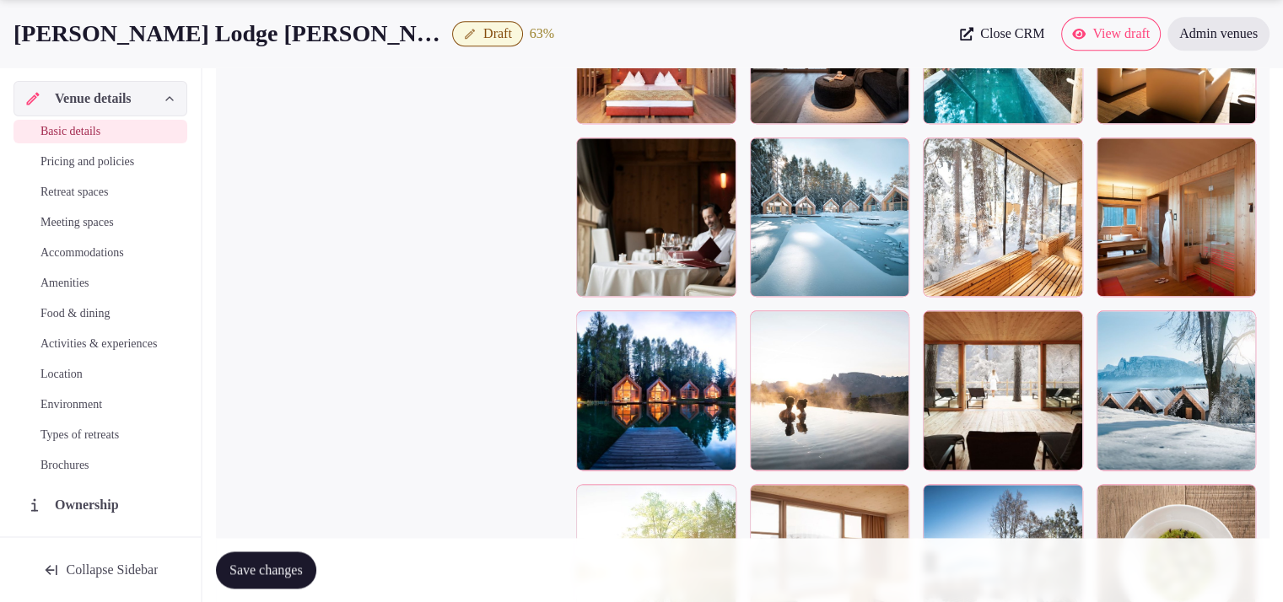
click at [277, 563] on span "Save changes" at bounding box center [265, 570] width 73 height 17
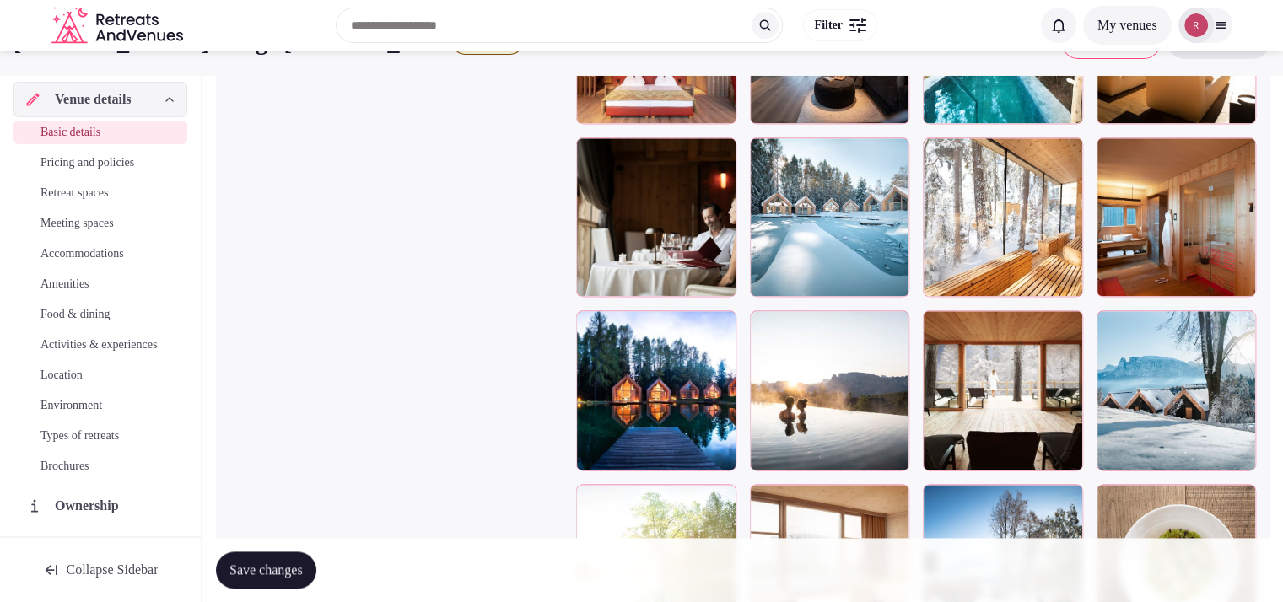
scroll to position [1554, 0]
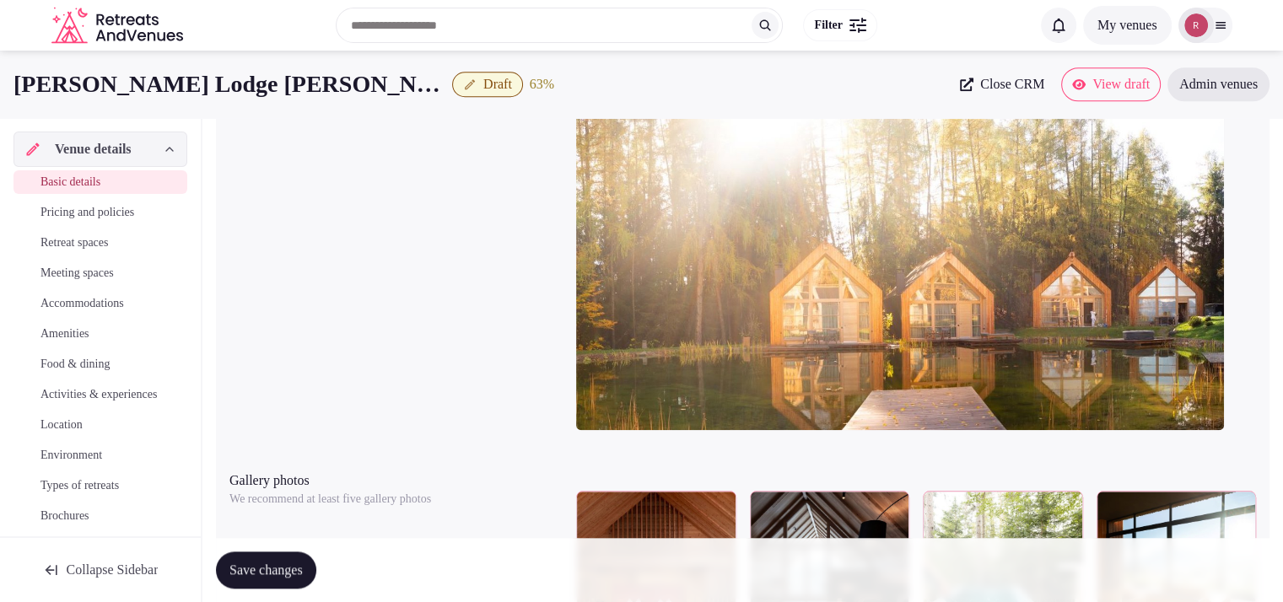
click at [483, 79] on span "Draft" at bounding box center [497, 84] width 29 height 17
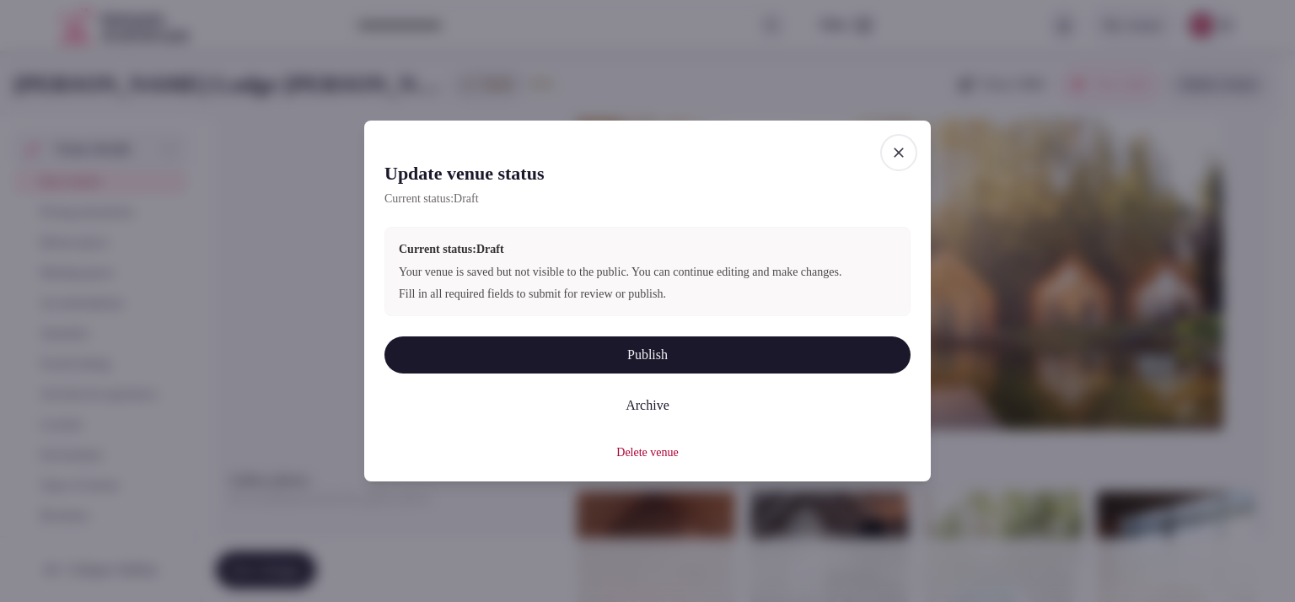
click at [684, 354] on button "Publish" at bounding box center [648, 355] width 526 height 37
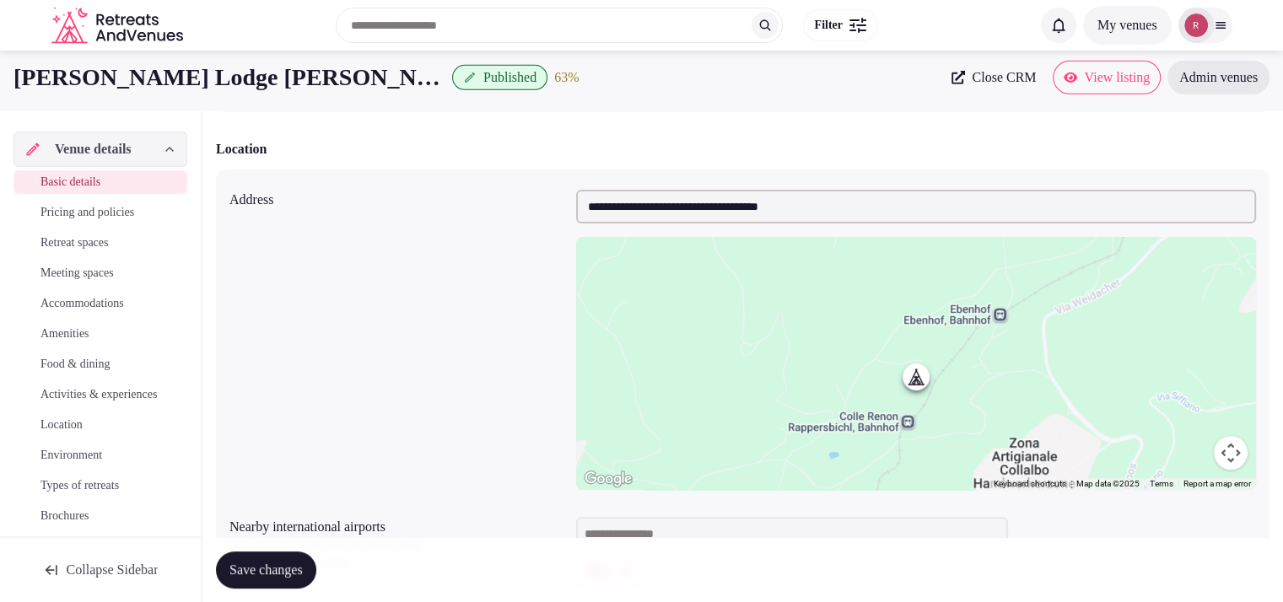
scroll to position [0, 0]
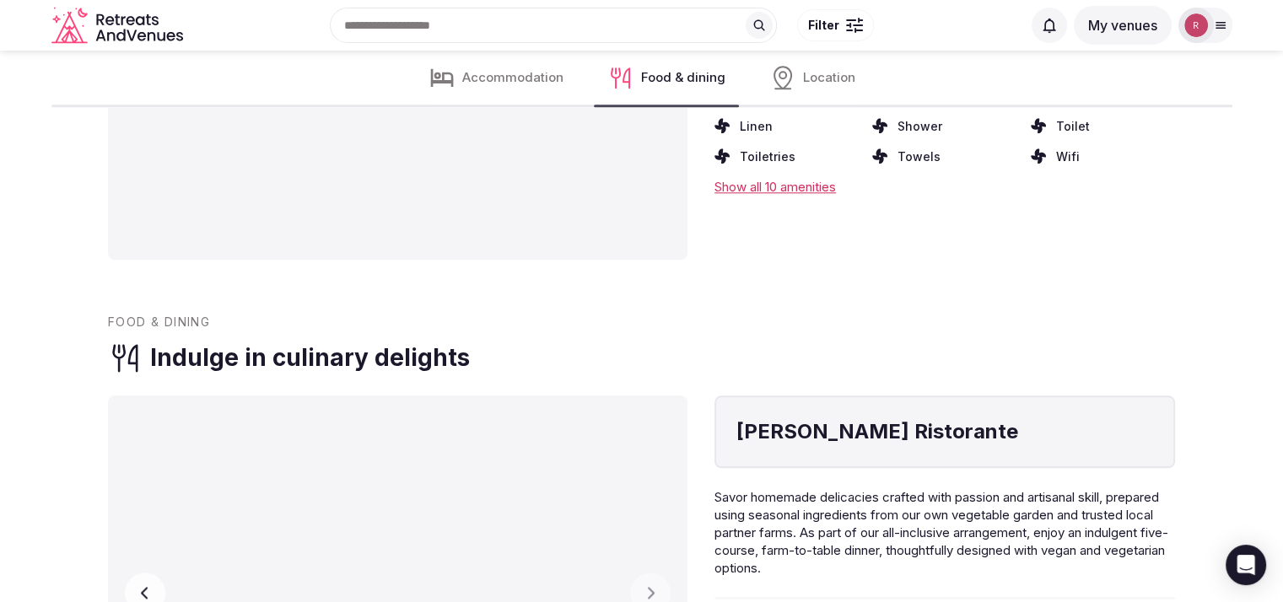
scroll to position [1704, 0]
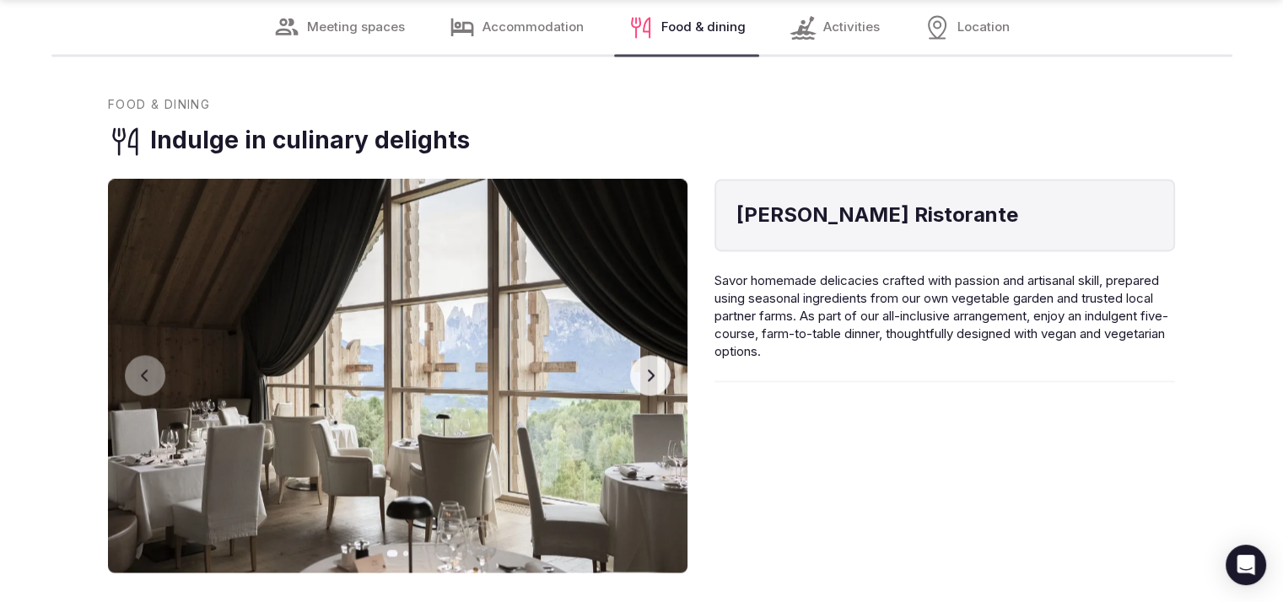
scroll to position [3159, 0]
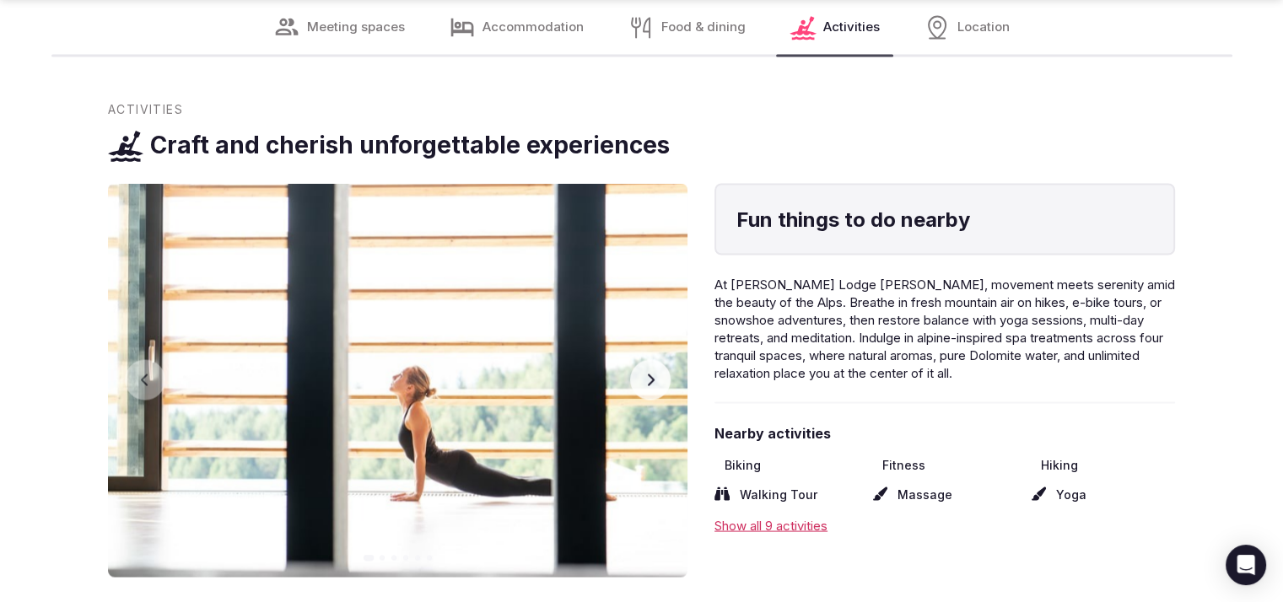
click at [655, 359] on button "Next slide" at bounding box center [650, 379] width 40 height 40
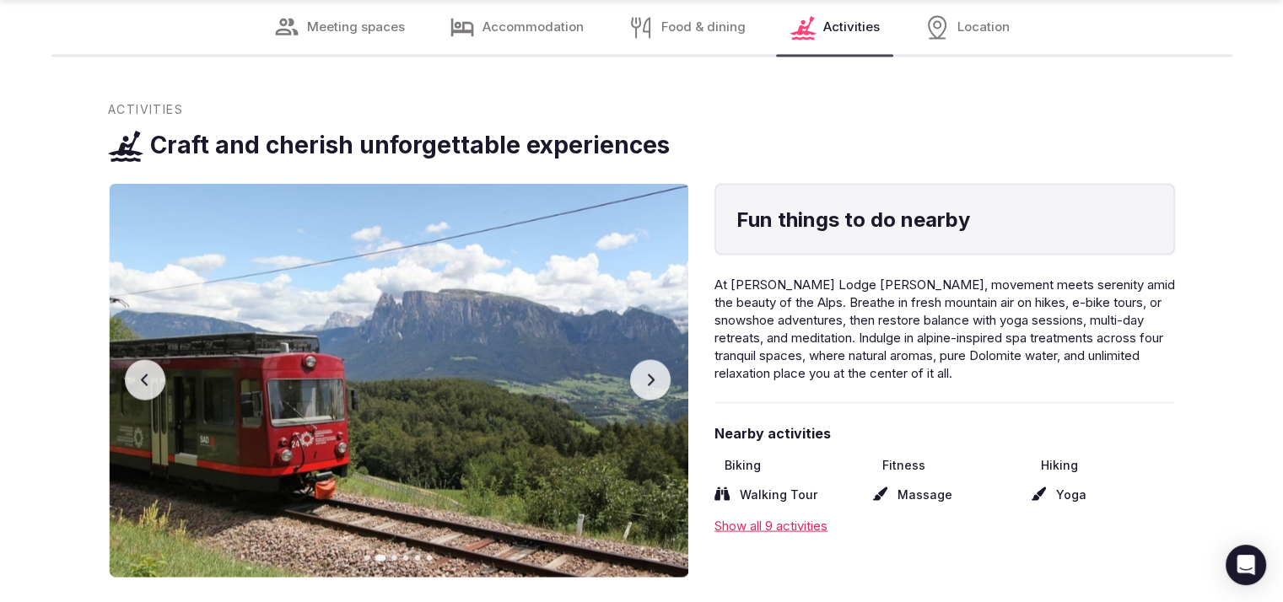
click at [655, 359] on button "Next slide" at bounding box center [650, 379] width 40 height 40
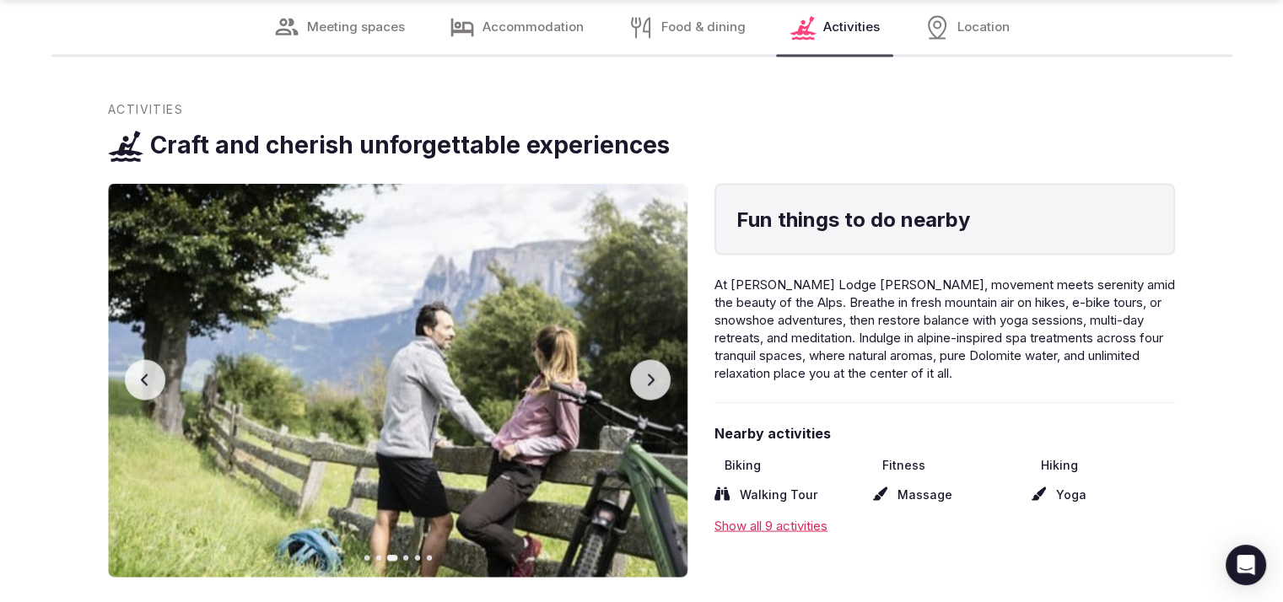
click at [655, 359] on button "Next slide" at bounding box center [650, 379] width 40 height 40
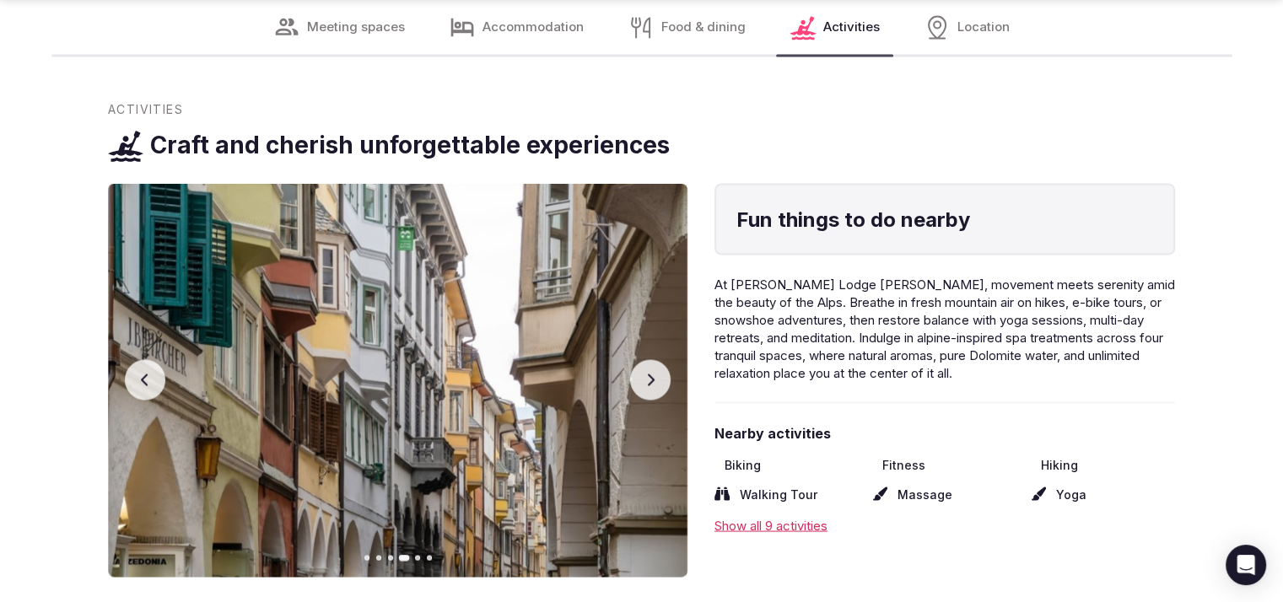
click at [155, 359] on button "Previous slide" at bounding box center [145, 379] width 40 height 40
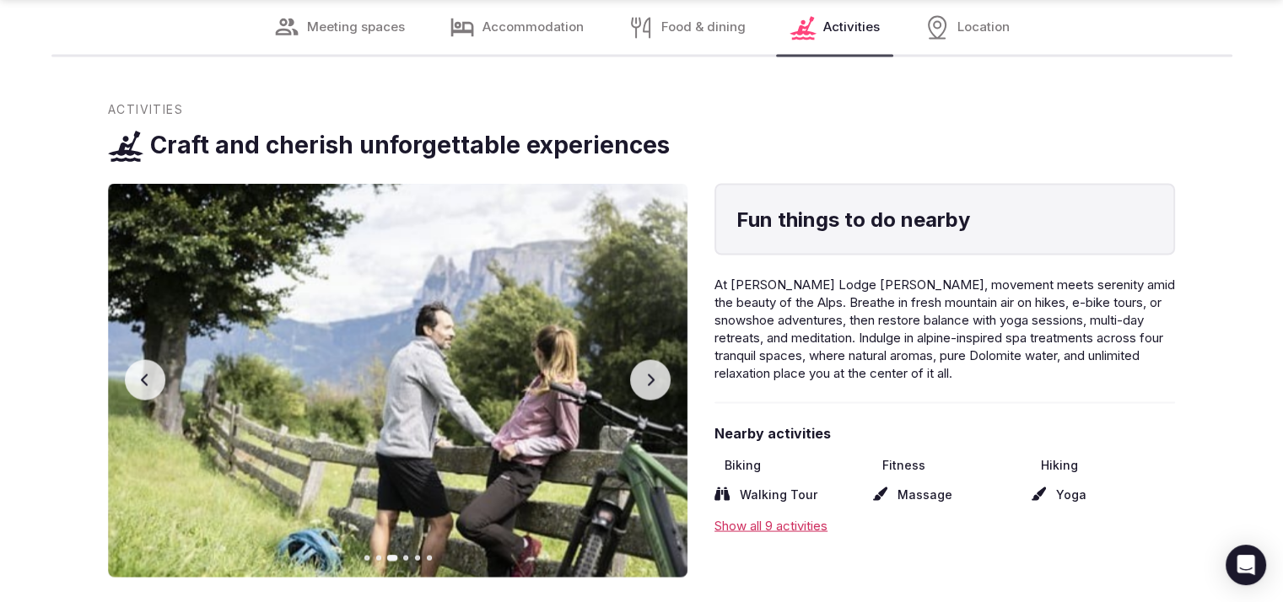
click at [657, 359] on button "Next slide" at bounding box center [650, 379] width 40 height 40
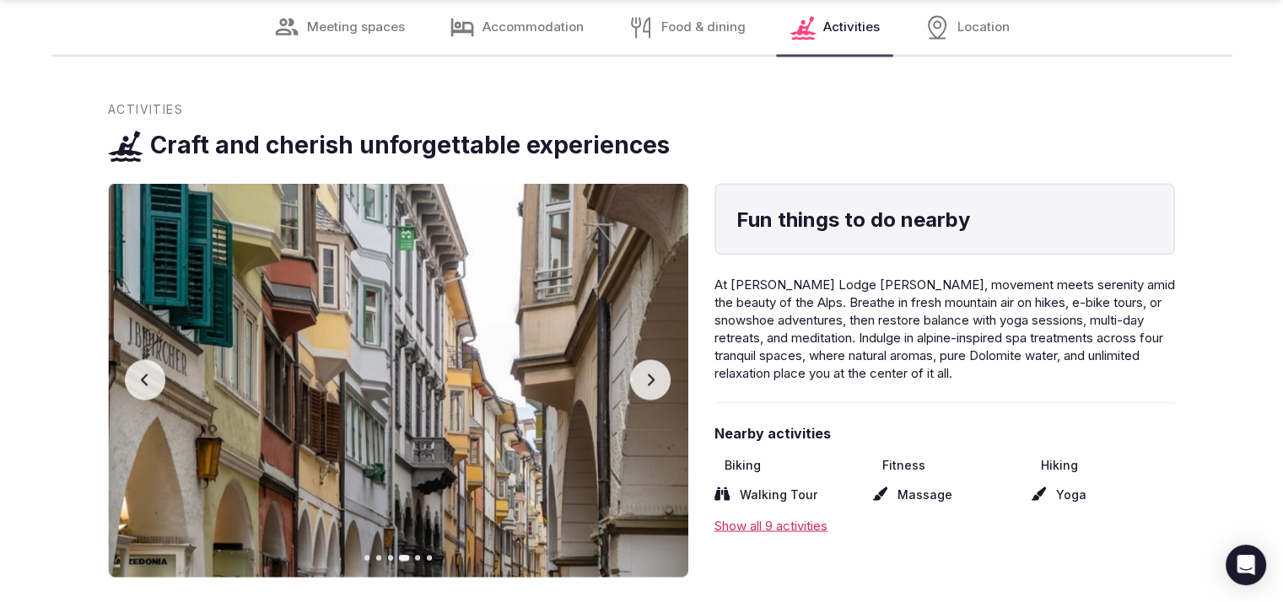
click at [657, 359] on button "Next slide" at bounding box center [650, 379] width 40 height 40
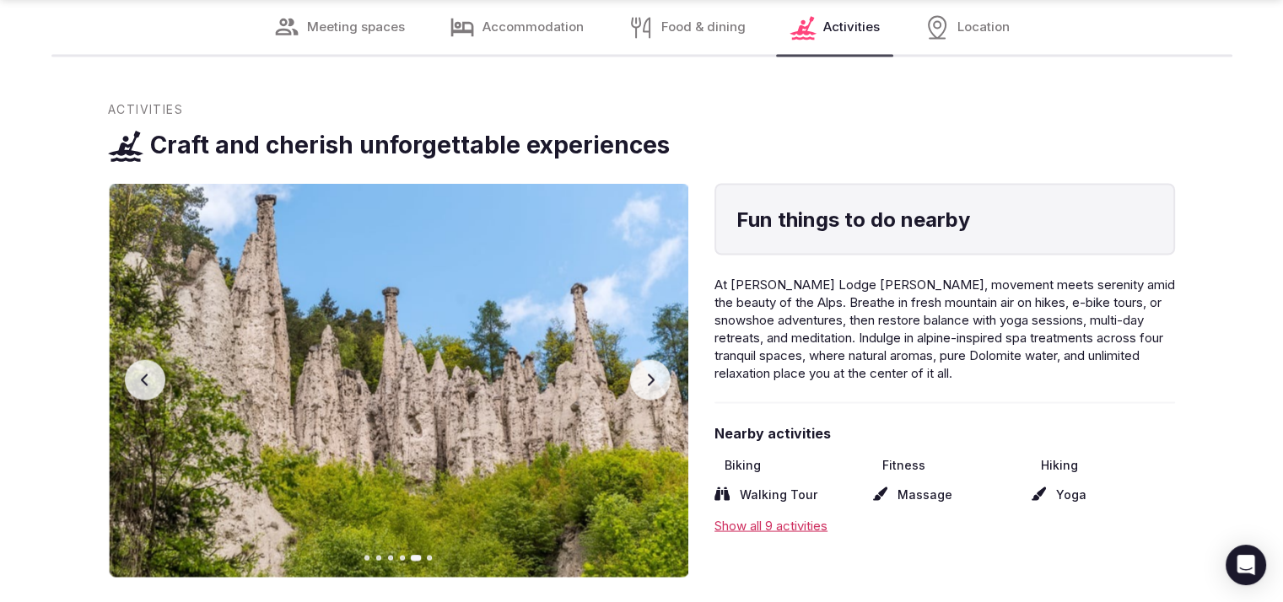
click at [654, 359] on button "Next slide" at bounding box center [650, 379] width 40 height 40
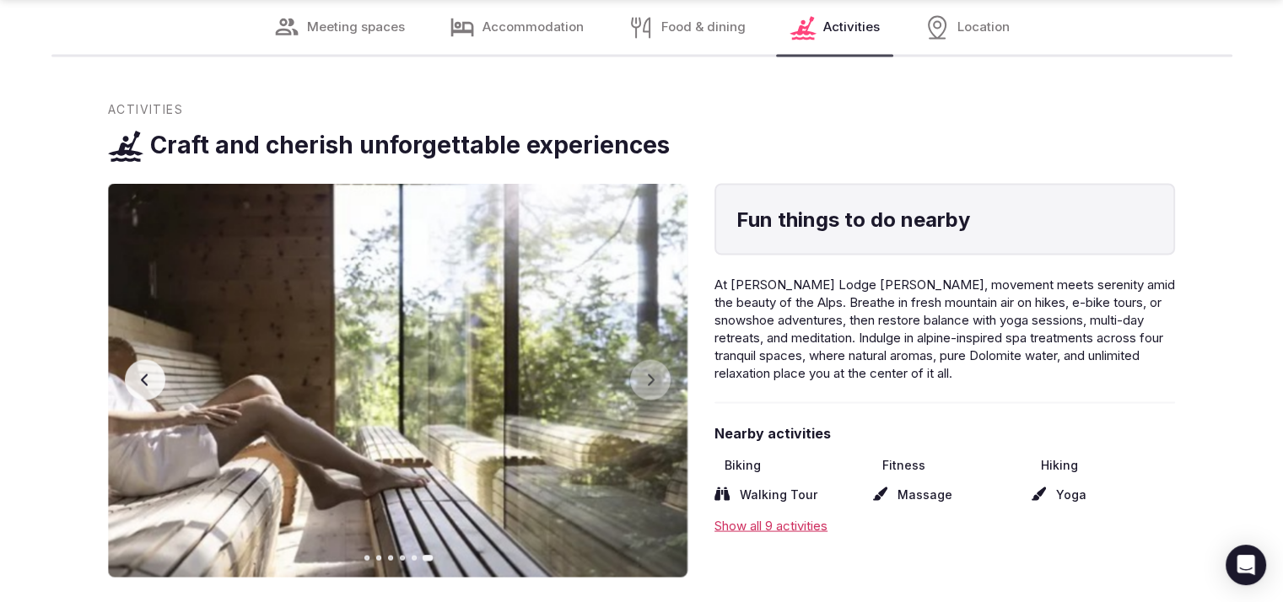
click at [153, 359] on button "Previous slide" at bounding box center [145, 379] width 40 height 40
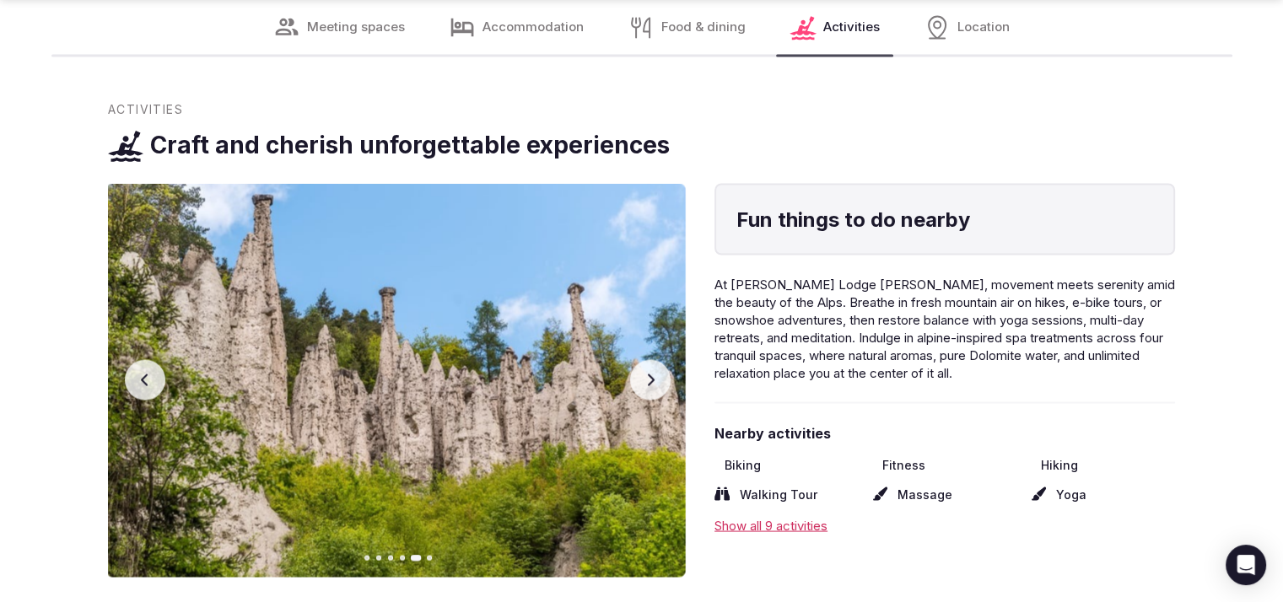
click at [154, 359] on button "Previous slide" at bounding box center [145, 379] width 40 height 40
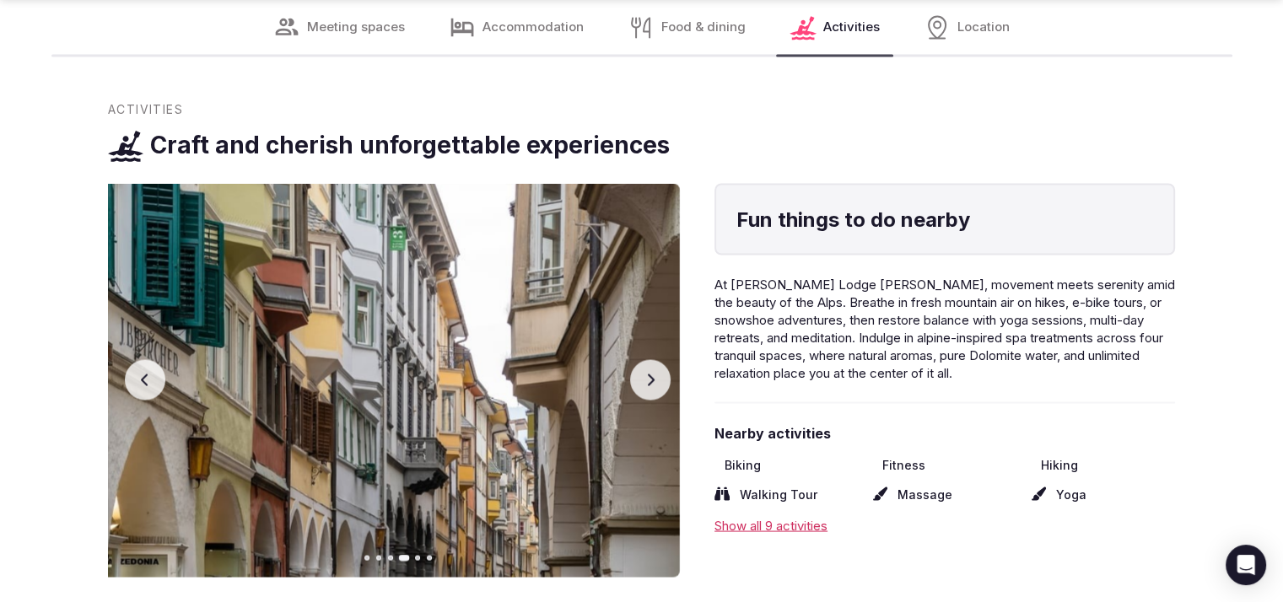
click at [156, 359] on button "Previous slide" at bounding box center [145, 379] width 40 height 40
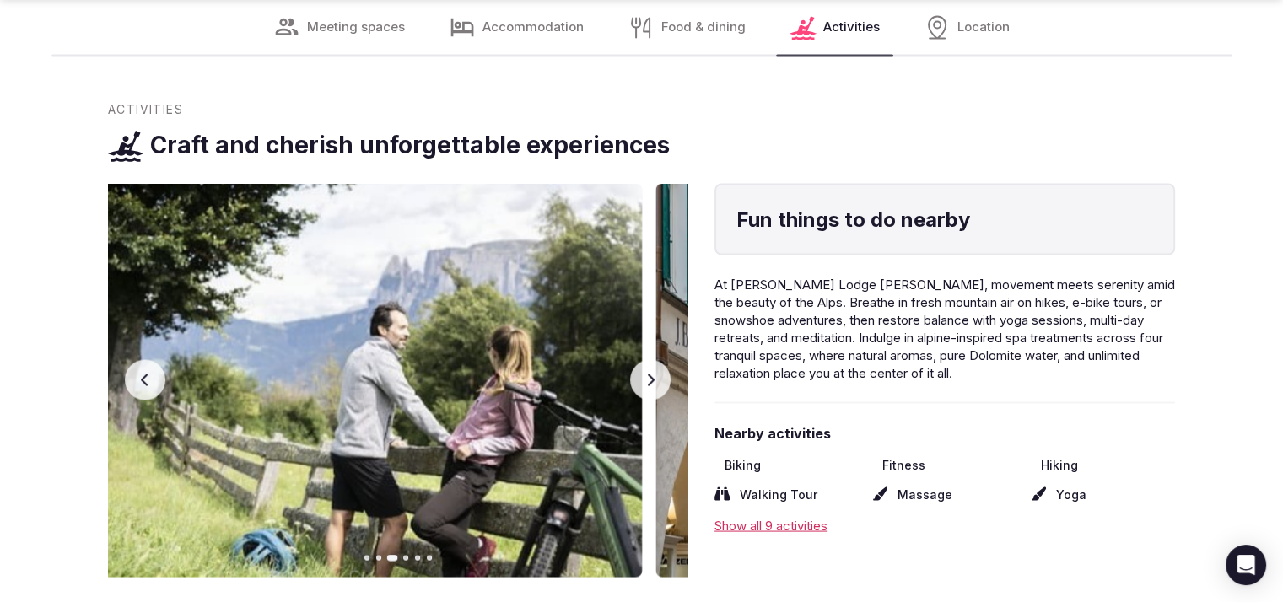
click at [156, 359] on button "Previous slide" at bounding box center [145, 379] width 40 height 40
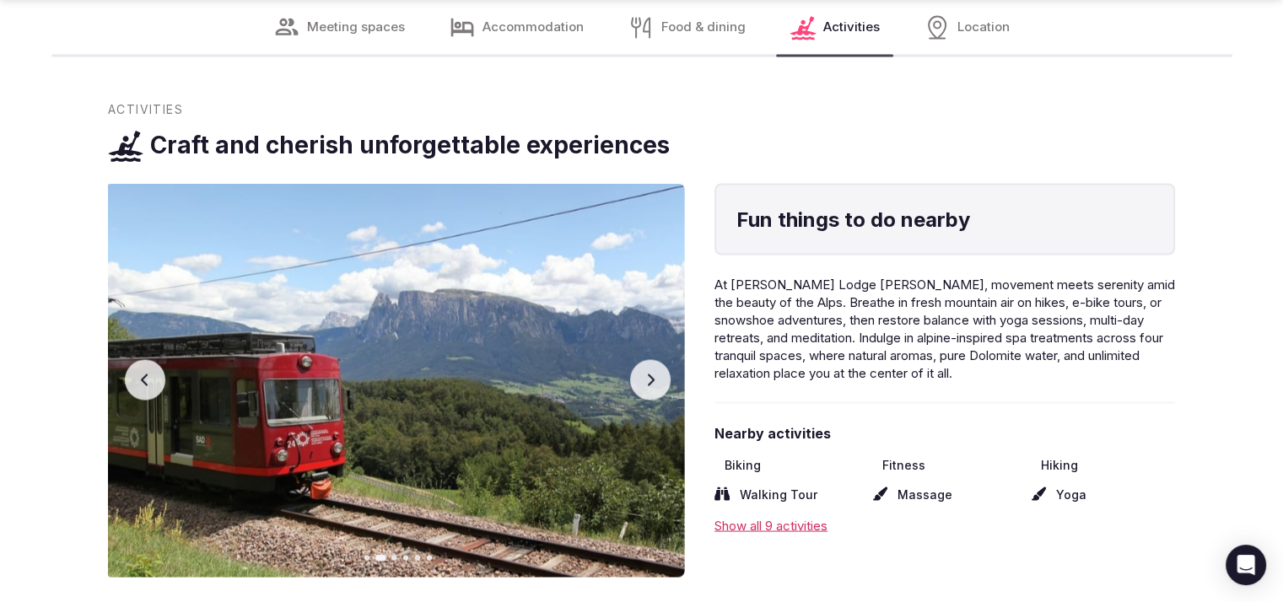
click at [156, 359] on button "Previous slide" at bounding box center [145, 379] width 40 height 40
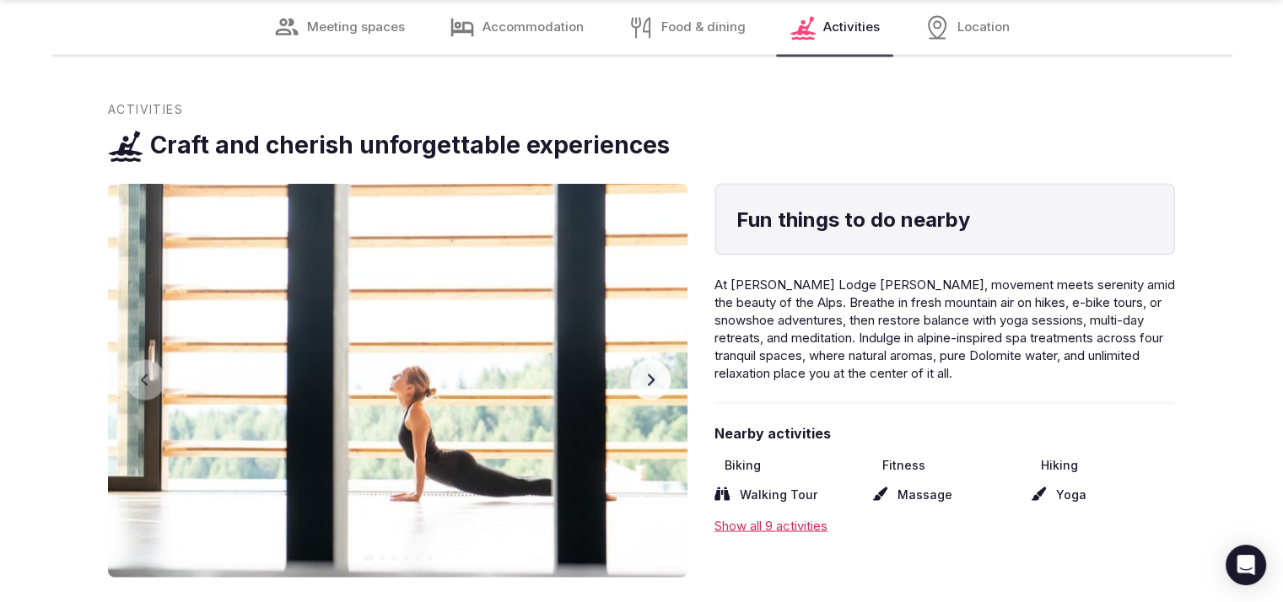
click at [654, 353] on img at bounding box center [397, 380] width 579 height 394
click at [650, 359] on button "Next slide" at bounding box center [650, 379] width 40 height 40
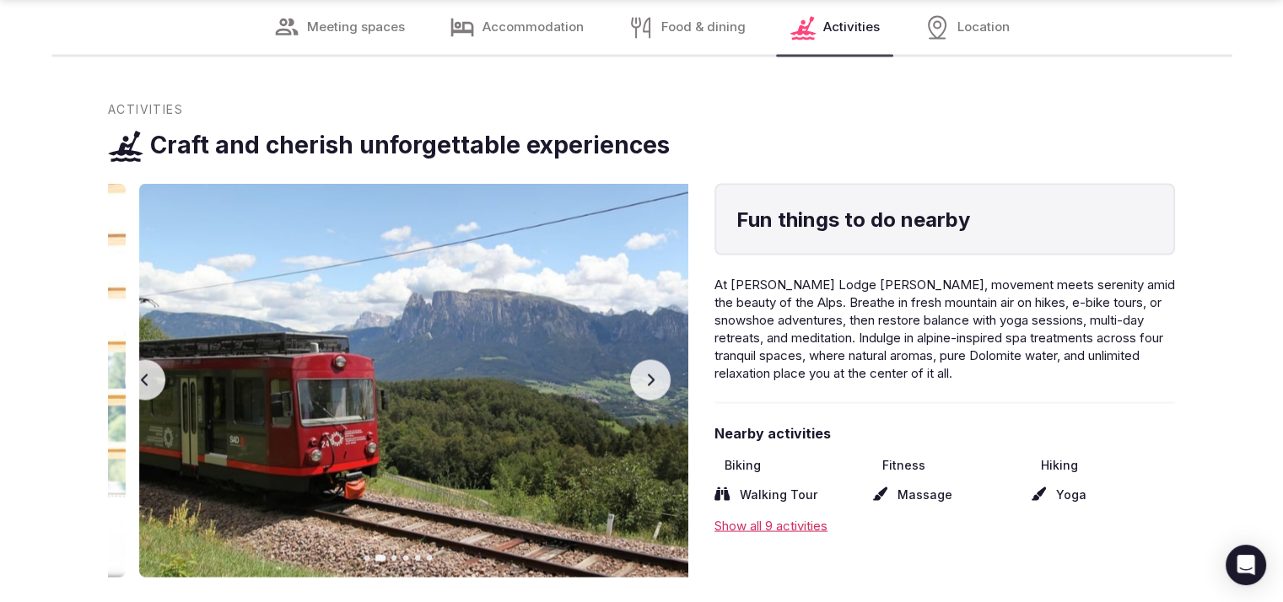
click at [648, 359] on button "Next slide" at bounding box center [650, 379] width 40 height 40
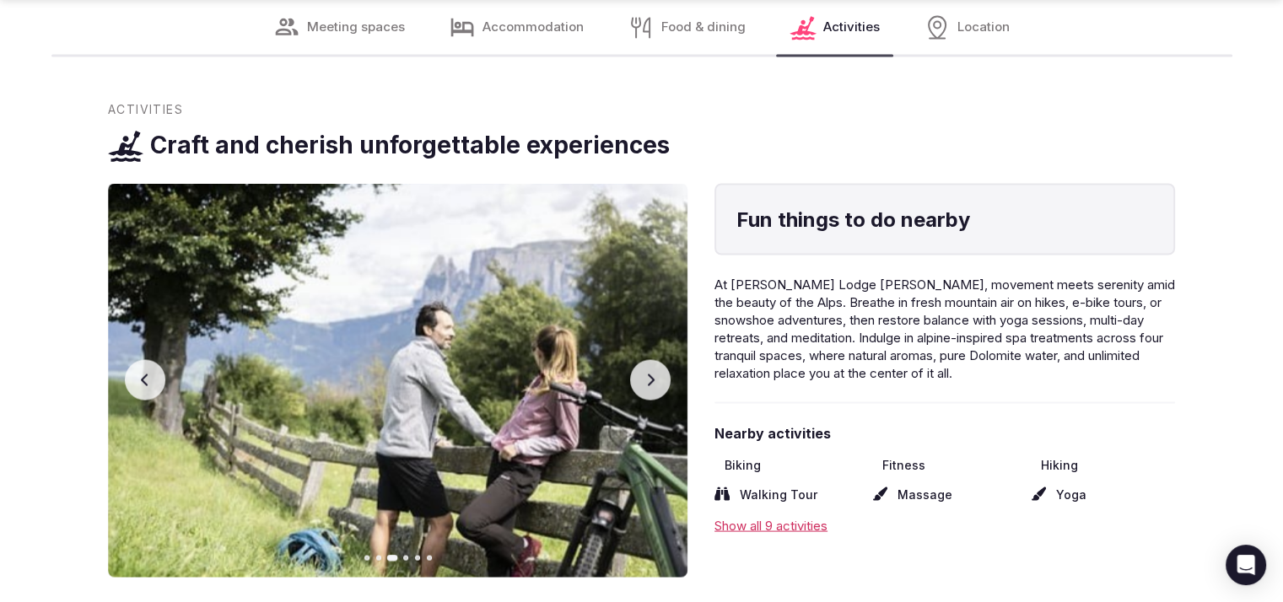
click at [648, 359] on button "Next slide" at bounding box center [650, 379] width 40 height 40
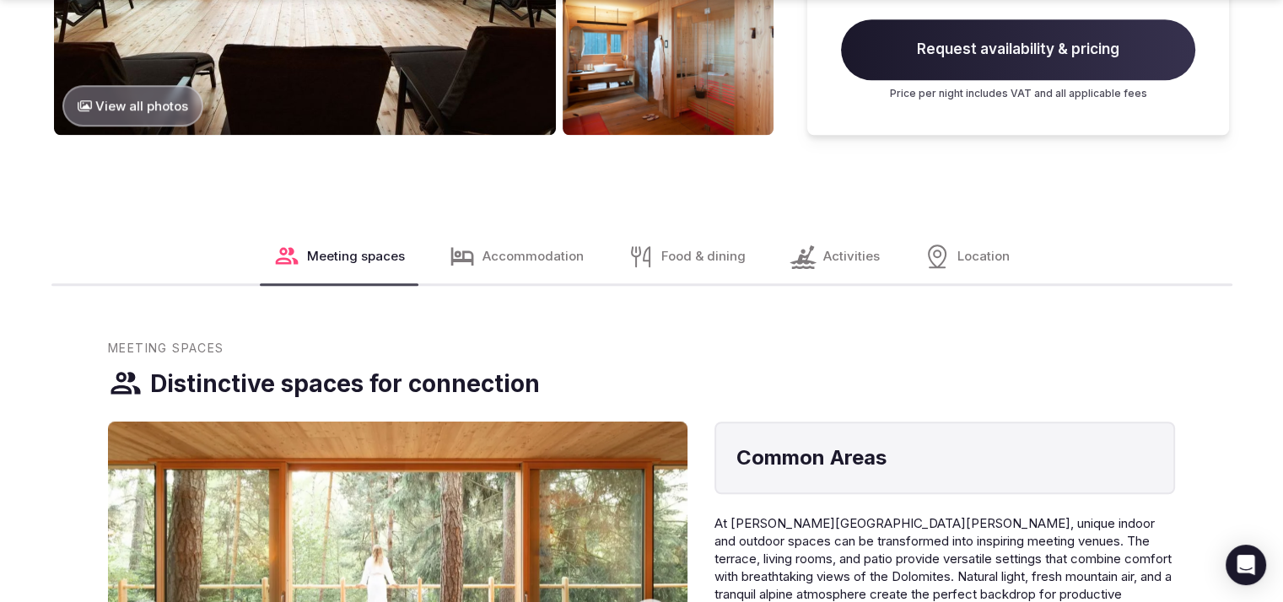
scroll to position [1328, 0]
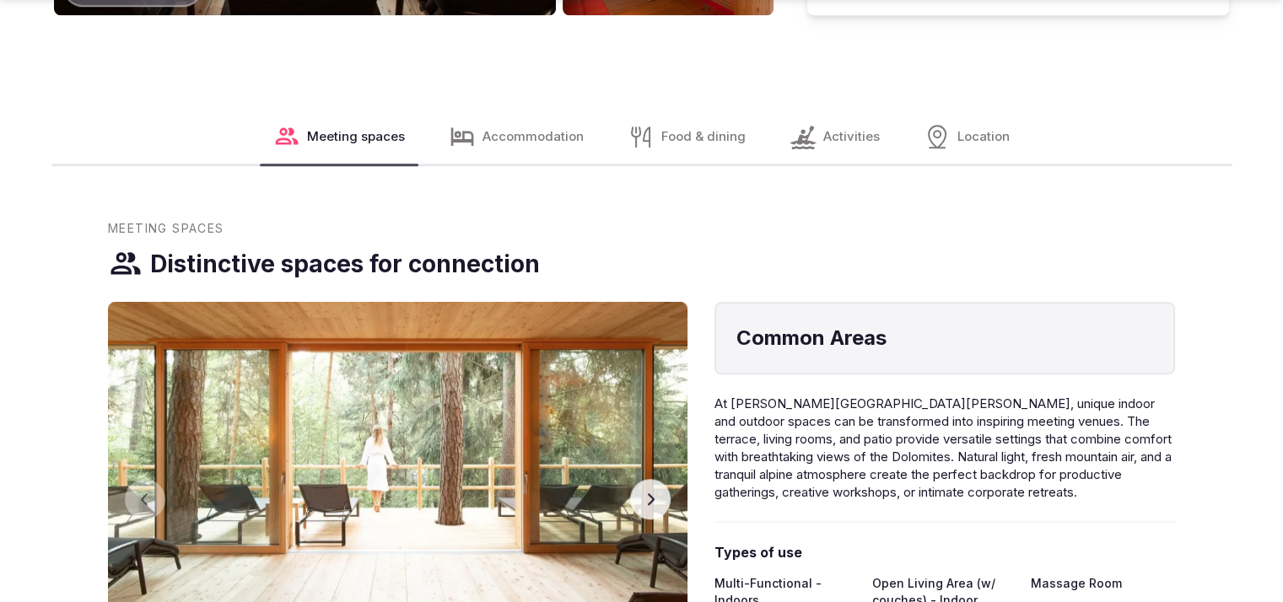
scroll to position [1563, 0]
